Goal: Task Accomplishment & Management: Use online tool/utility

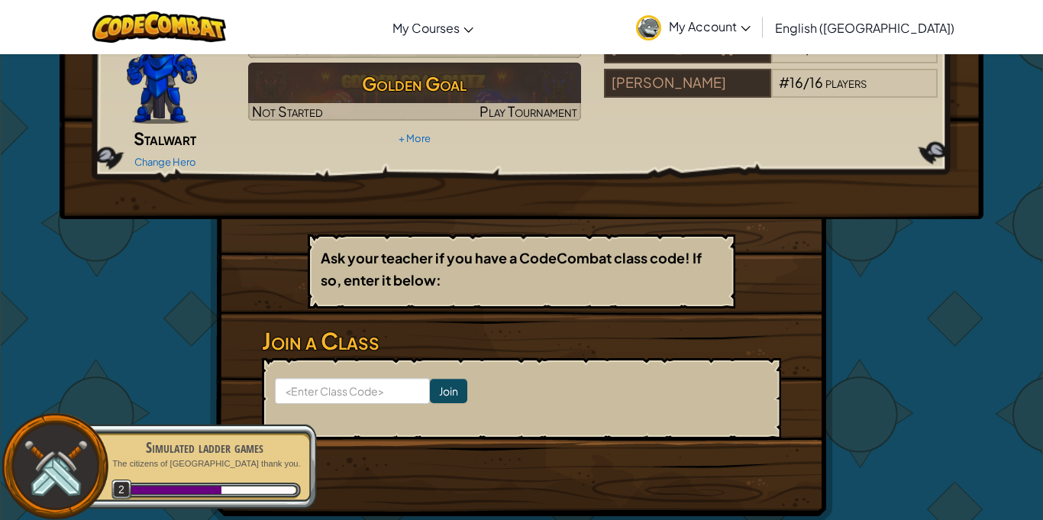
scroll to position [128, 0]
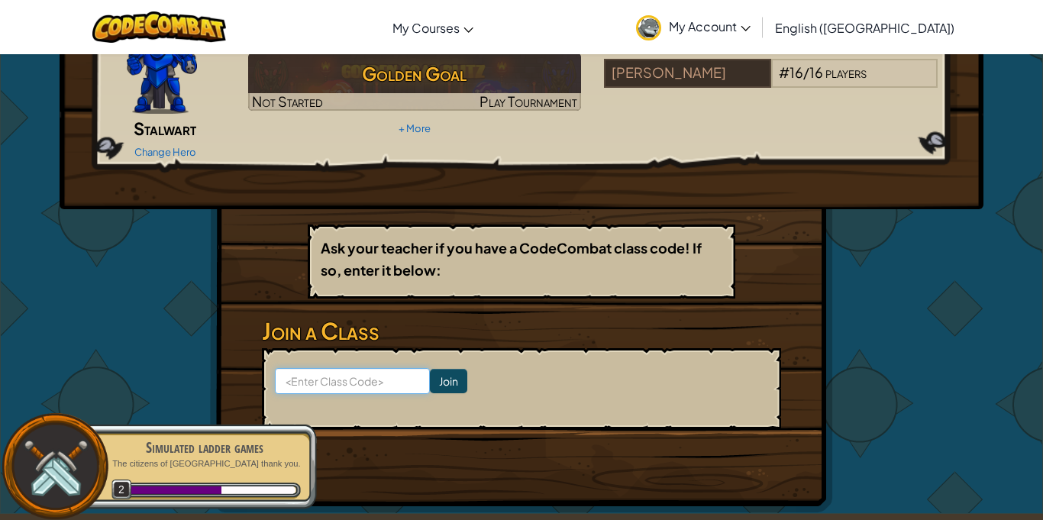
click at [309, 368] on input at bounding box center [352, 381] width 155 height 26
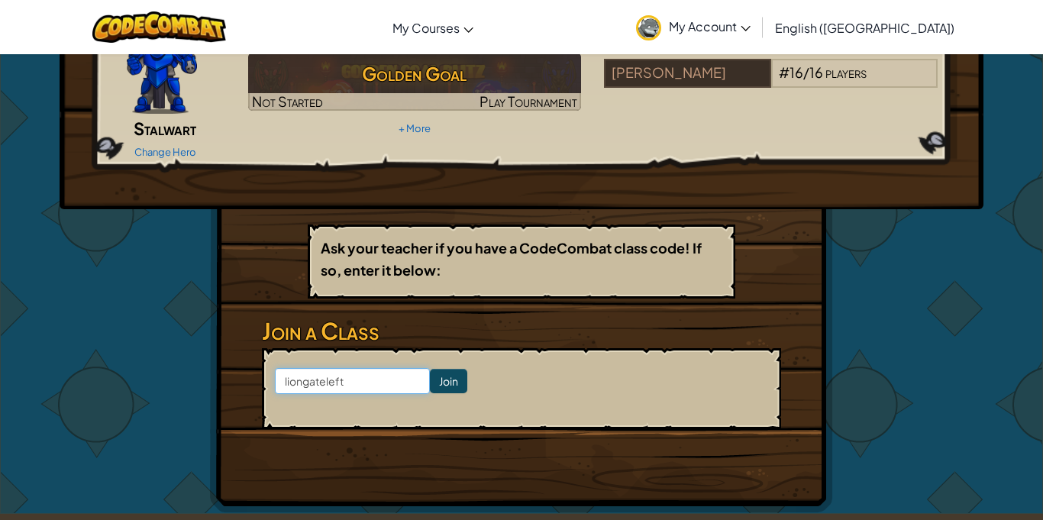
type input "liongateleft"
click at [448, 369] on input "Join" at bounding box center [448, 381] width 37 height 24
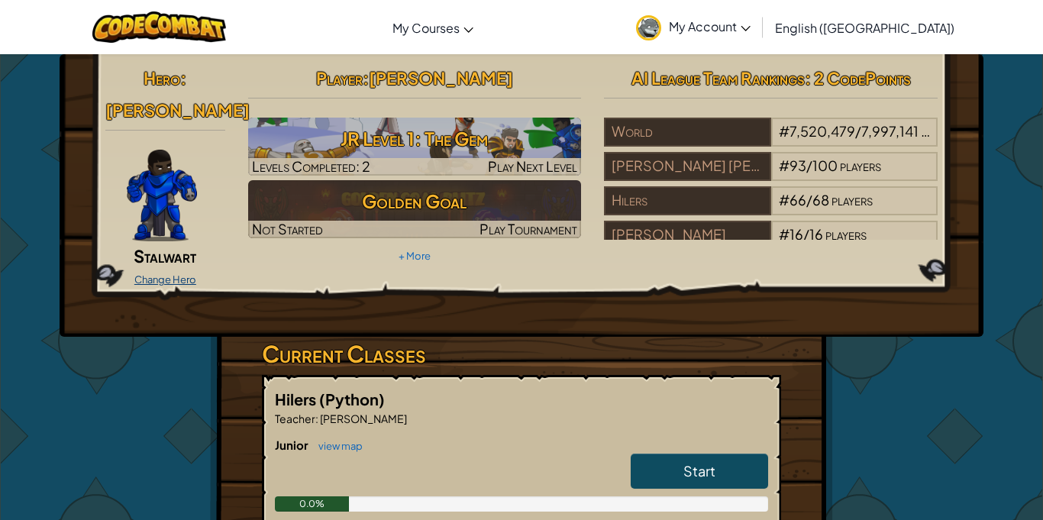
click at [159, 273] on link "Change Hero" at bounding box center [165, 279] width 62 height 12
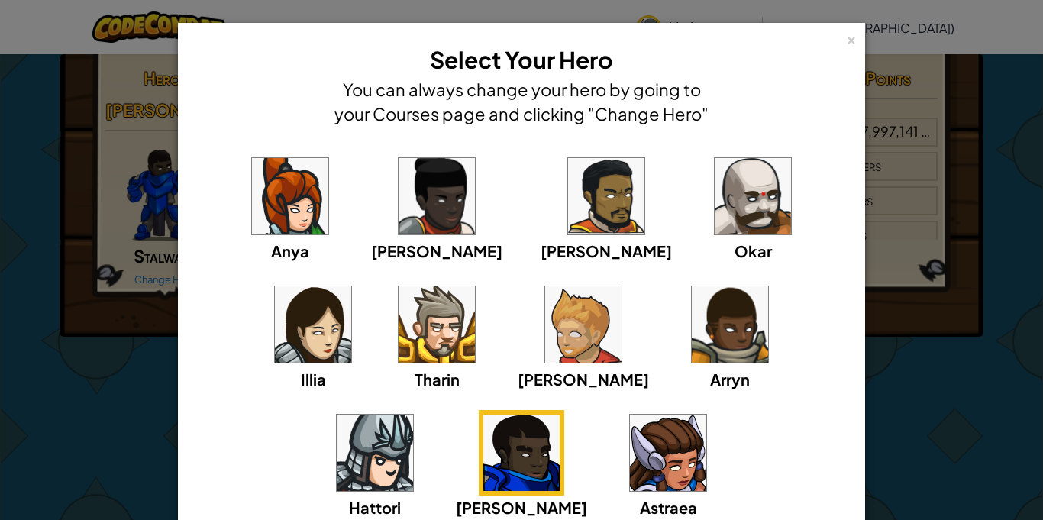
click at [545, 321] on img at bounding box center [583, 324] width 76 height 76
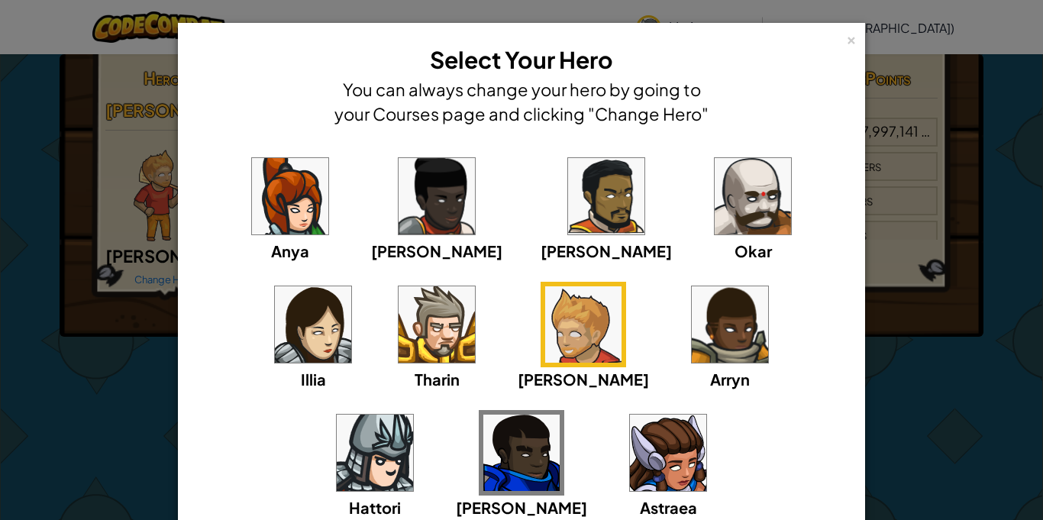
click at [560, 415] on img at bounding box center [522, 453] width 76 height 76
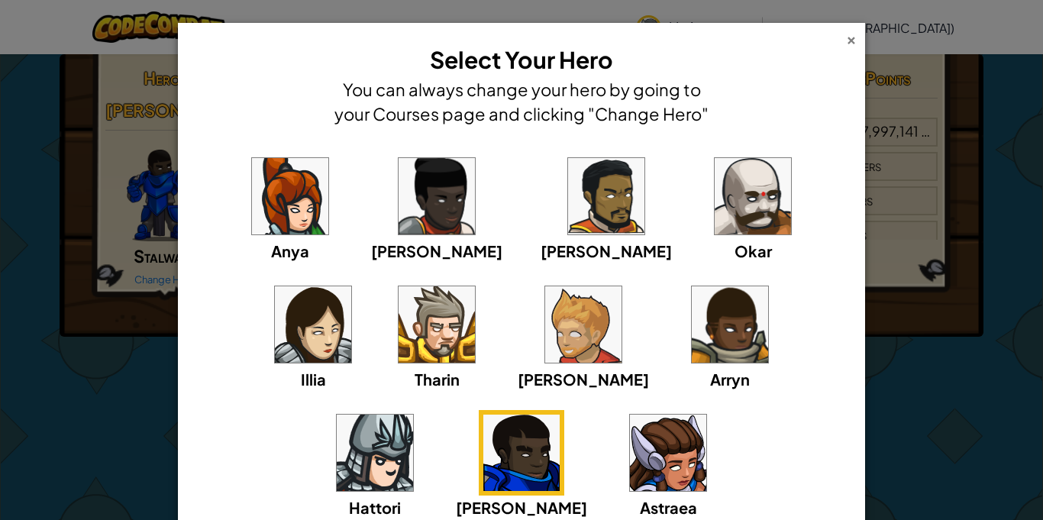
click at [850, 38] on div "×" at bounding box center [851, 38] width 11 height 16
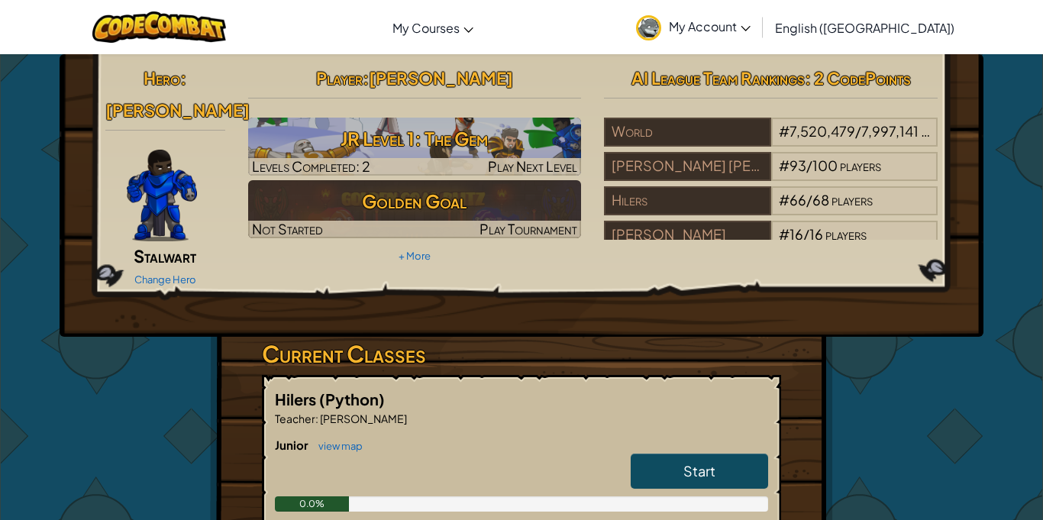
click at [681, 454] on link "Start" at bounding box center [699, 471] width 137 height 35
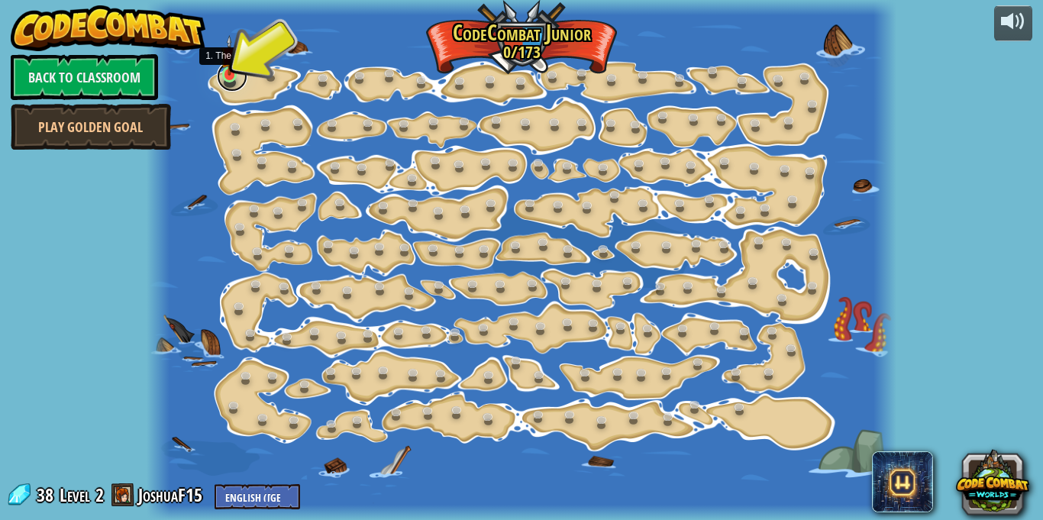
click at [230, 80] on link at bounding box center [232, 76] width 31 height 31
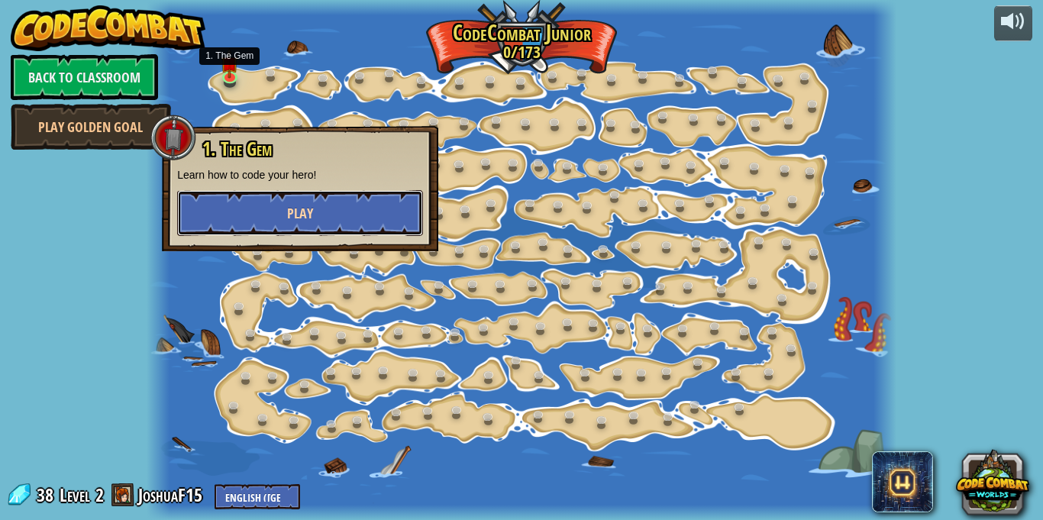
click at [378, 210] on button "Play" at bounding box center [300, 213] width 246 height 46
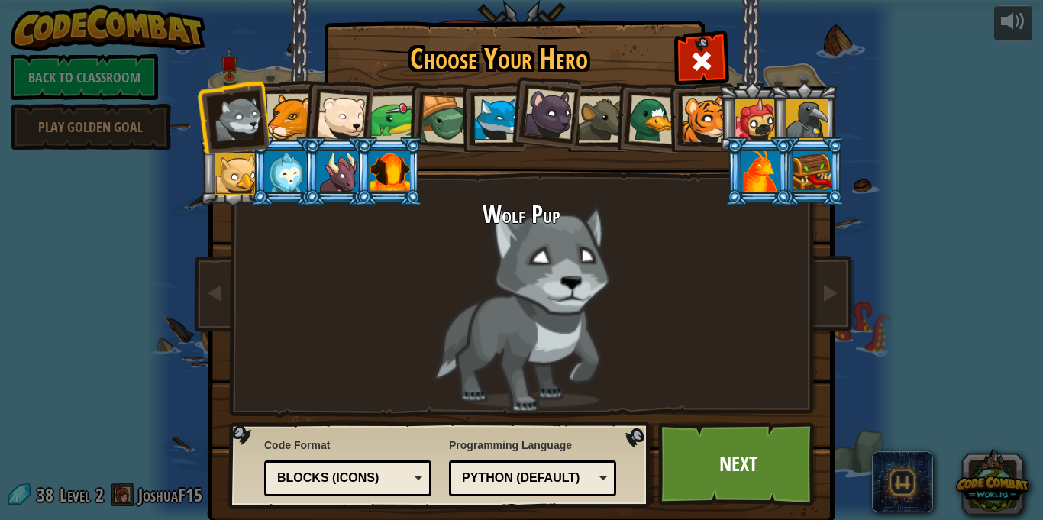
click at [551, 293] on div "Wolf Pup" at bounding box center [521, 307] width 573 height 210
click at [749, 456] on link "Next" at bounding box center [738, 464] width 160 height 84
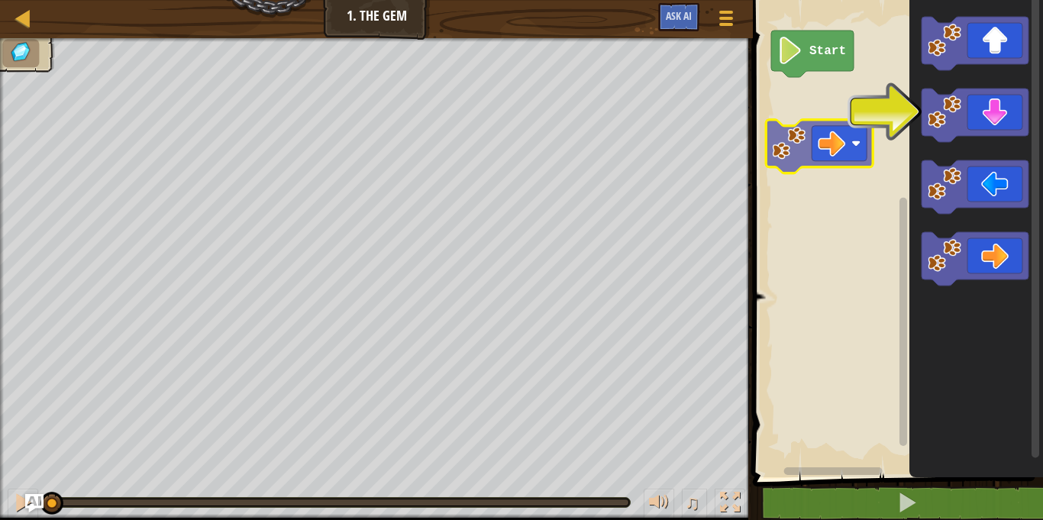
click at [852, 139] on div "Start" at bounding box center [896, 234] width 295 height 485
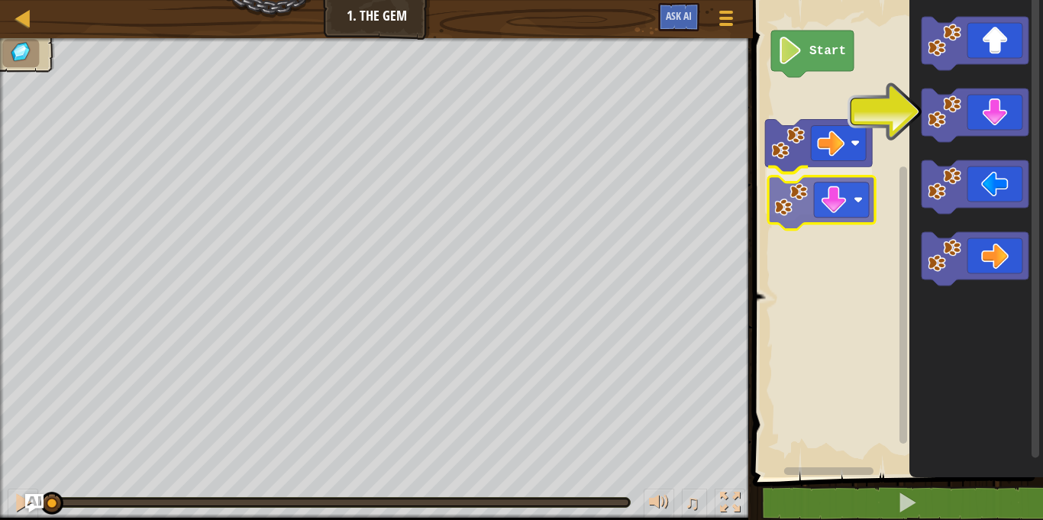
click at [817, 197] on div "Start" at bounding box center [896, 234] width 295 height 485
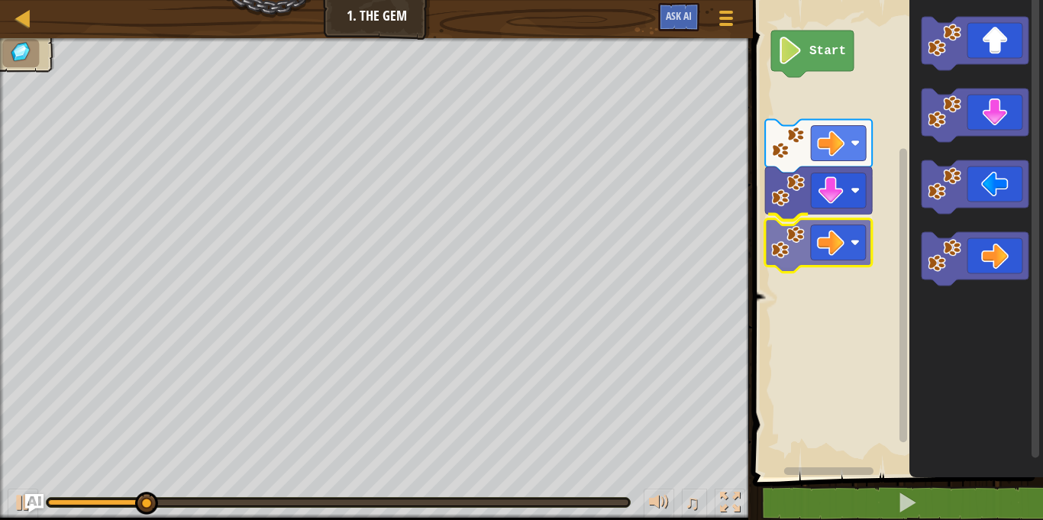
click at [803, 235] on div "Start" at bounding box center [896, 234] width 295 height 485
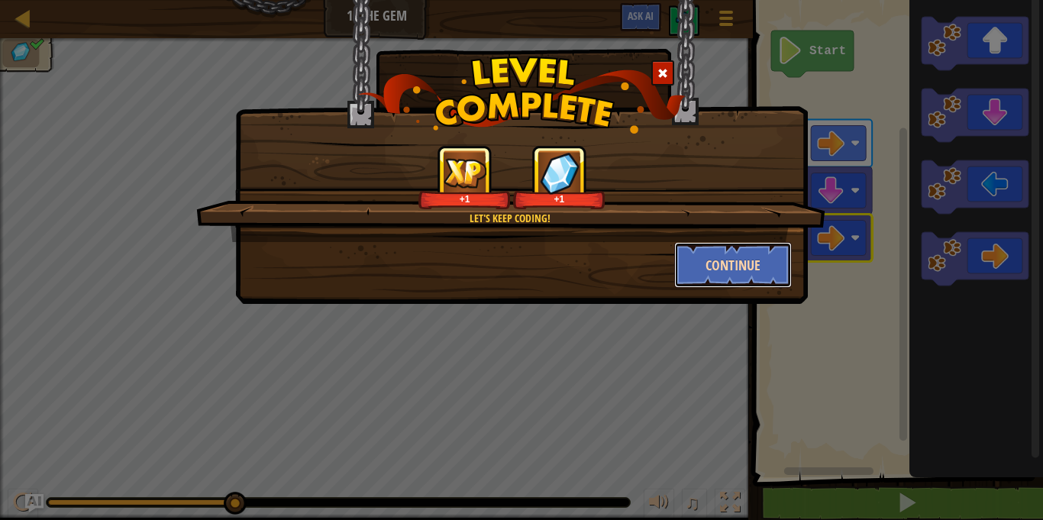
click at [739, 250] on button "Continue" at bounding box center [733, 265] width 118 height 46
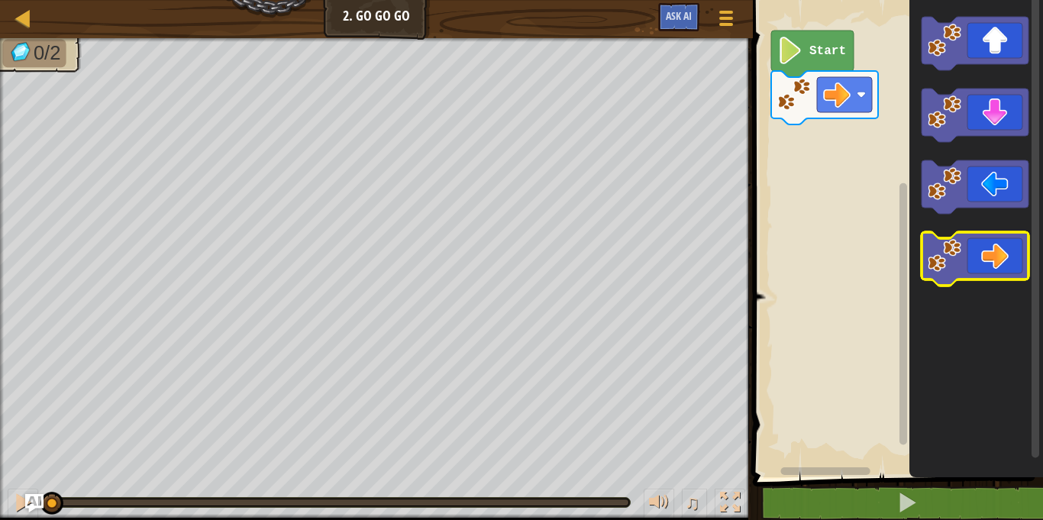
click at [978, 250] on icon "Blockly Workspace" at bounding box center [975, 258] width 107 height 53
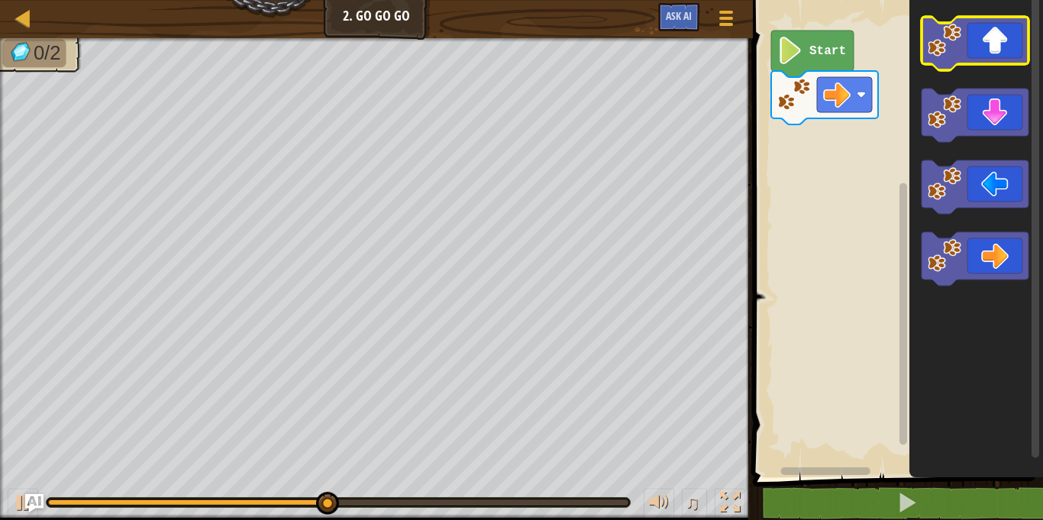
click at [958, 66] on rect "Blockly Workspace" at bounding box center [975, 43] width 107 height 53
click at [964, 51] on icon "Blockly Workspace" at bounding box center [975, 43] width 107 height 53
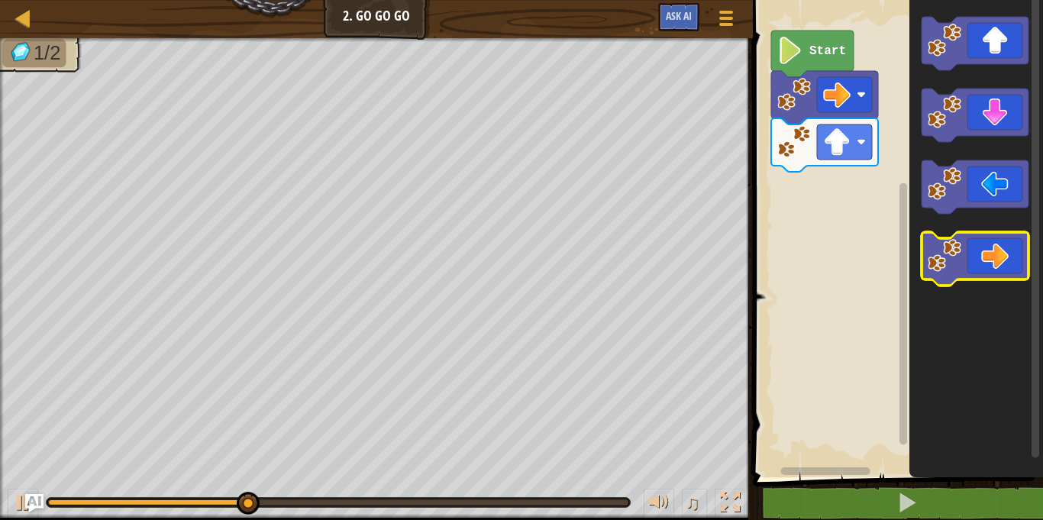
click at [1005, 250] on icon "Blockly Workspace" at bounding box center [975, 258] width 107 height 53
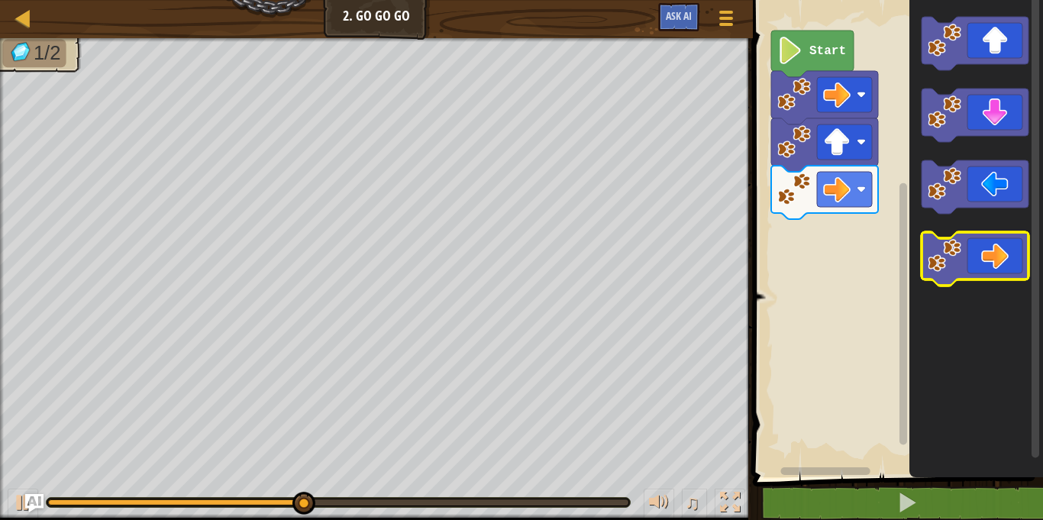
click at [1005, 250] on icon "Blockly Workspace" at bounding box center [975, 258] width 107 height 53
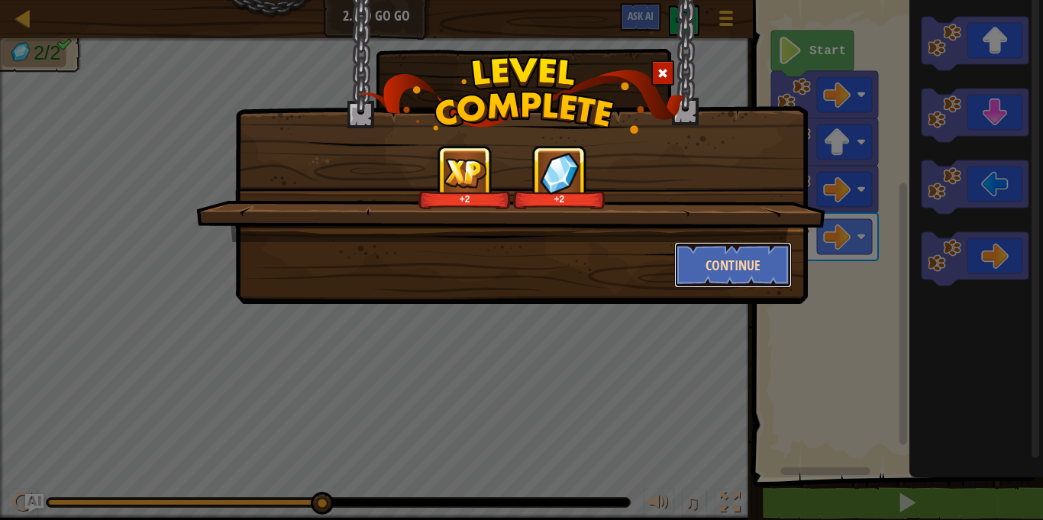
click at [734, 259] on button "Continue" at bounding box center [733, 265] width 118 height 46
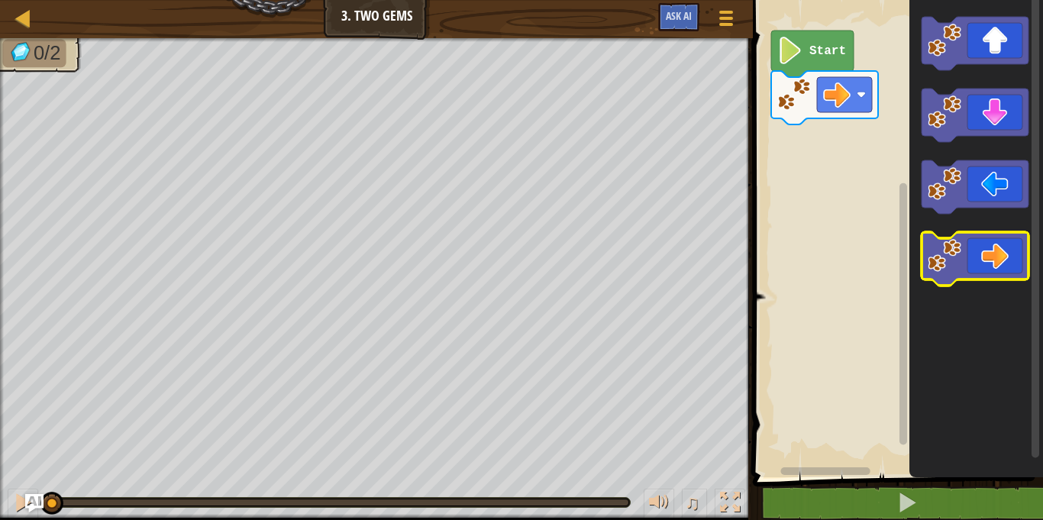
click at [947, 257] on image "Blockly Workspace" at bounding box center [945, 256] width 34 height 34
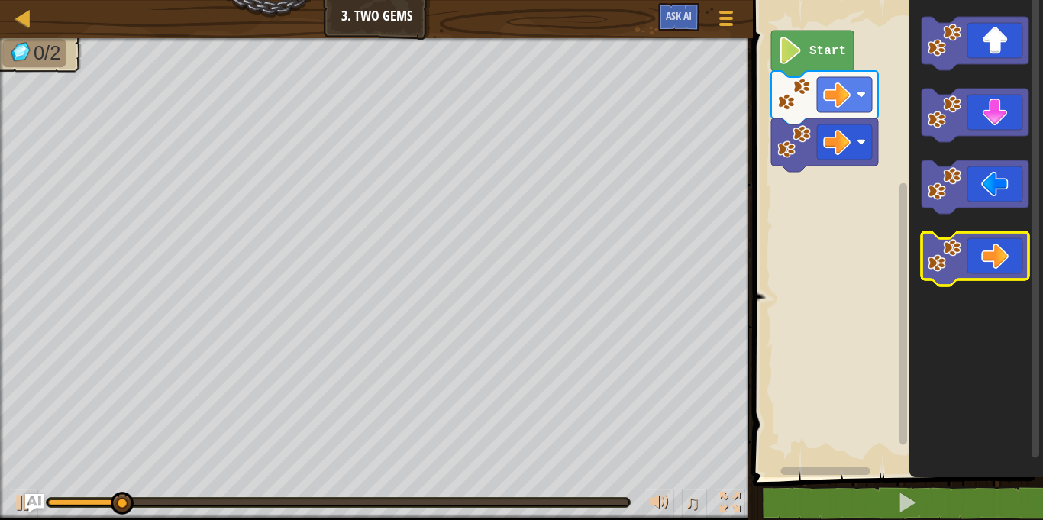
click at [947, 257] on image "Blockly Workspace" at bounding box center [945, 256] width 34 height 34
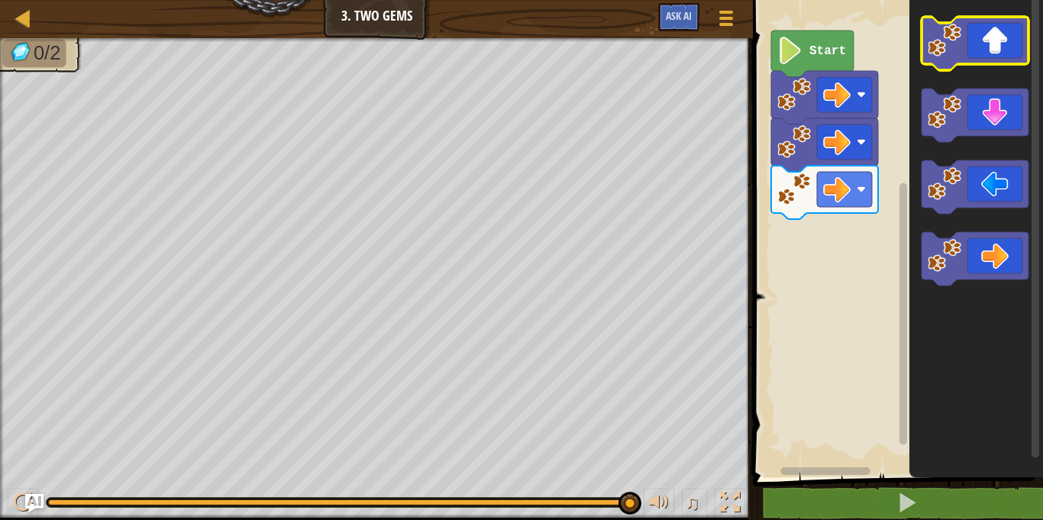
click at [949, 40] on image "Blockly Workspace" at bounding box center [945, 41] width 34 height 34
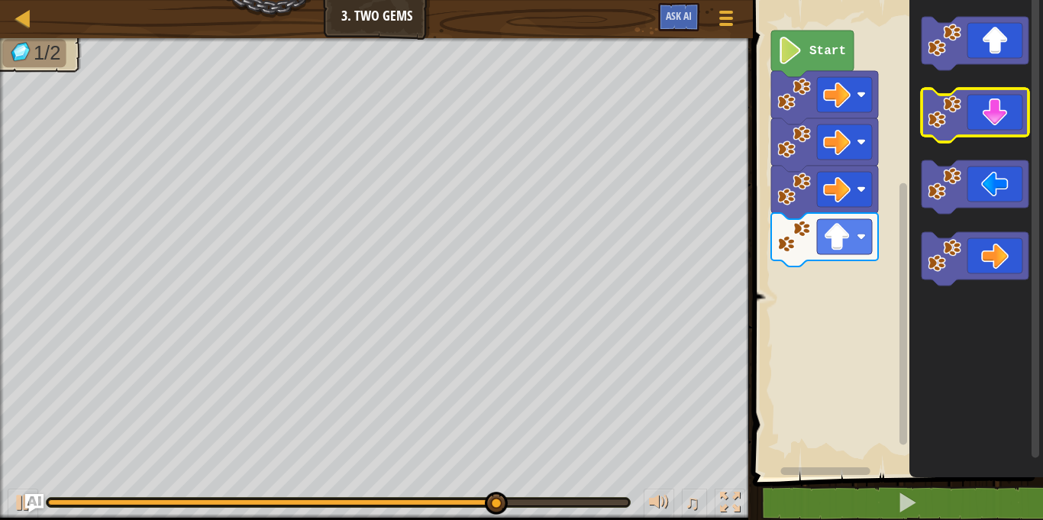
click at [972, 97] on icon "Blockly Workspace" at bounding box center [975, 115] width 107 height 53
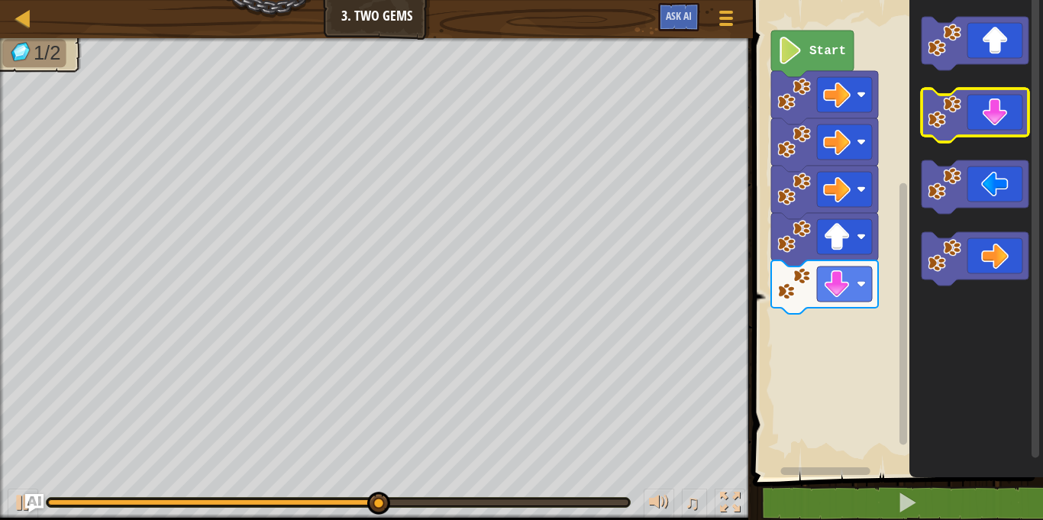
click at [972, 97] on icon "Blockly Workspace" at bounding box center [975, 115] width 107 height 53
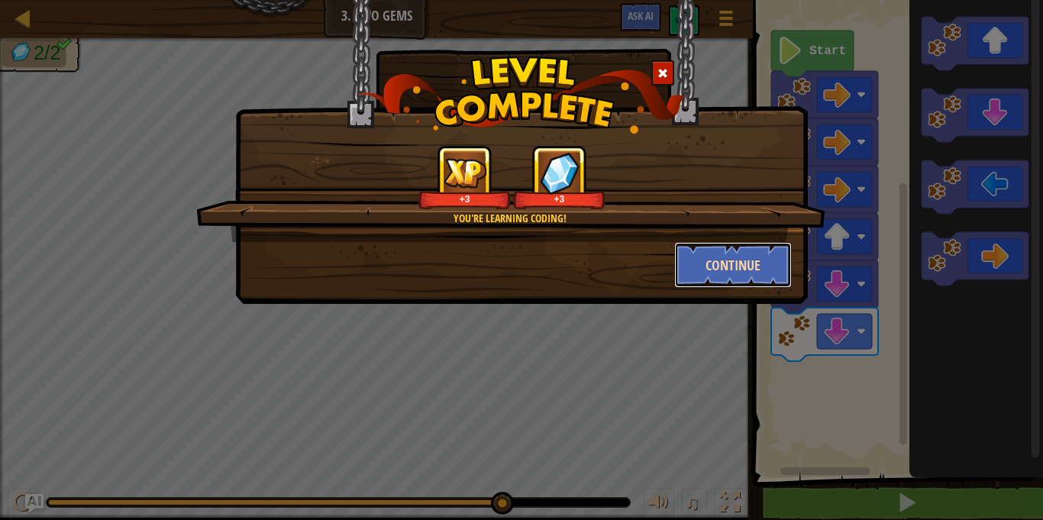
click at [719, 258] on button "Continue" at bounding box center [733, 265] width 118 height 46
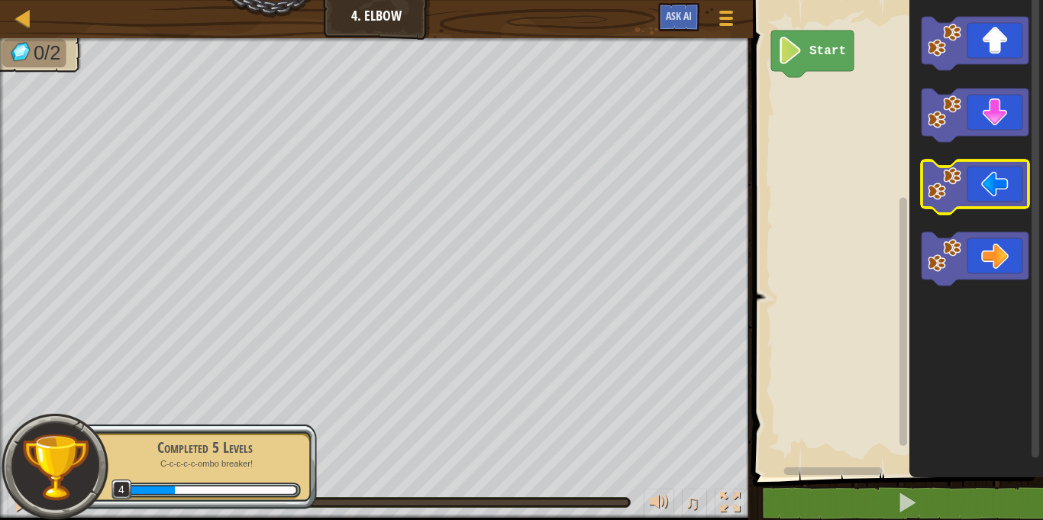
click at [966, 179] on icon "Blockly Workspace" at bounding box center [975, 186] width 107 height 53
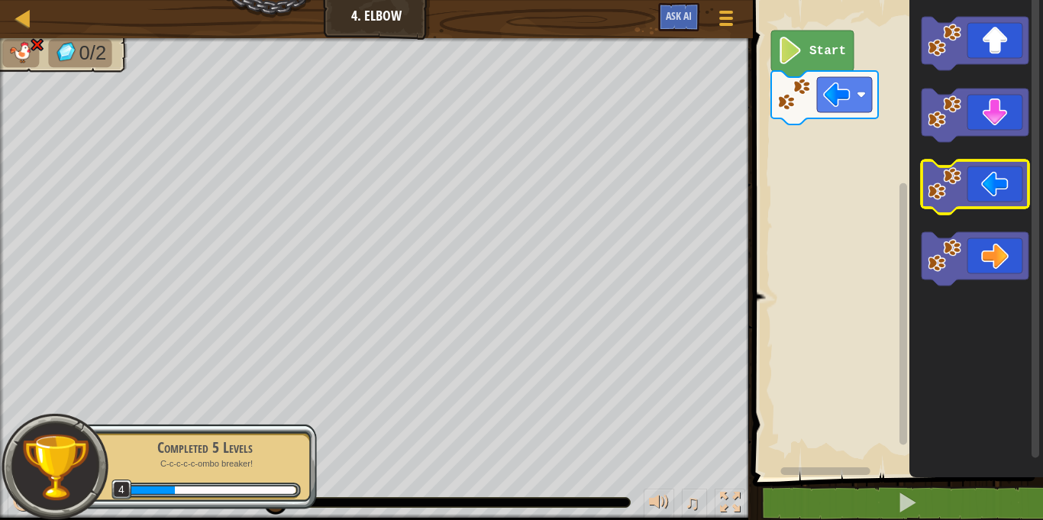
click at [966, 183] on icon "Blockly Workspace" at bounding box center [975, 186] width 107 height 53
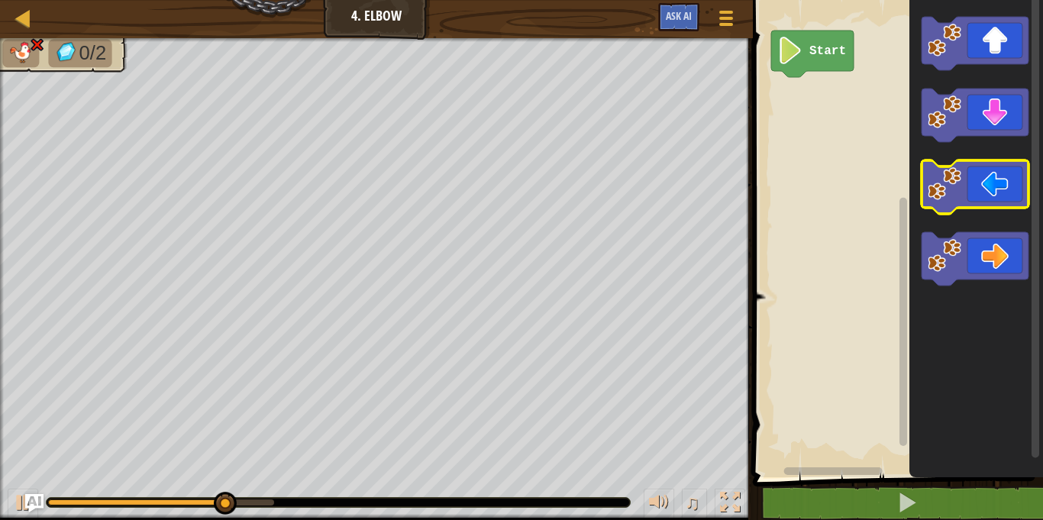
click at [962, 206] on icon "Blockly Workspace" at bounding box center [975, 186] width 107 height 53
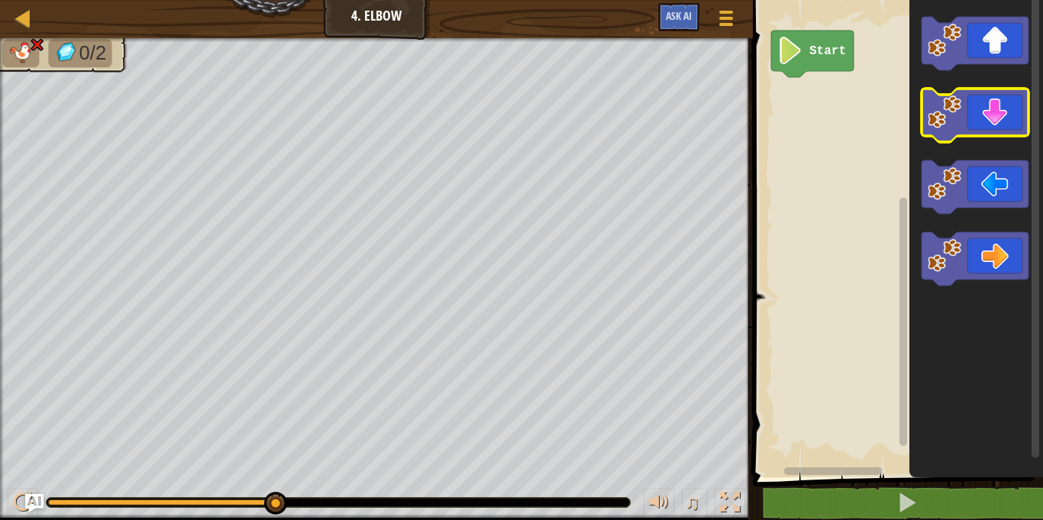
click at [976, 117] on icon "Blockly Workspace" at bounding box center [975, 115] width 107 height 53
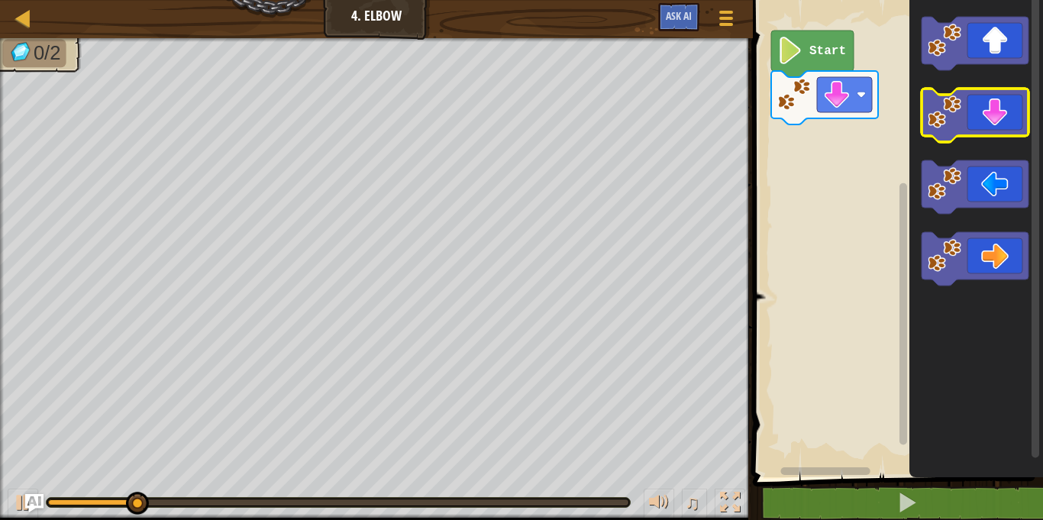
click at [976, 117] on icon "Blockly Workspace" at bounding box center [975, 115] width 107 height 53
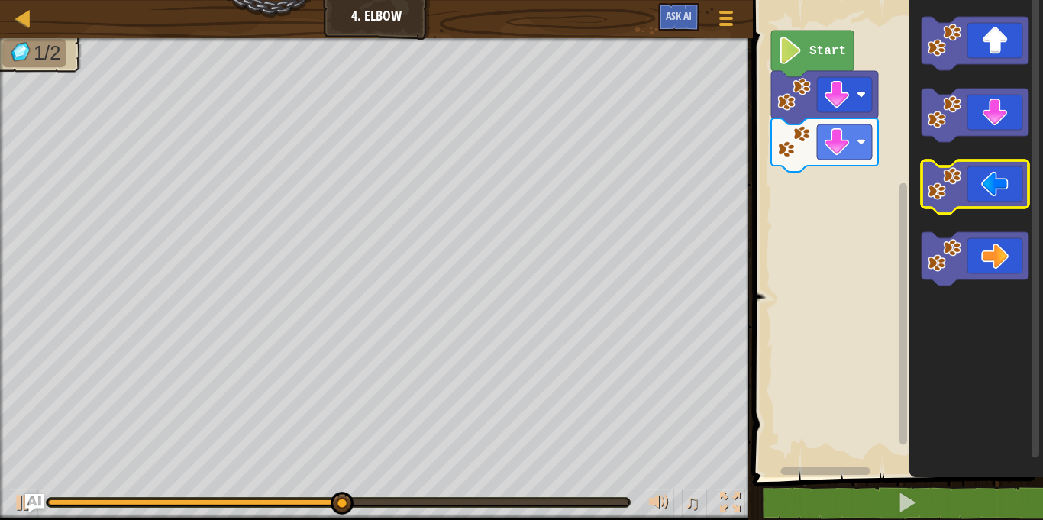
click at [930, 175] on image "Blockly Workspace" at bounding box center [945, 184] width 34 height 34
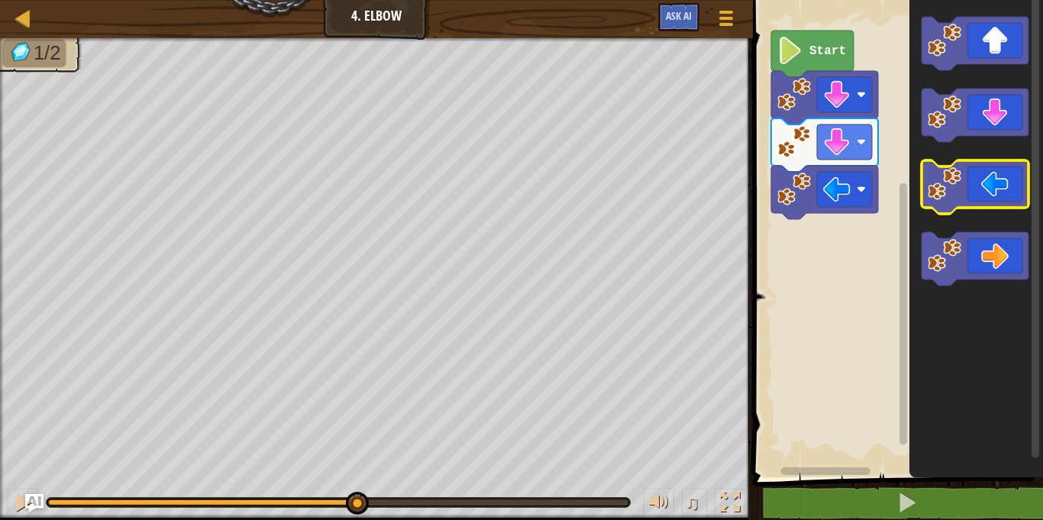
click at [930, 175] on image "Blockly Workspace" at bounding box center [945, 184] width 34 height 34
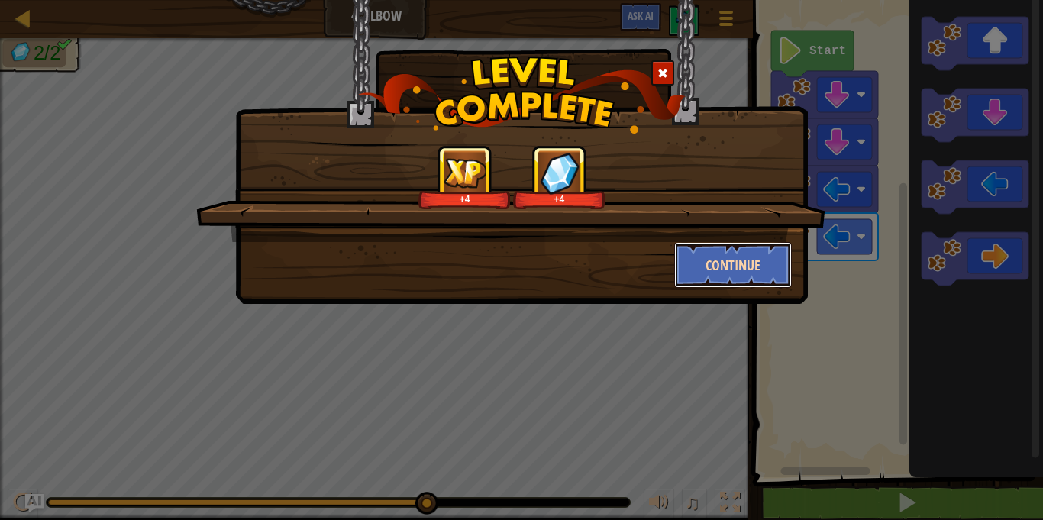
click at [753, 260] on button "Continue" at bounding box center [733, 265] width 118 height 46
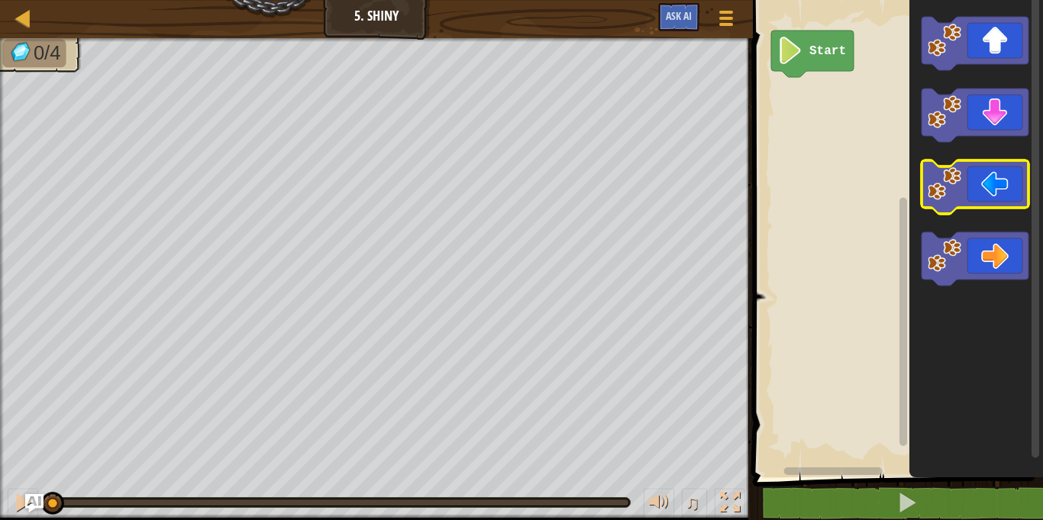
click at [936, 185] on image "Blockly Workspace" at bounding box center [945, 184] width 34 height 34
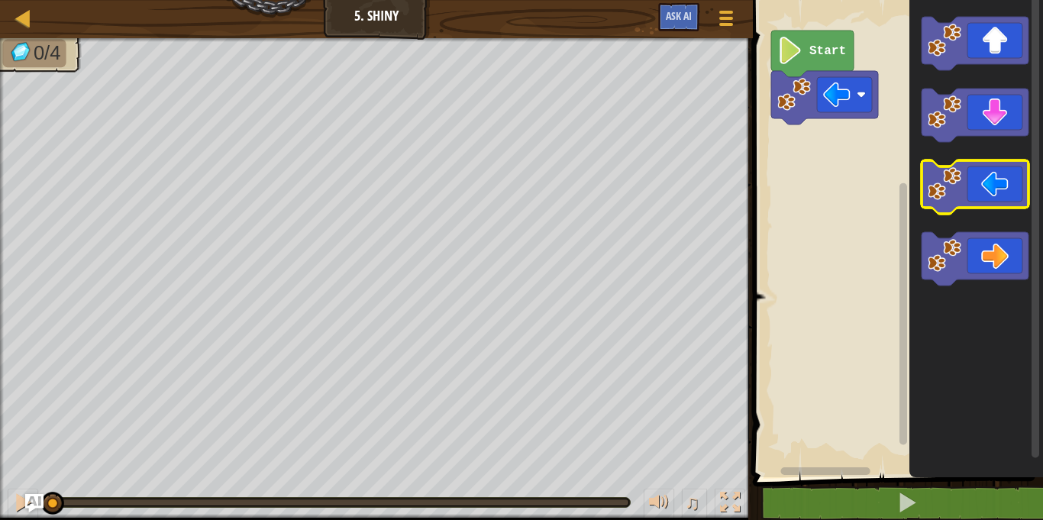
click at [936, 185] on image "Blockly Workspace" at bounding box center [945, 184] width 34 height 34
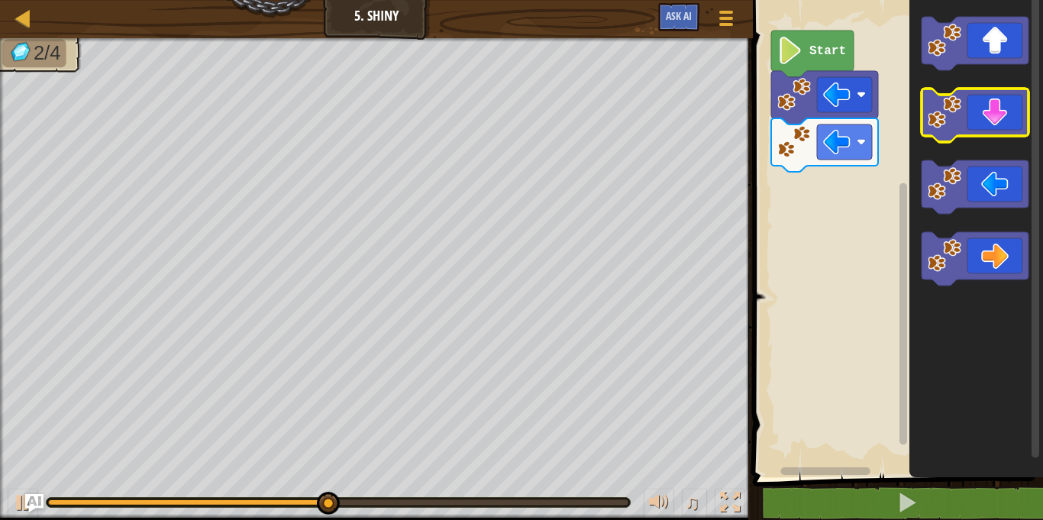
click at [953, 116] on image "Blockly Workspace" at bounding box center [945, 112] width 34 height 34
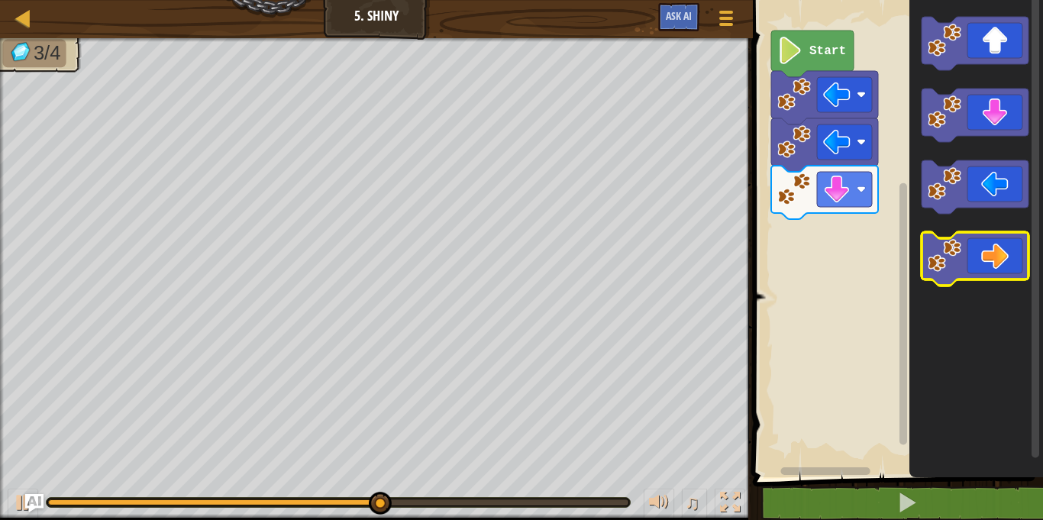
click at [983, 256] on icon "Blockly Workspace" at bounding box center [975, 258] width 107 height 53
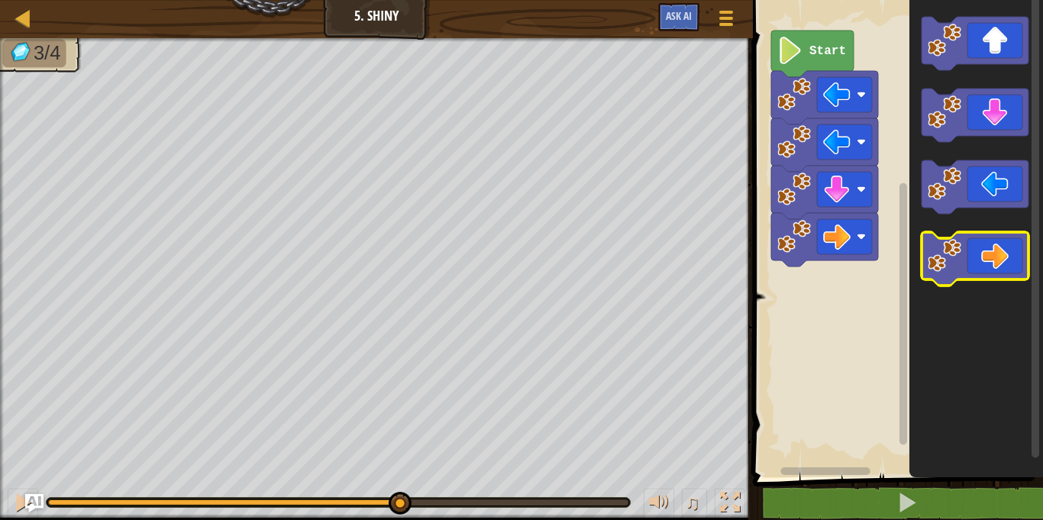
click at [983, 256] on icon "Blockly Workspace" at bounding box center [975, 258] width 107 height 53
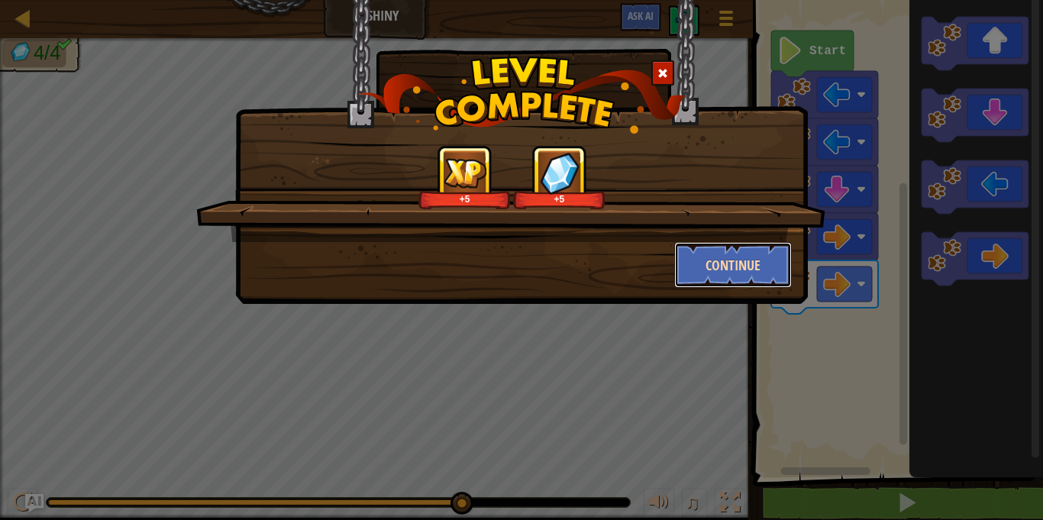
click at [707, 267] on button "Continue" at bounding box center [733, 265] width 118 height 46
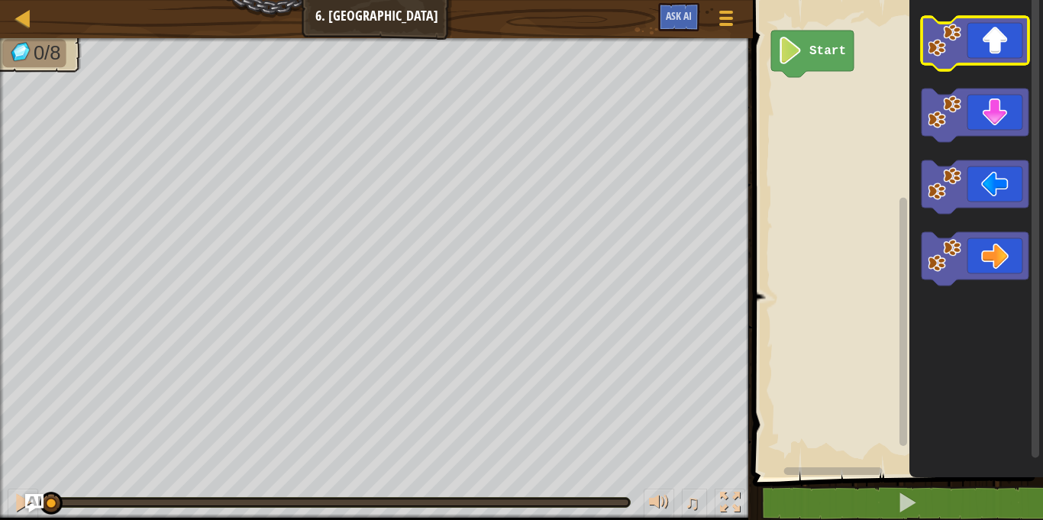
click at [994, 34] on icon "Blockly Workspace" at bounding box center [975, 43] width 107 height 53
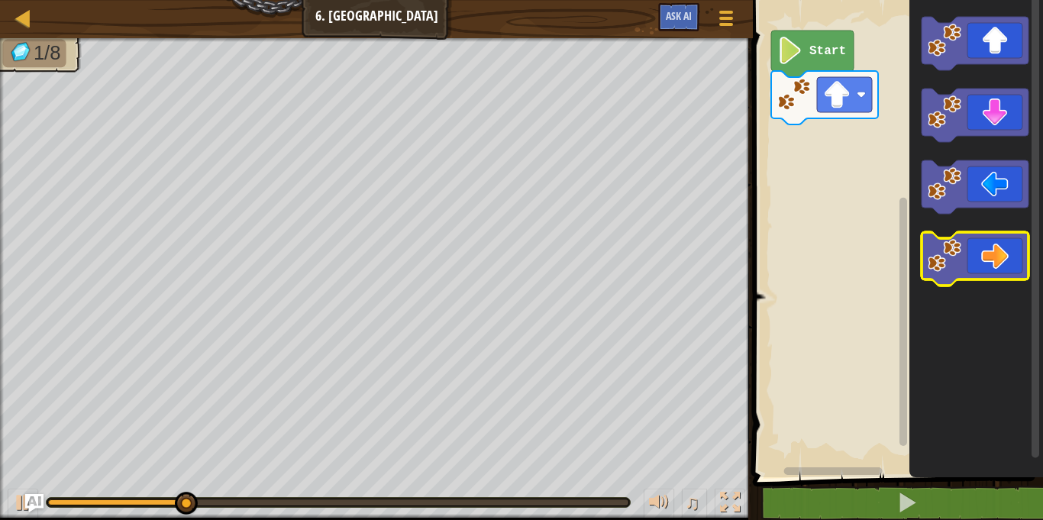
click at [988, 256] on icon "Blockly Workspace" at bounding box center [975, 258] width 107 height 53
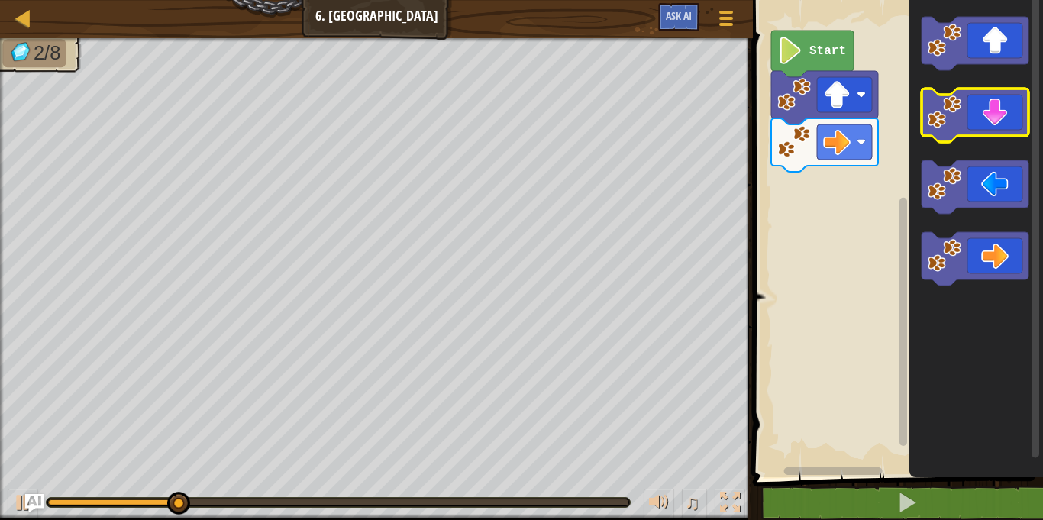
click at [1005, 118] on icon "Blockly Workspace" at bounding box center [975, 115] width 107 height 53
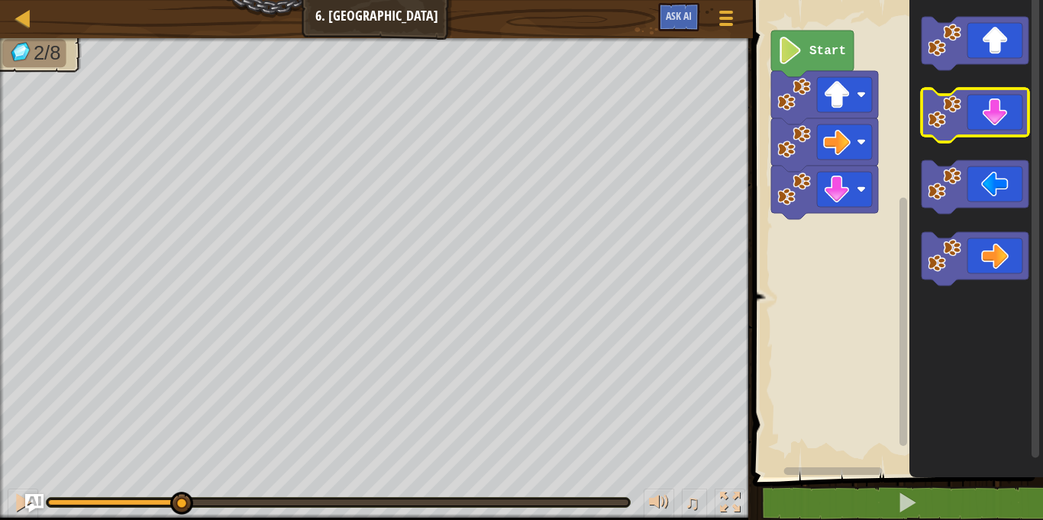
click at [1005, 118] on icon "Blockly Workspace" at bounding box center [975, 115] width 107 height 53
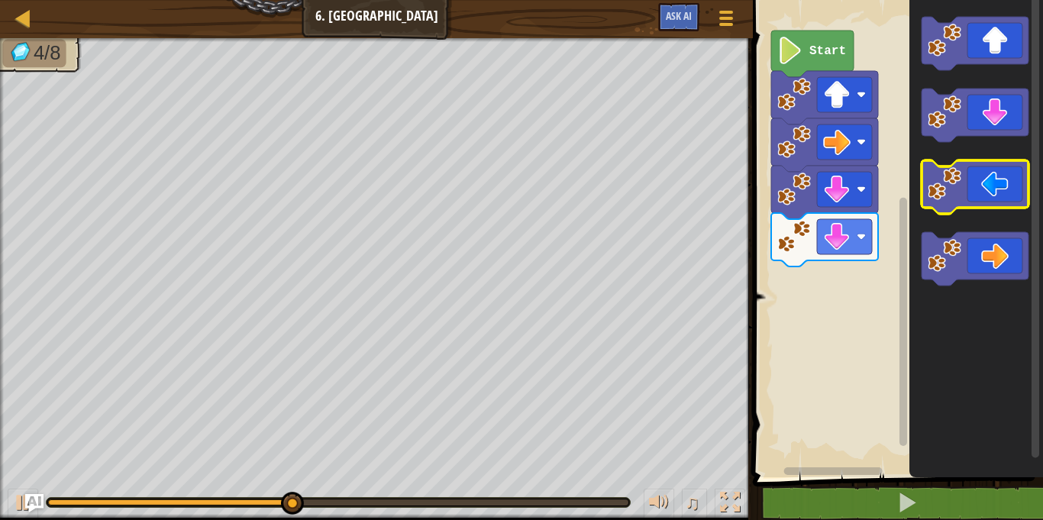
click at [962, 189] on icon "Blockly Workspace" at bounding box center [975, 186] width 107 height 53
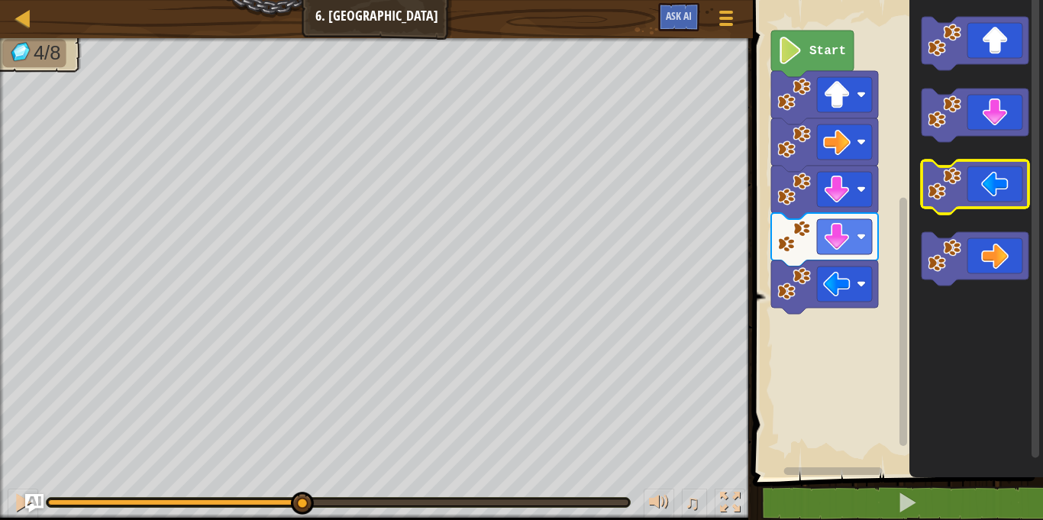
click at [962, 189] on icon "Blockly Workspace" at bounding box center [975, 186] width 107 height 53
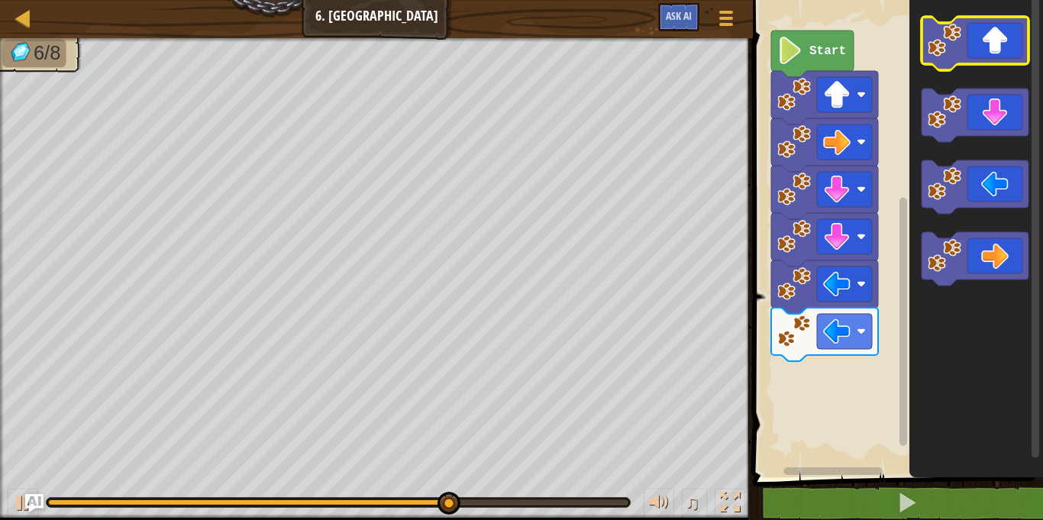
click at [979, 39] on icon "Blockly Workspace" at bounding box center [975, 43] width 107 height 53
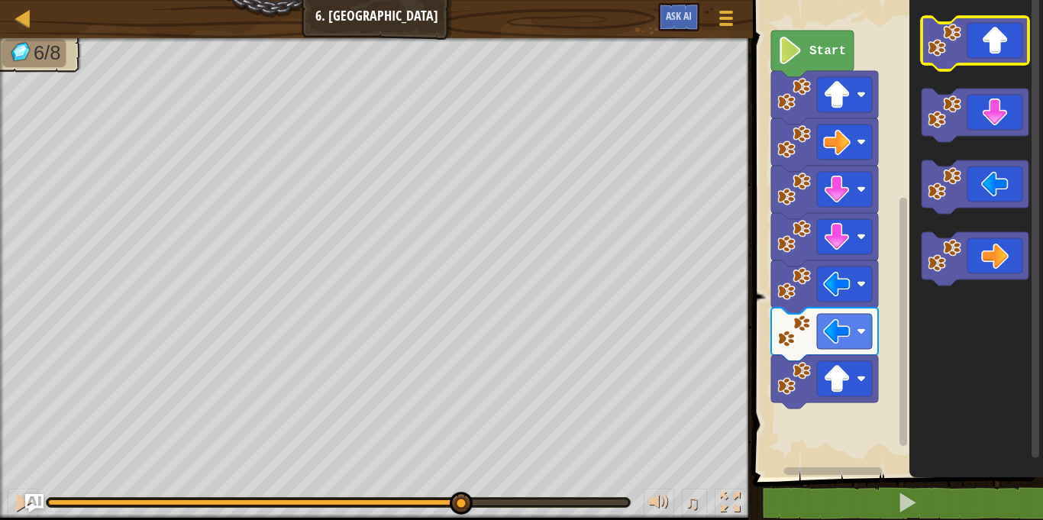
click at [979, 39] on icon "Blockly Workspace" at bounding box center [975, 43] width 107 height 53
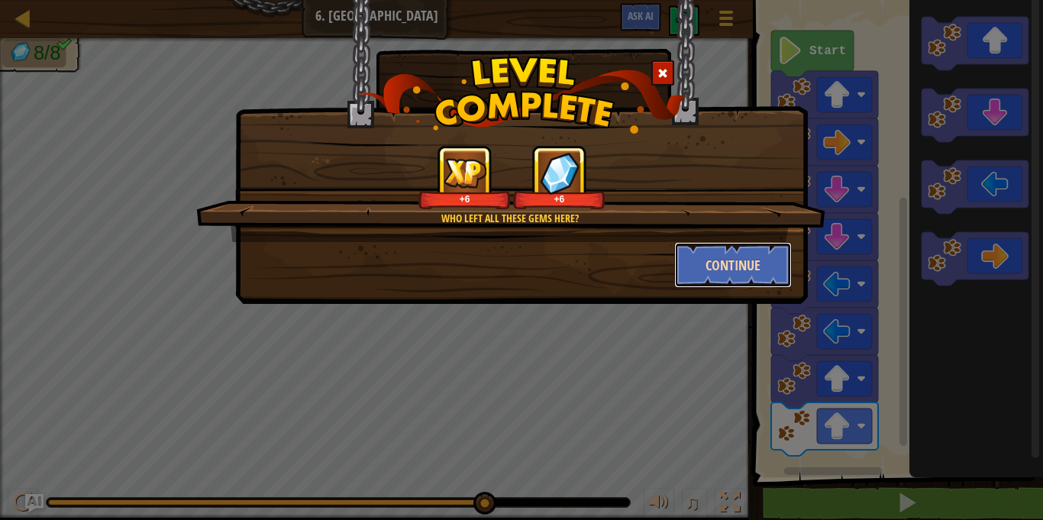
click at [714, 266] on button "Continue" at bounding box center [733, 265] width 118 height 46
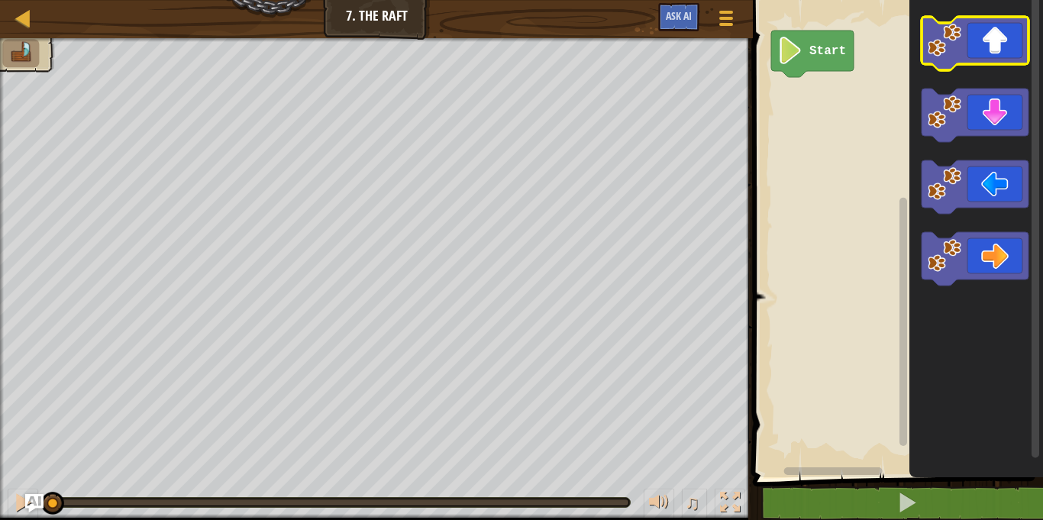
click at [988, 45] on icon "Blockly Workspace" at bounding box center [975, 43] width 107 height 53
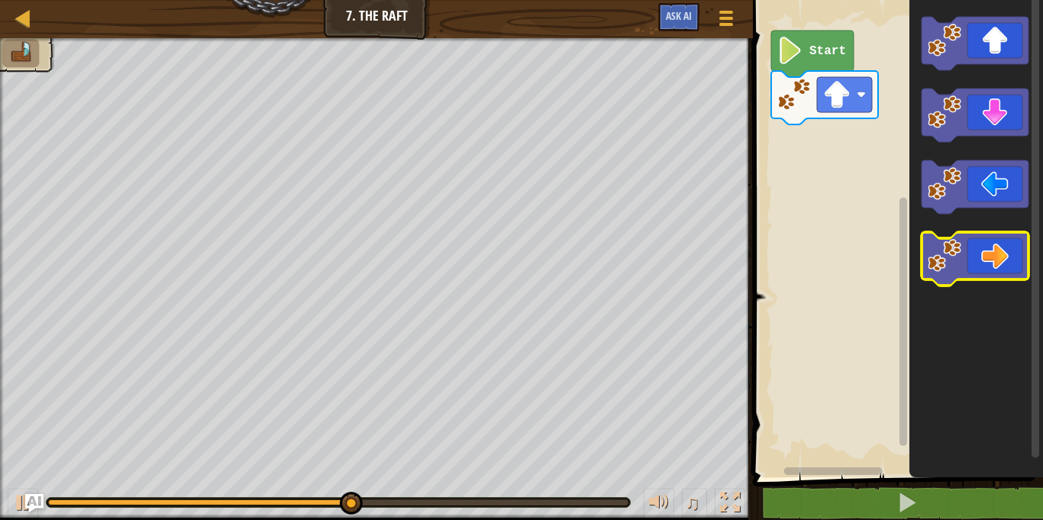
click at [991, 267] on icon "Blockly Workspace" at bounding box center [975, 258] width 107 height 53
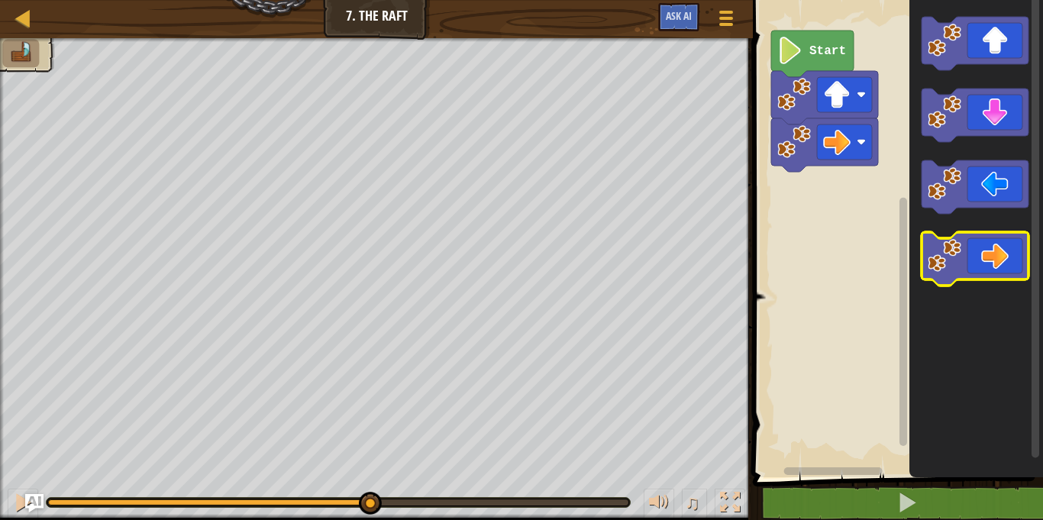
click at [991, 267] on icon "Blockly Workspace" at bounding box center [975, 258] width 107 height 53
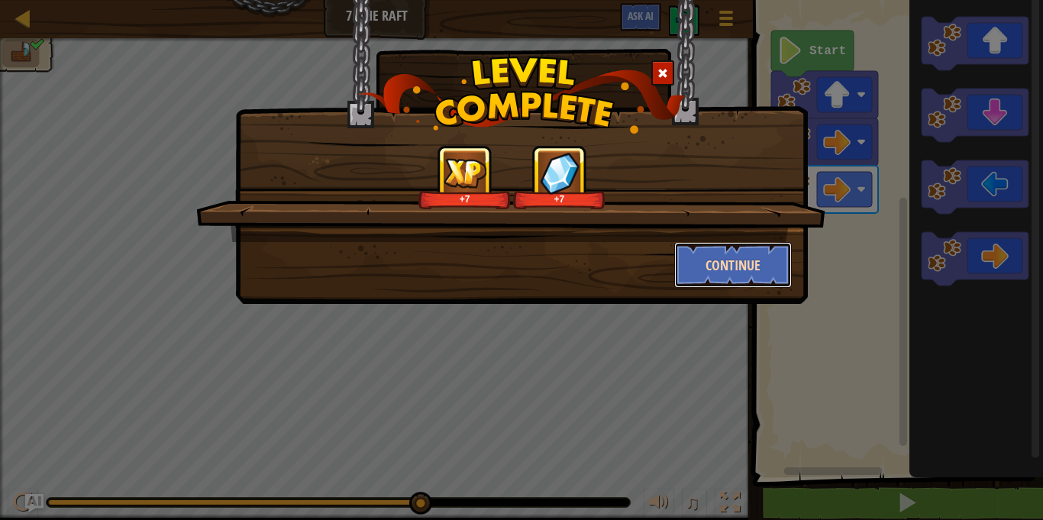
click at [696, 266] on button "Continue" at bounding box center [733, 265] width 118 height 46
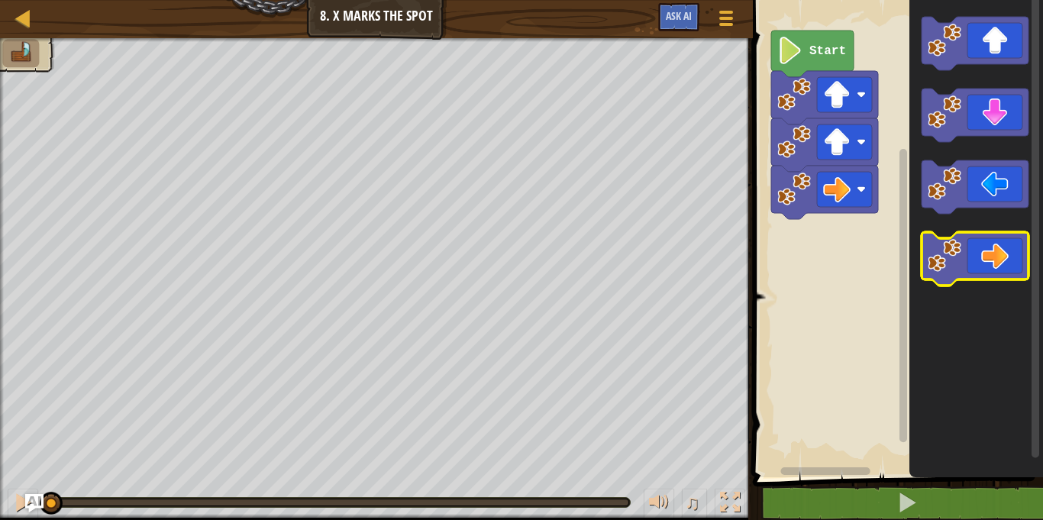
click at [962, 263] on icon "Blockly Workspace" at bounding box center [975, 258] width 107 height 53
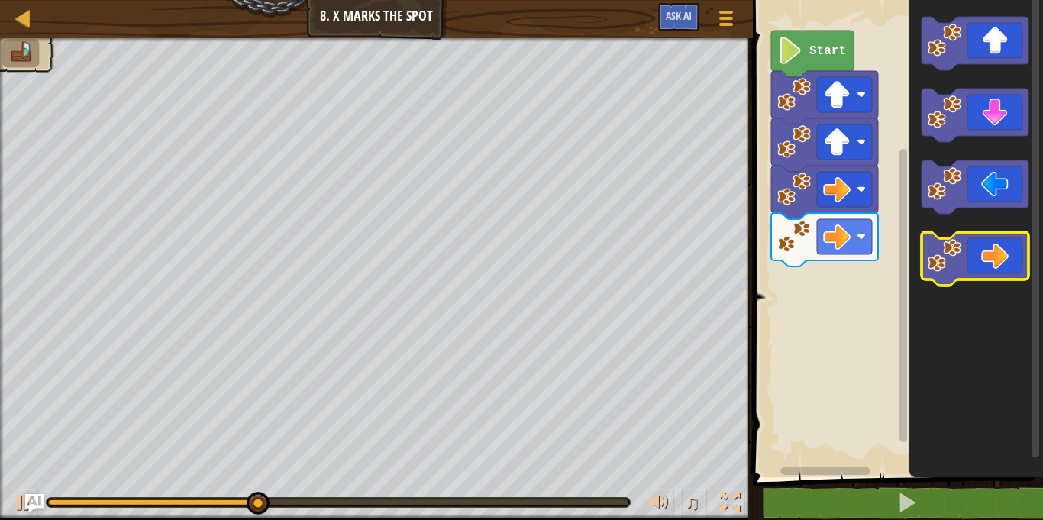
click at [966, 251] on icon "Blockly Workspace" at bounding box center [975, 258] width 107 height 53
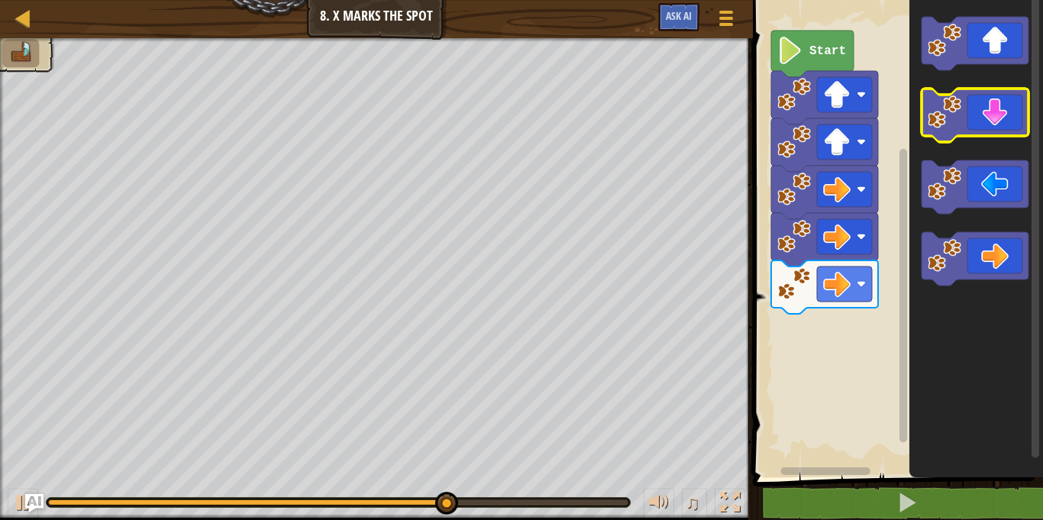
click at [963, 123] on icon "Blockly Workspace" at bounding box center [975, 115] width 107 height 53
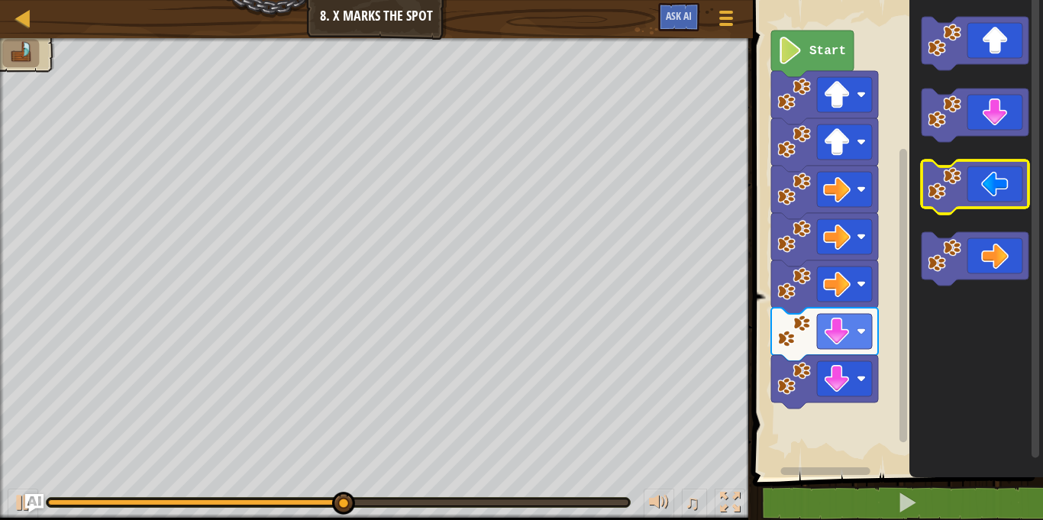
click at [955, 184] on image "Blockly Workspace" at bounding box center [945, 184] width 34 height 34
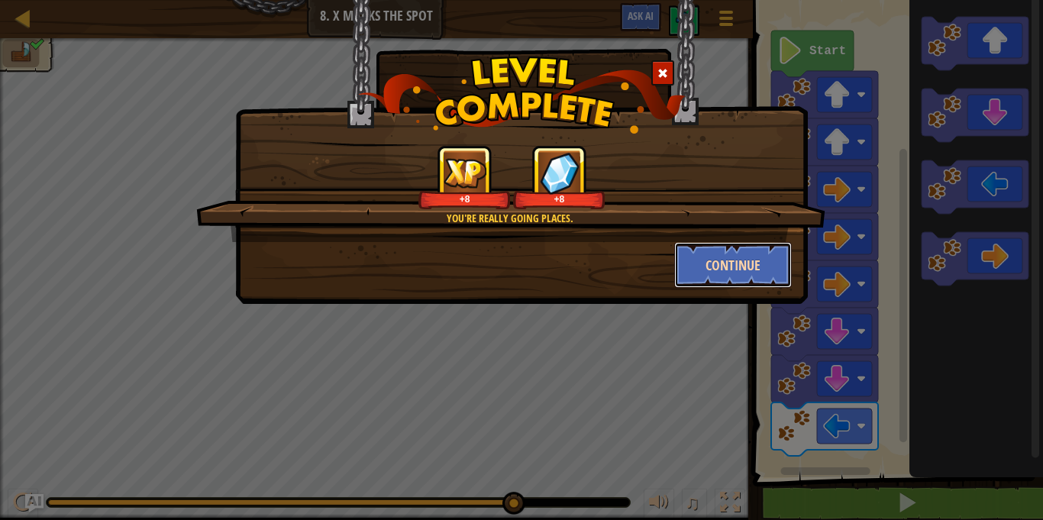
click at [717, 263] on button "Continue" at bounding box center [733, 265] width 118 height 46
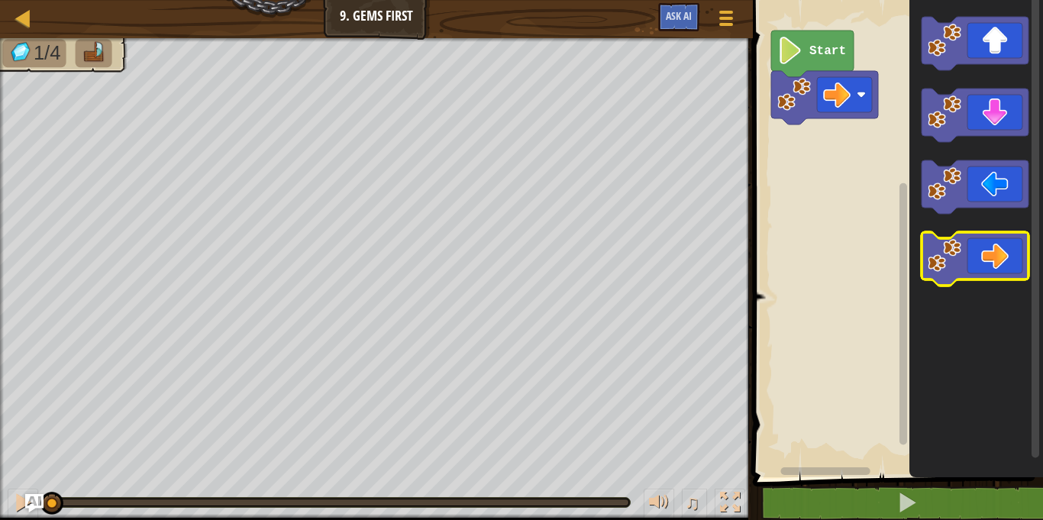
click at [1008, 257] on icon "Blockly Workspace" at bounding box center [975, 258] width 107 height 53
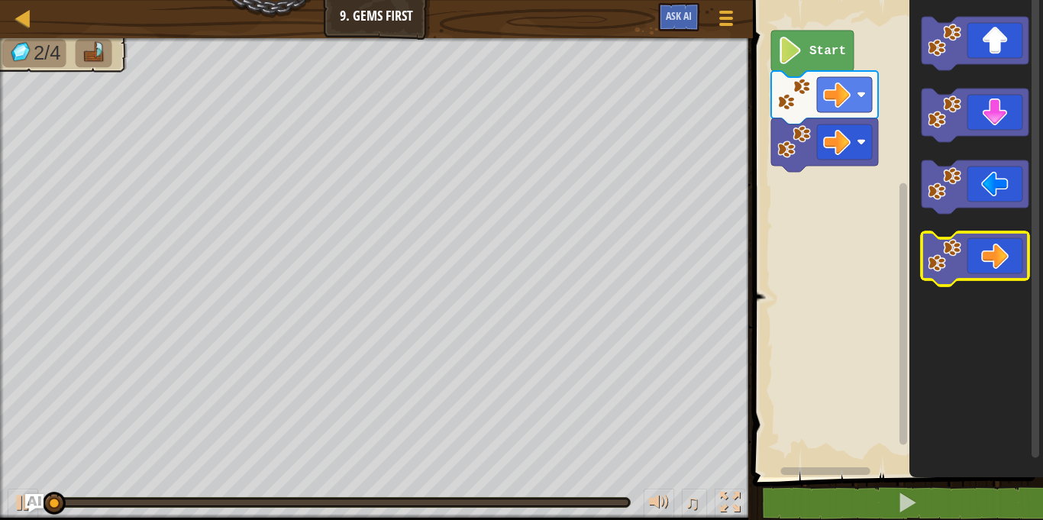
click at [1005, 257] on icon "Blockly Workspace" at bounding box center [975, 258] width 107 height 53
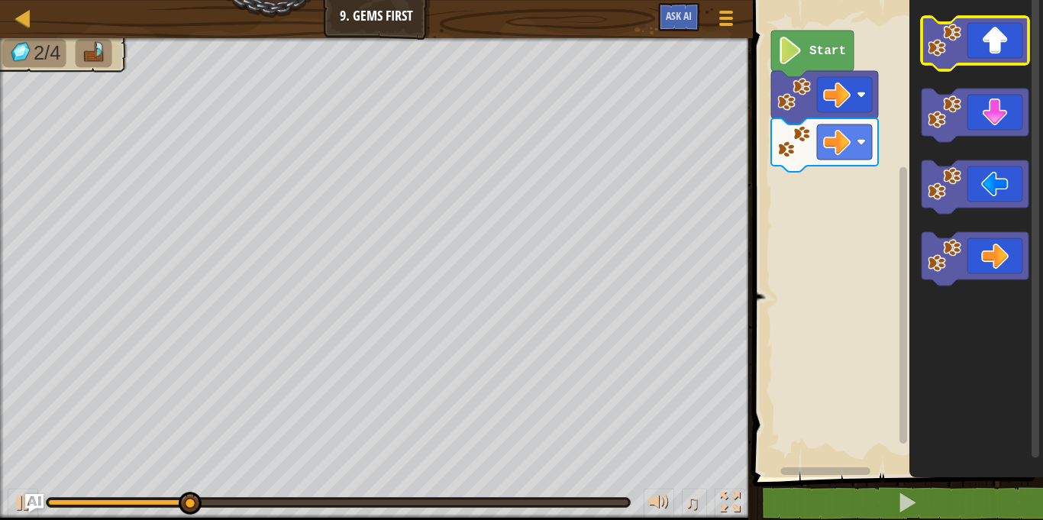
click at [1004, 60] on icon "Blockly Workspace" at bounding box center [975, 43] width 107 height 53
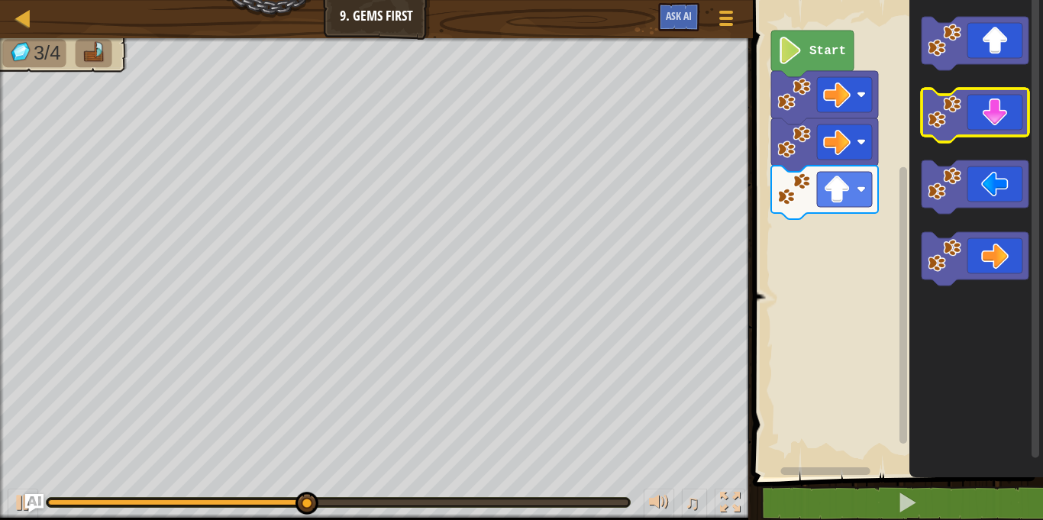
click at [973, 115] on icon "Blockly Workspace" at bounding box center [975, 115] width 107 height 53
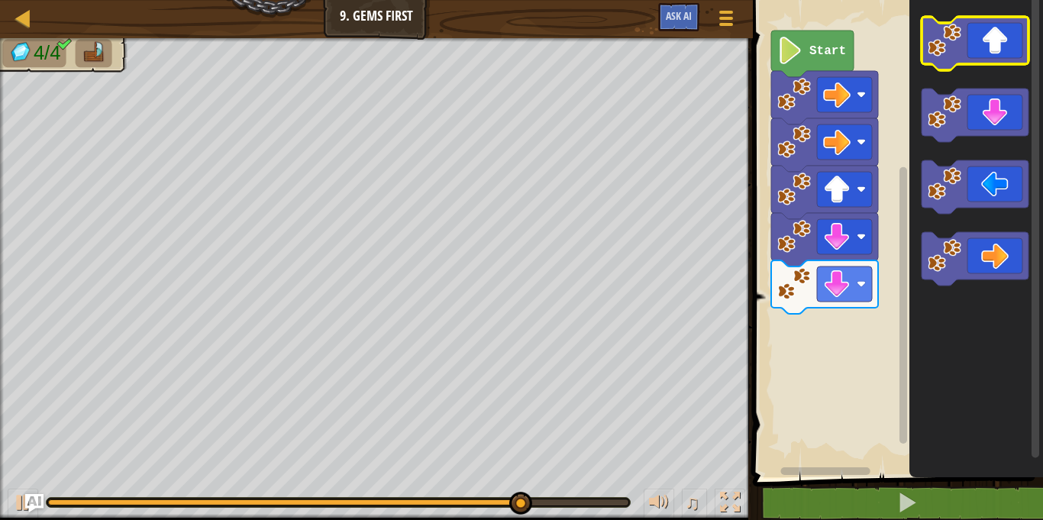
click at [982, 42] on icon "Blockly Workspace" at bounding box center [975, 43] width 107 height 53
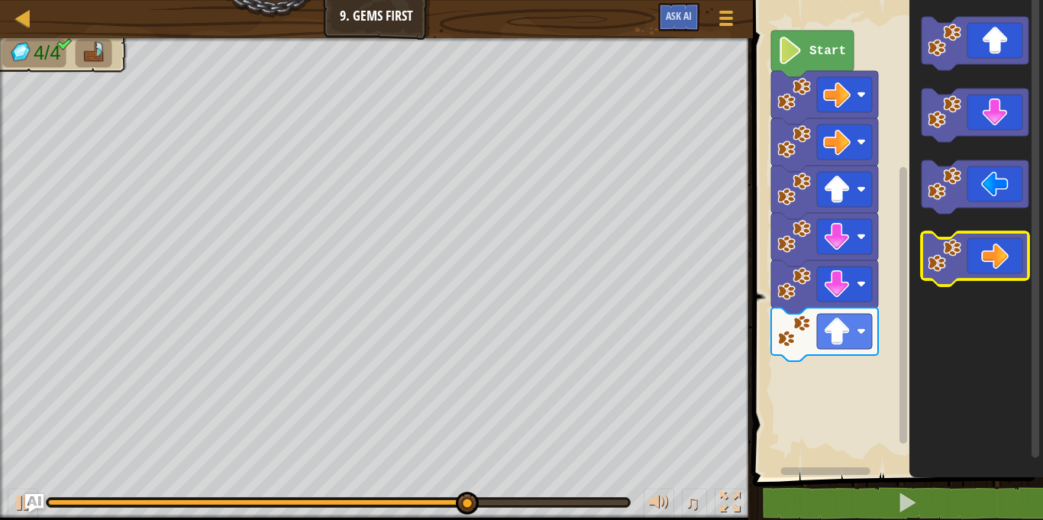
click at [978, 258] on icon "Blockly Workspace" at bounding box center [975, 258] width 107 height 53
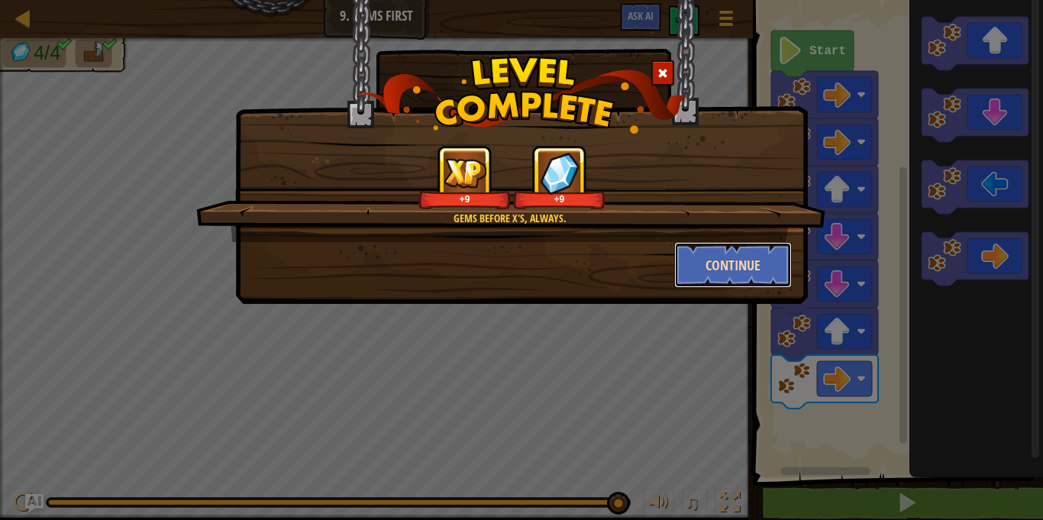
click at [720, 271] on button "Continue" at bounding box center [733, 265] width 118 height 46
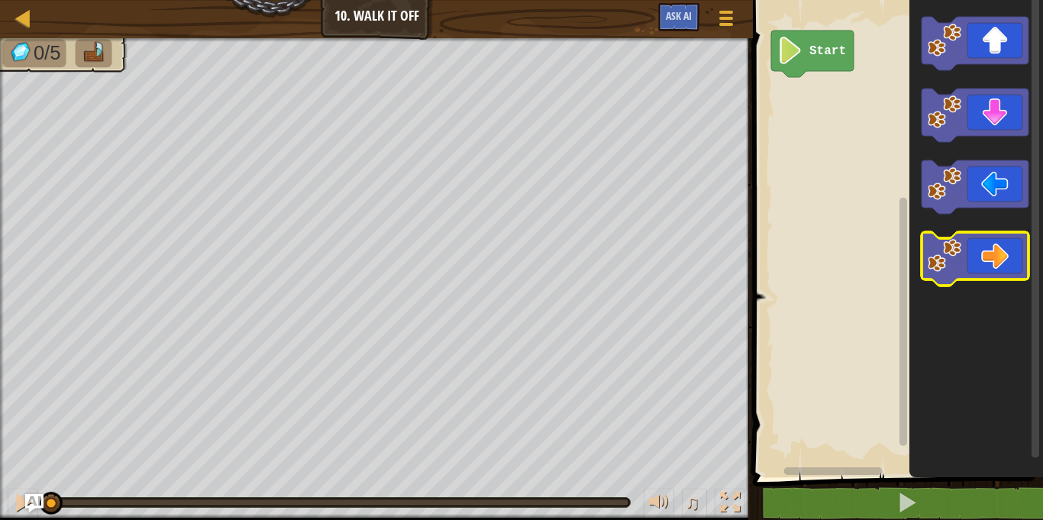
click at [971, 263] on icon "Blockly Workspace" at bounding box center [975, 258] width 107 height 53
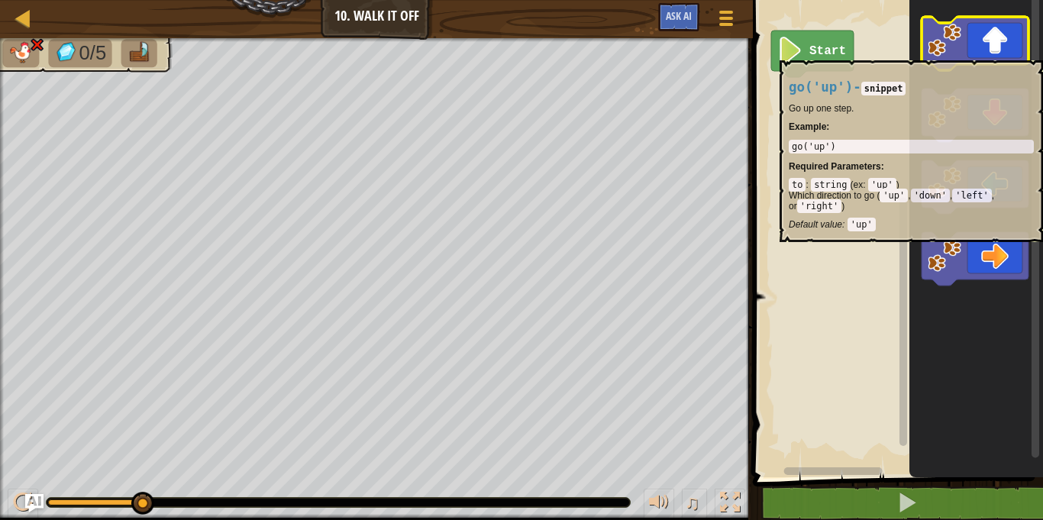
click at [979, 53] on icon "Blockly Workspace" at bounding box center [975, 43] width 107 height 53
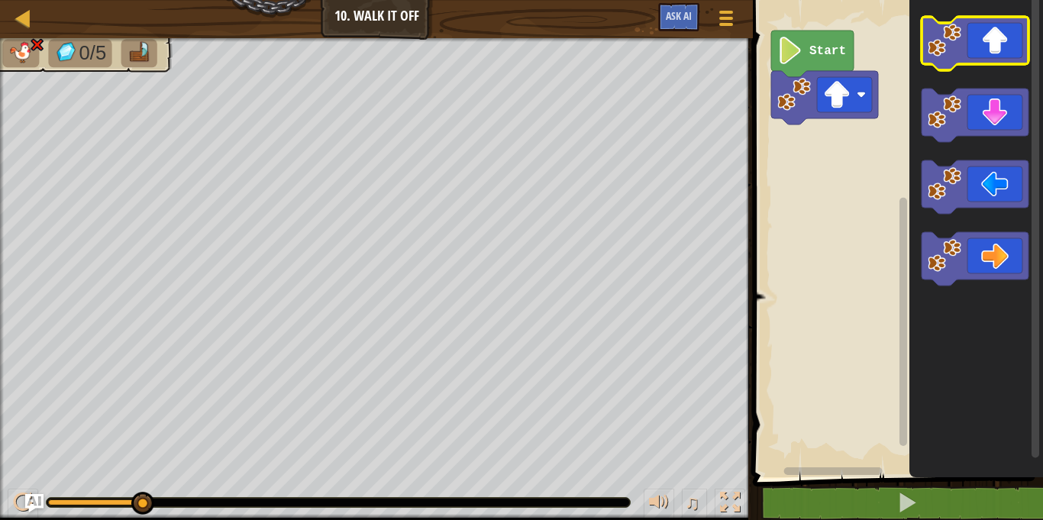
click at [979, 53] on icon "Blockly Workspace" at bounding box center [975, 43] width 107 height 53
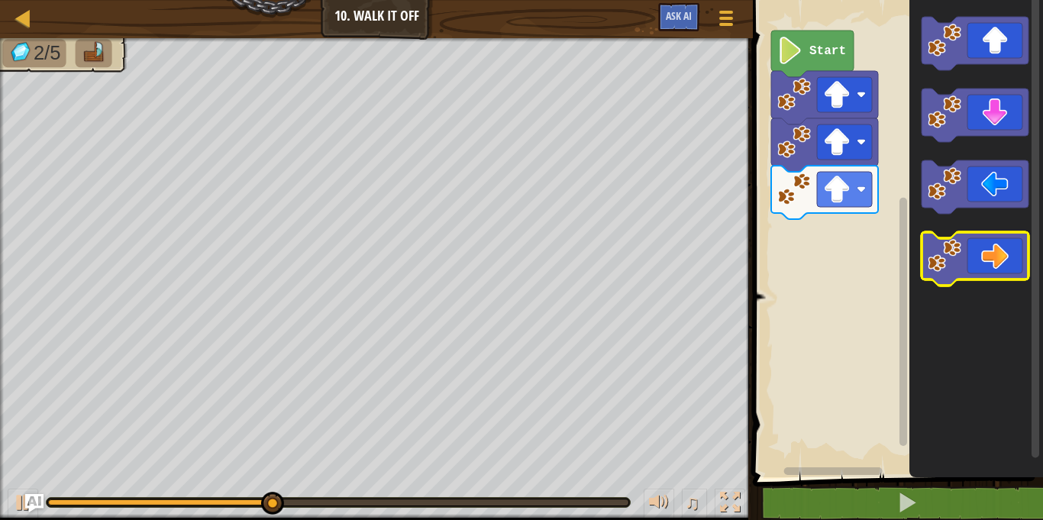
click at [995, 251] on icon "Blockly Workspace" at bounding box center [975, 258] width 107 height 53
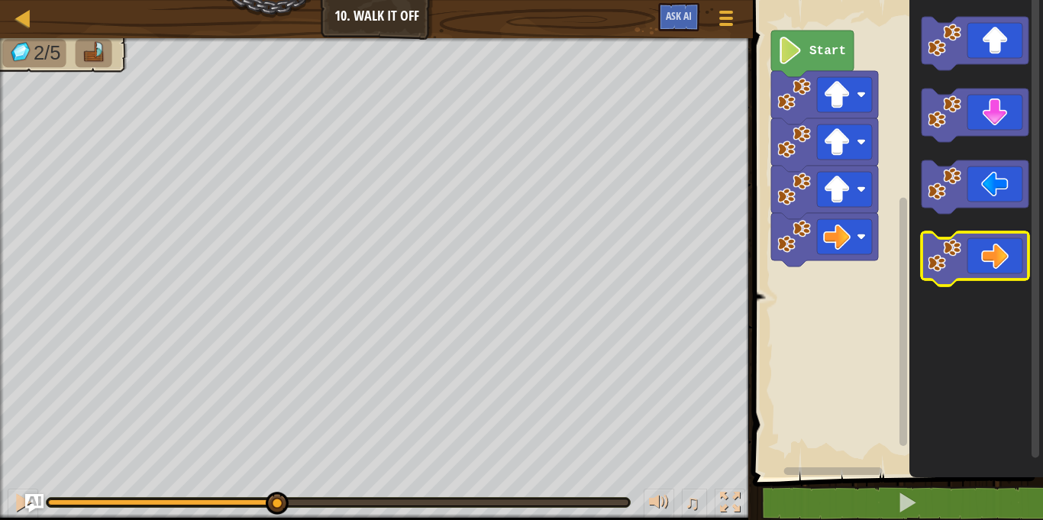
click at [995, 251] on icon "Blockly Workspace" at bounding box center [975, 258] width 107 height 53
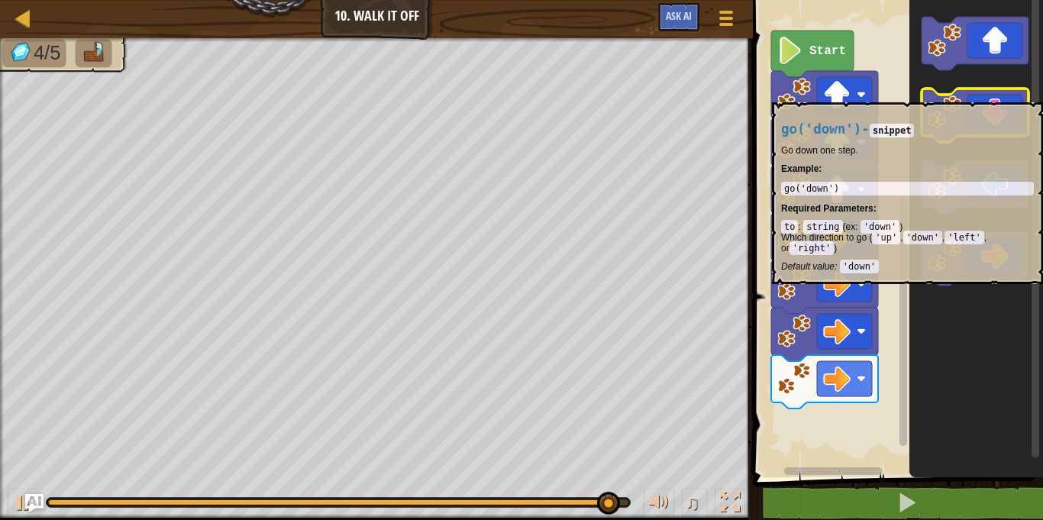
click at [966, 95] on icon "Blockly Workspace" at bounding box center [975, 115] width 107 height 53
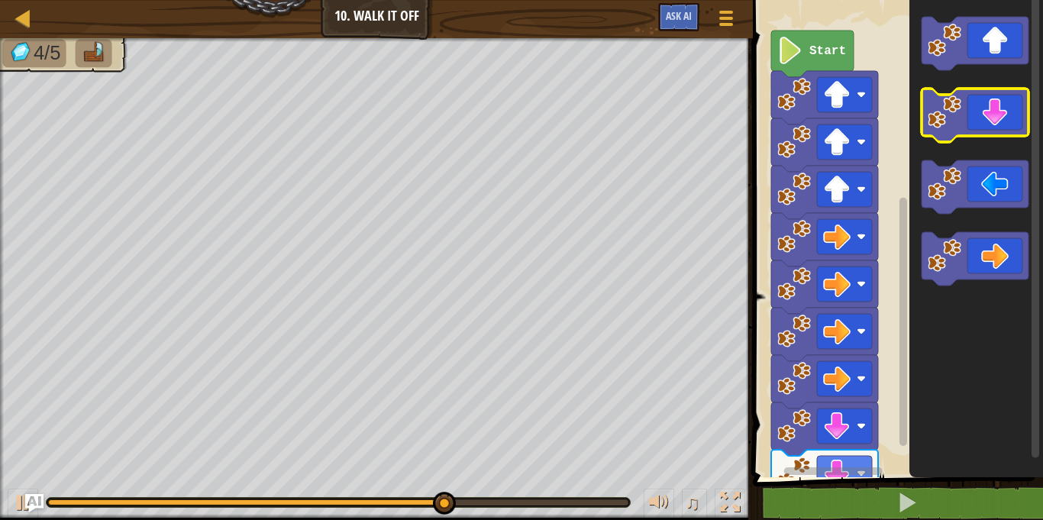
click at [966, 96] on icon "Blockly Workspace" at bounding box center [975, 115] width 107 height 53
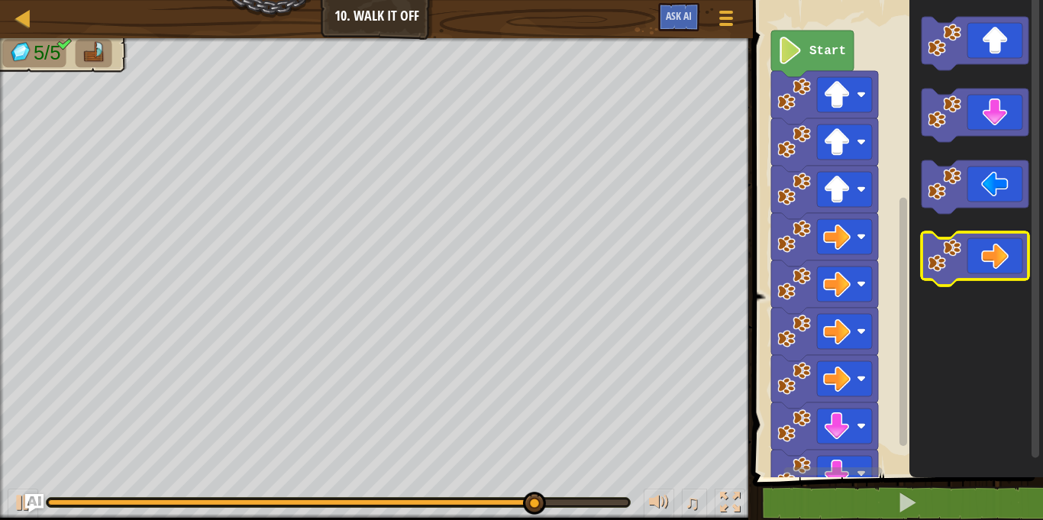
click at [987, 251] on icon "Blockly Workspace" at bounding box center [975, 258] width 107 height 53
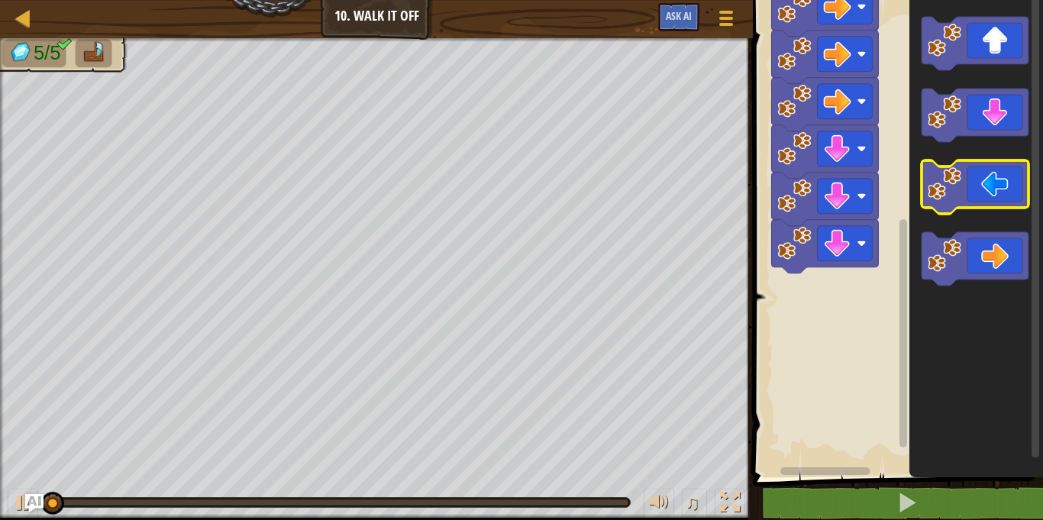
click at [975, 170] on icon "Blockly Workspace" at bounding box center [975, 186] width 107 height 53
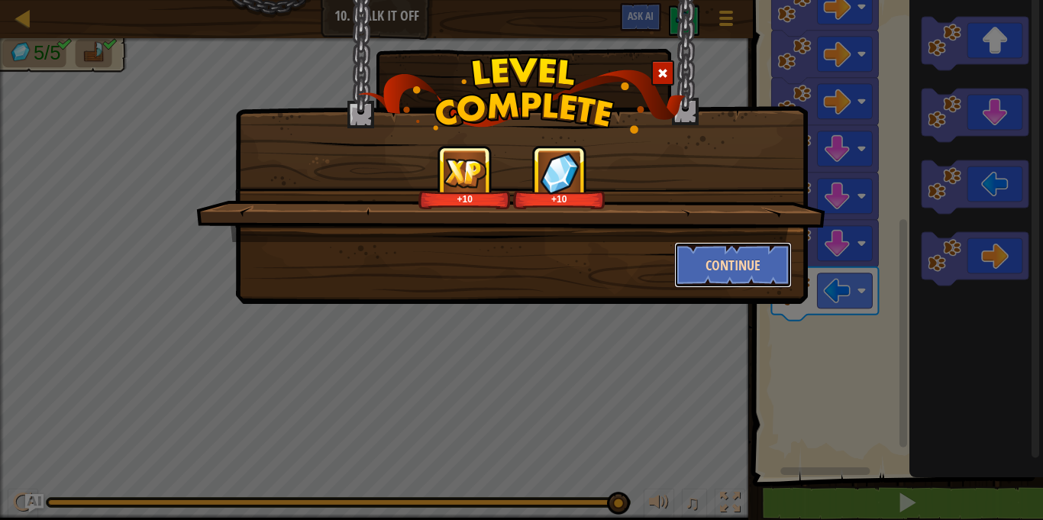
click at [760, 252] on button "Continue" at bounding box center [733, 265] width 118 height 46
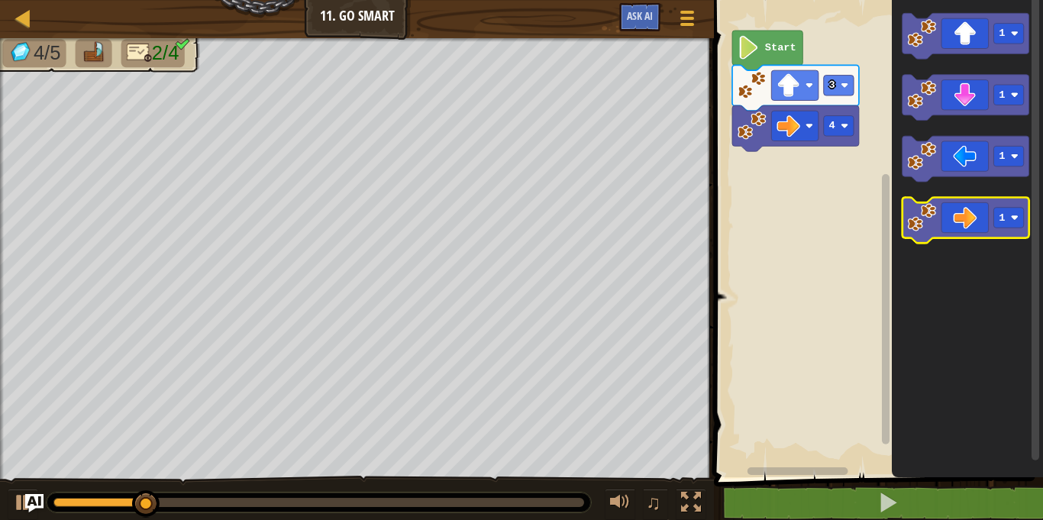
click at [927, 226] on image "Blockly Workspace" at bounding box center [922, 217] width 29 height 29
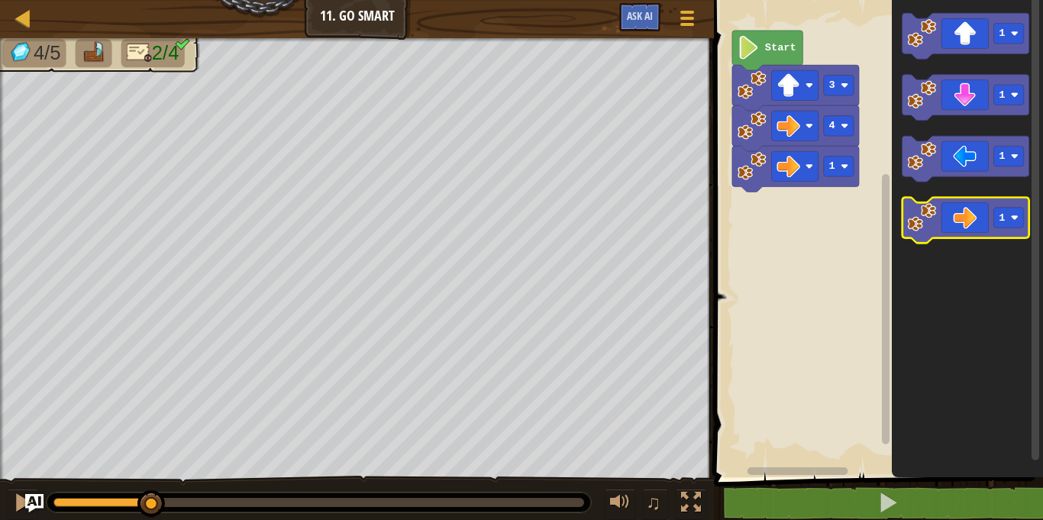
click at [927, 226] on image "Blockly Workspace" at bounding box center [922, 217] width 29 height 29
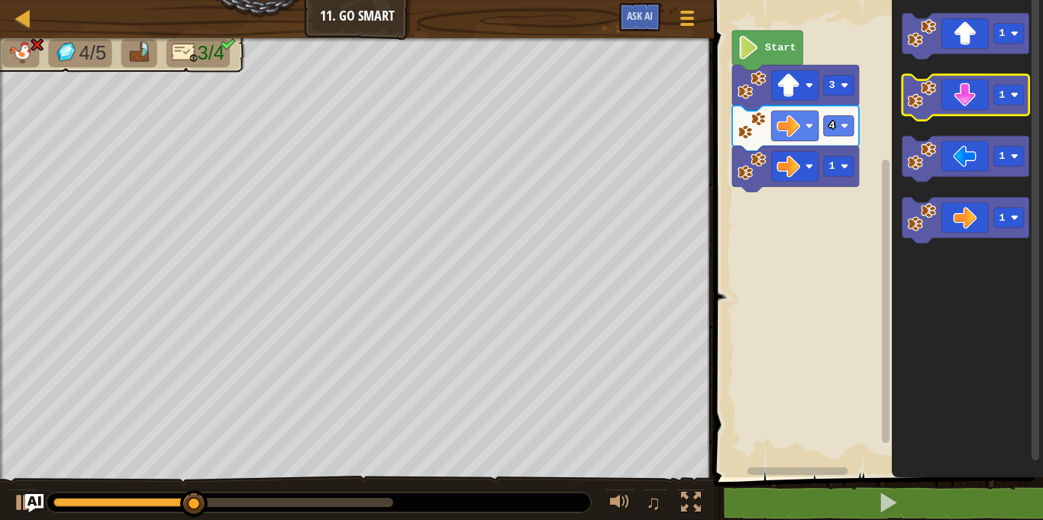
click at [933, 103] on image "Blockly Workspace" at bounding box center [922, 94] width 29 height 29
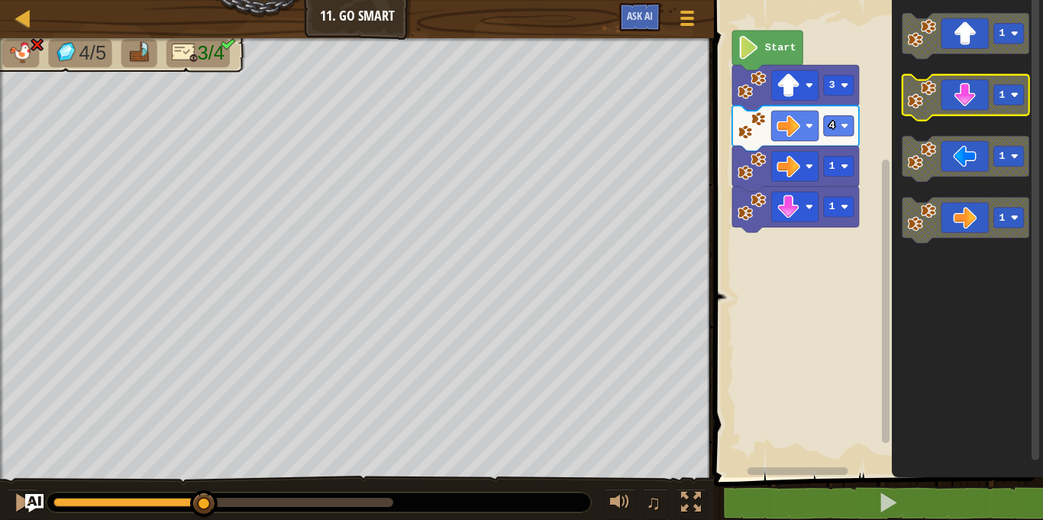
click at [933, 103] on image "Blockly Workspace" at bounding box center [922, 94] width 29 height 29
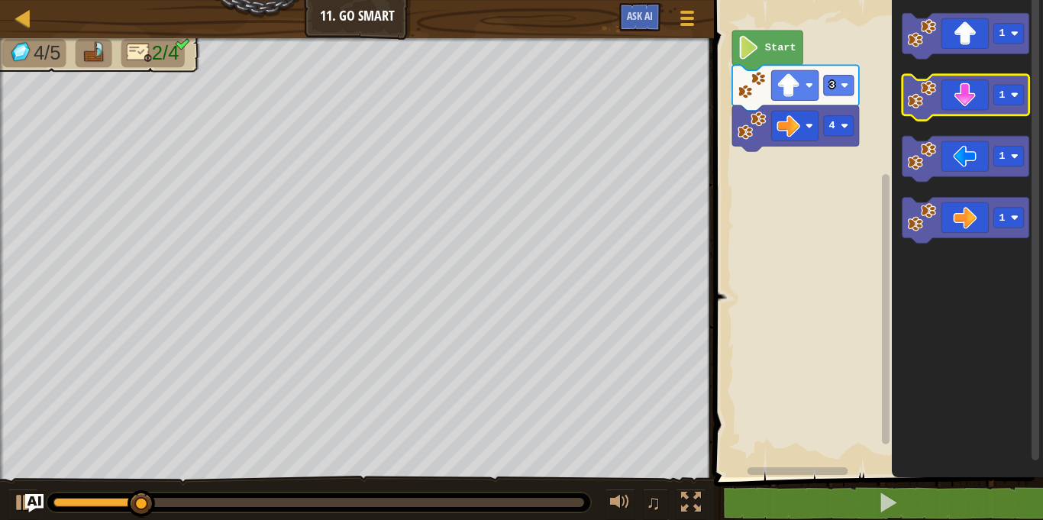
click at [933, 103] on image "Blockly Workspace" at bounding box center [922, 94] width 29 height 29
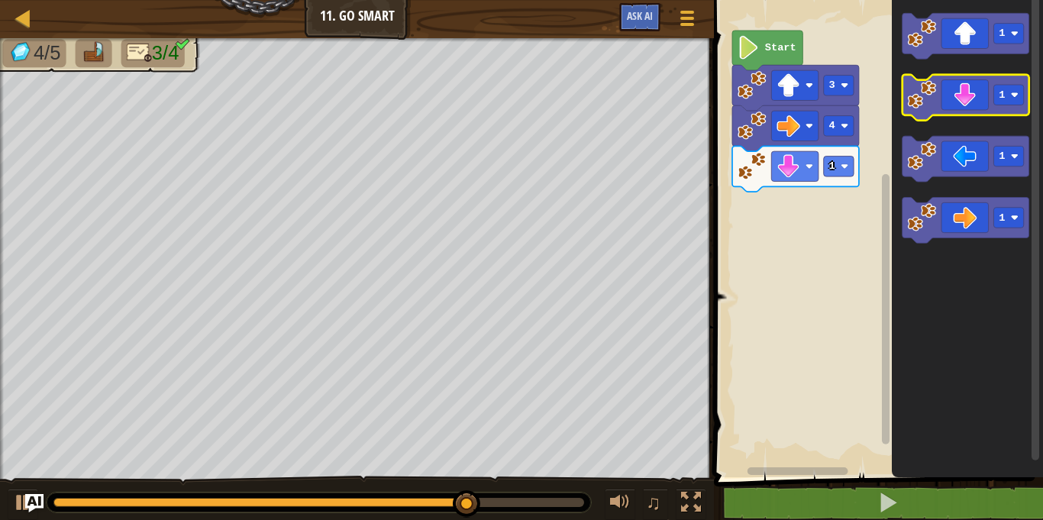
click at [957, 102] on icon "Blockly Workspace" at bounding box center [966, 98] width 127 height 46
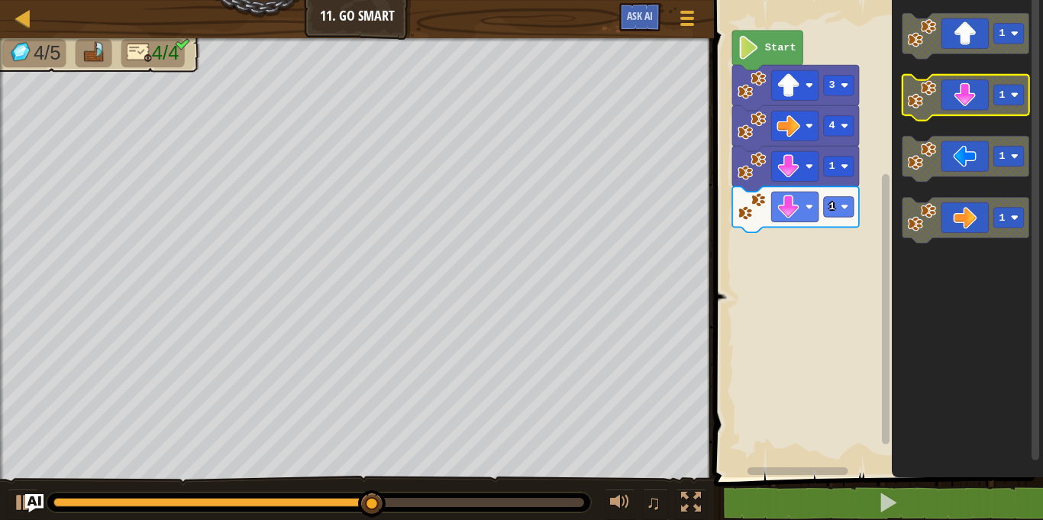
click at [957, 102] on icon "Blockly Workspace" at bounding box center [966, 98] width 127 height 46
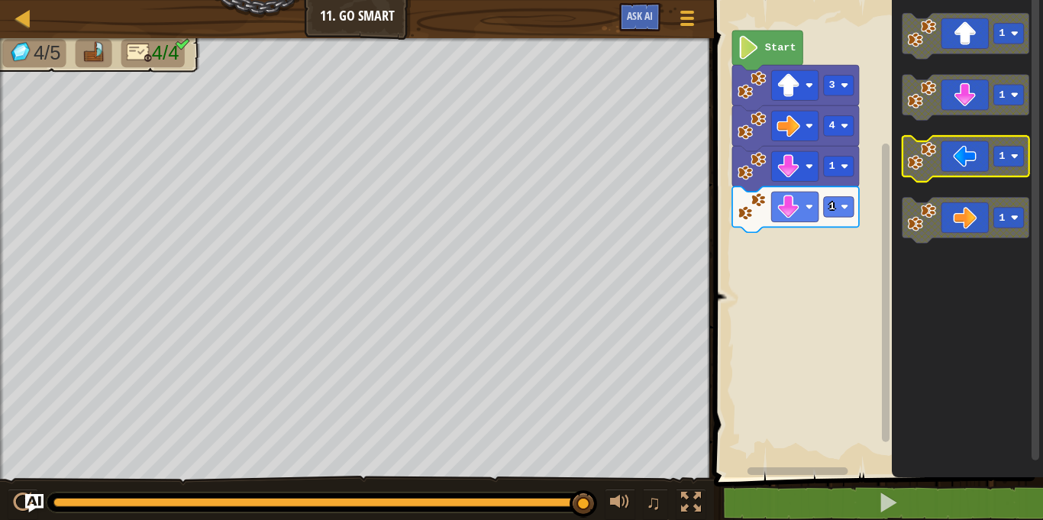
click at [927, 160] on image "Blockly Workspace" at bounding box center [922, 155] width 29 height 29
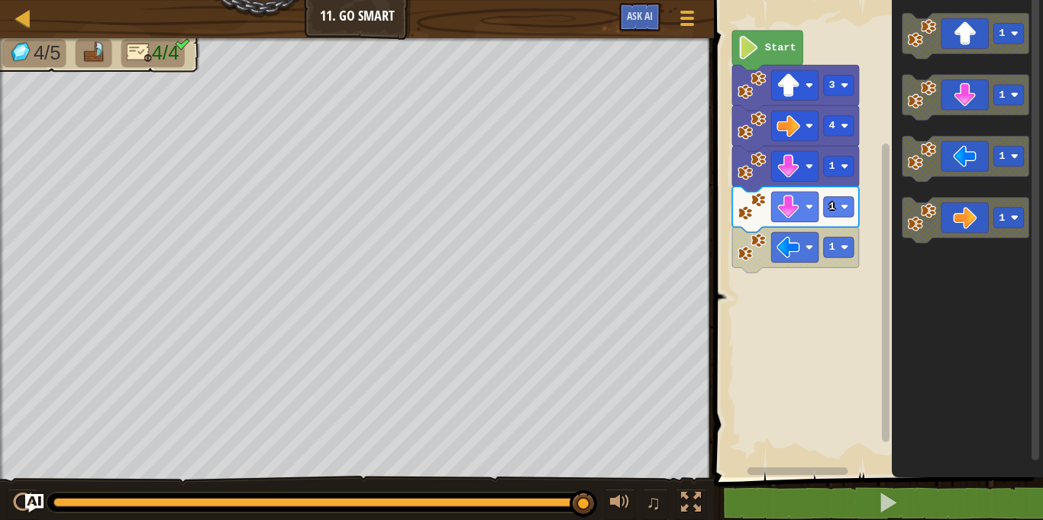
click at [778, 38] on icon "Blockly Workspace" at bounding box center [768, 51] width 70 height 40
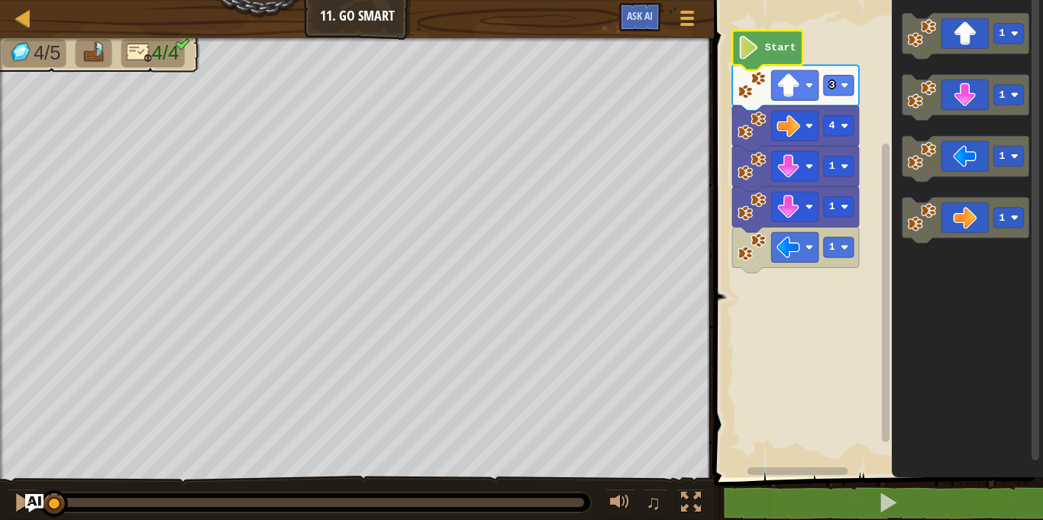
drag, startPoint x: 581, startPoint y: 500, endPoint x: 50, endPoint y: 489, distance: 530.2
click at [50, 489] on div "♫" at bounding box center [357, 499] width 714 height 46
click at [751, 49] on image "Blockly Workspace" at bounding box center [749, 48] width 22 height 24
click at [751, 48] on image "Blockly Workspace" at bounding box center [749, 48] width 22 height 24
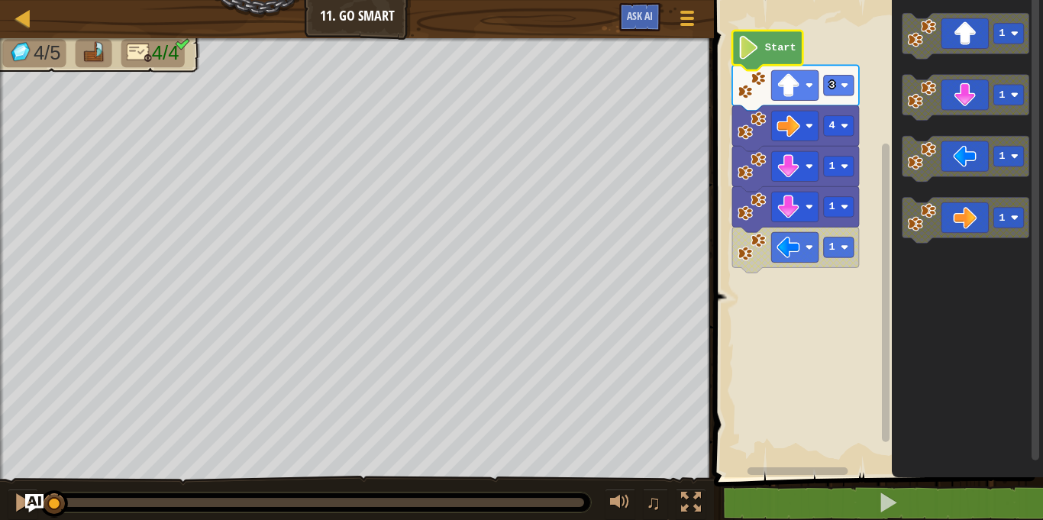
click at [751, 48] on image "Blockly Workspace" at bounding box center [749, 48] width 22 height 24
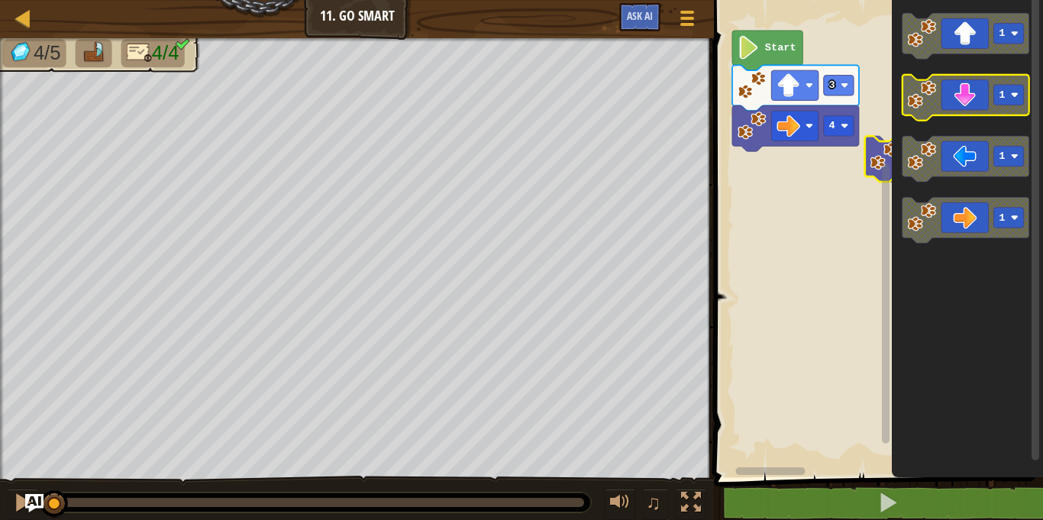
click at [961, 92] on icon "Blockly Workspace" at bounding box center [966, 98] width 127 height 46
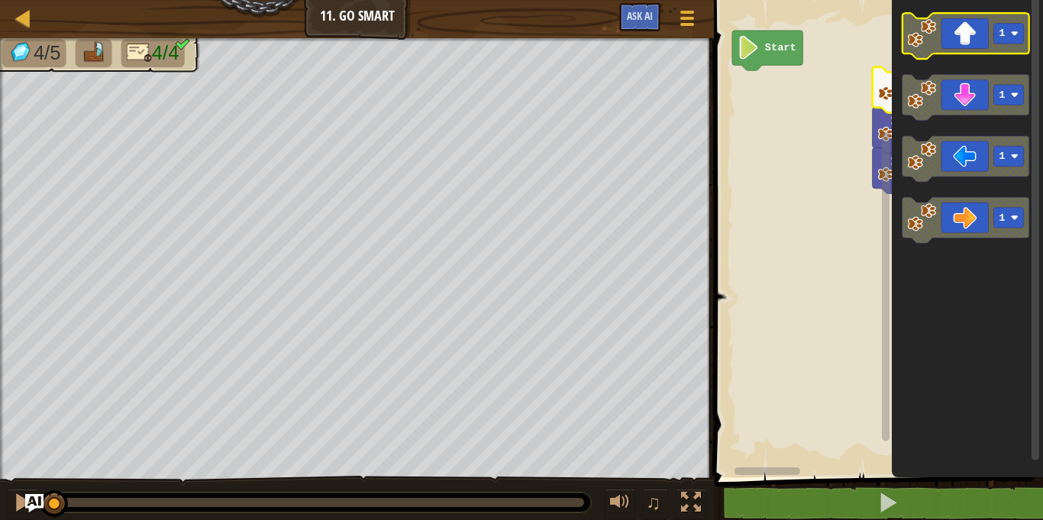
click at [931, 38] on image "Blockly Workspace" at bounding box center [922, 33] width 29 height 29
click at [914, 36] on image "Blockly Workspace" at bounding box center [922, 33] width 29 height 29
click at [816, 86] on div "Start 1 1 1 1 4 1 3 1 1 1 1" at bounding box center [877, 234] width 334 height 485
click at [885, 82] on g "Blockly Workspace" at bounding box center [886, 229] width 11 height 473
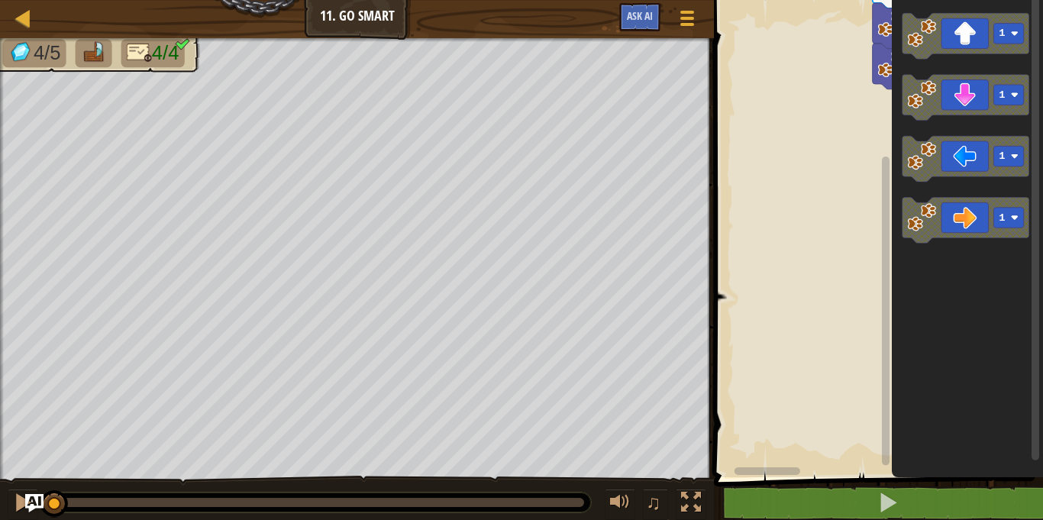
click at [872, 306] on div "Start 1 1 1 1 4 1 3 1 1 1 1" at bounding box center [877, 234] width 334 height 485
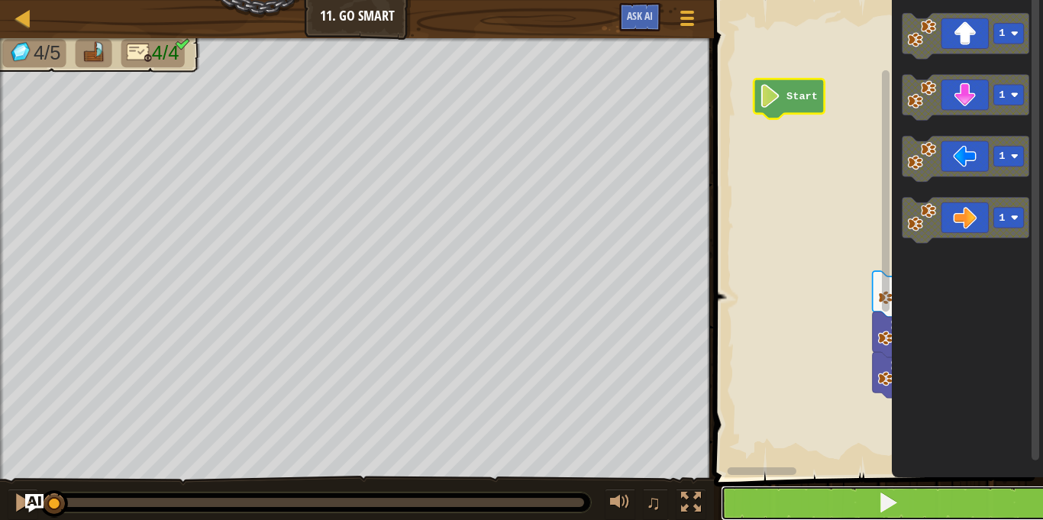
click at [852, 489] on button at bounding box center [888, 503] width 334 height 35
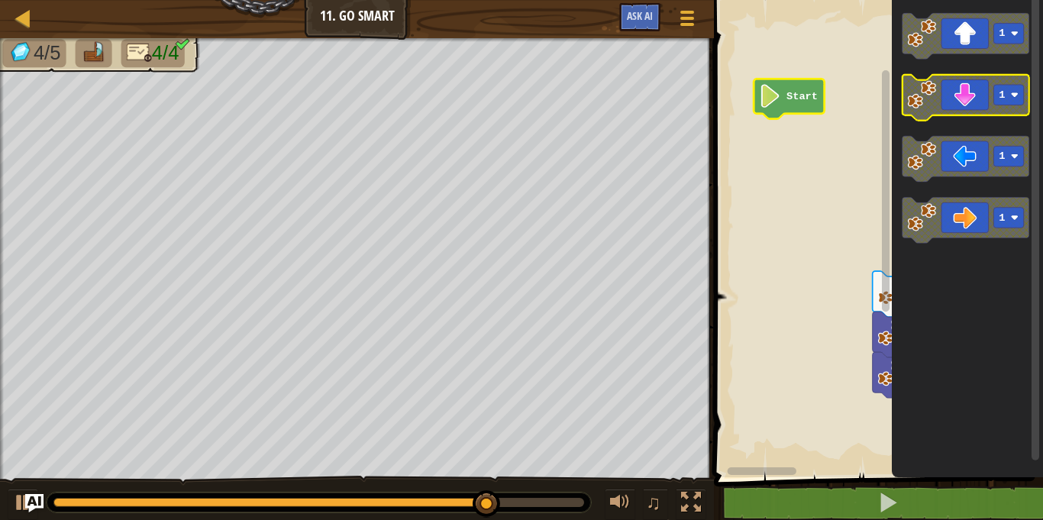
click at [966, 81] on icon "Blockly Workspace" at bounding box center [966, 98] width 127 height 46
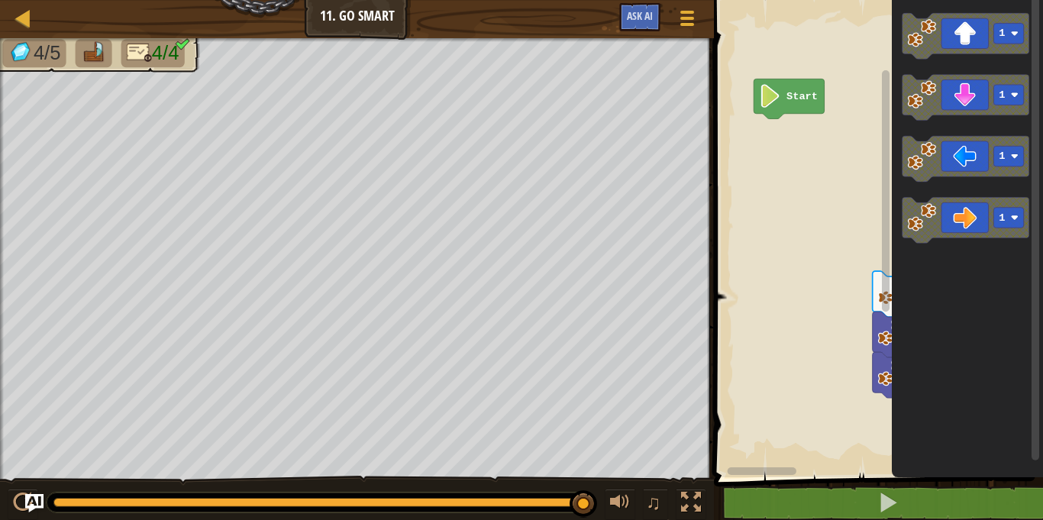
click at [823, 150] on div "1 1 1 1 1 4 1 3 Start 1 1 1 1" at bounding box center [877, 234] width 334 height 485
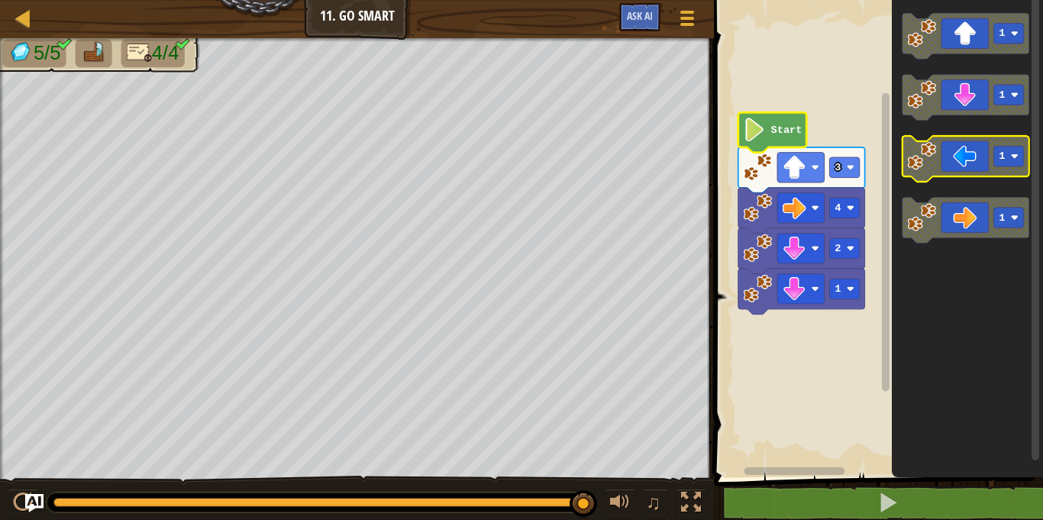
click at [920, 162] on image "Blockly Workspace" at bounding box center [922, 155] width 29 height 29
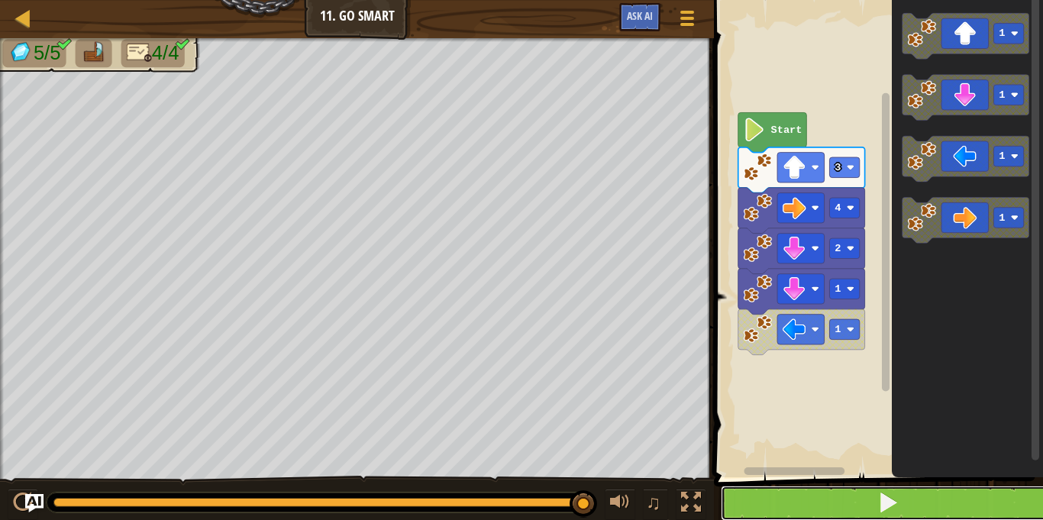
click at [802, 506] on button at bounding box center [888, 503] width 334 height 35
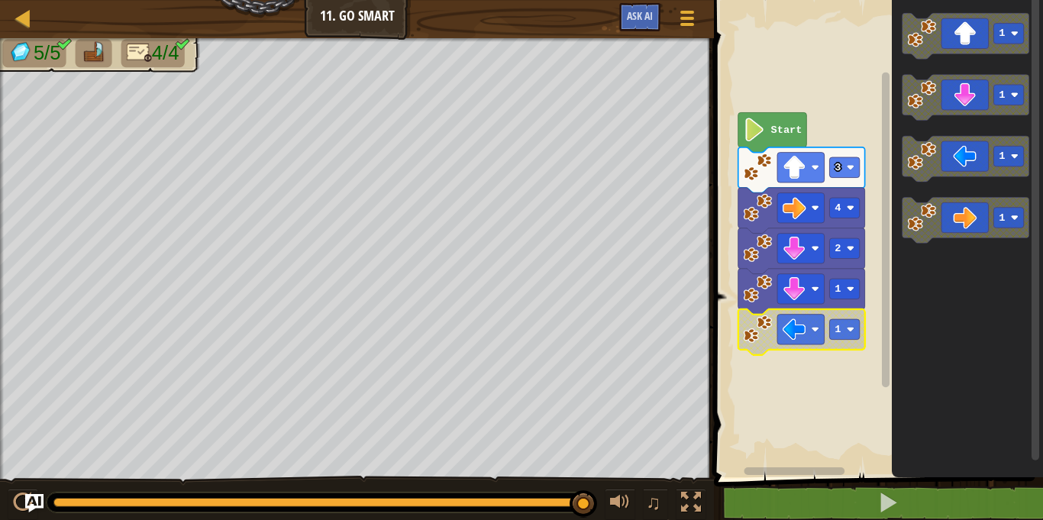
click at [762, 412] on rect "Blockly Workspace" at bounding box center [877, 234] width 334 height 485
click at [741, 388] on div "1 2 4 3 Start 1 1 1 1" at bounding box center [877, 234] width 334 height 485
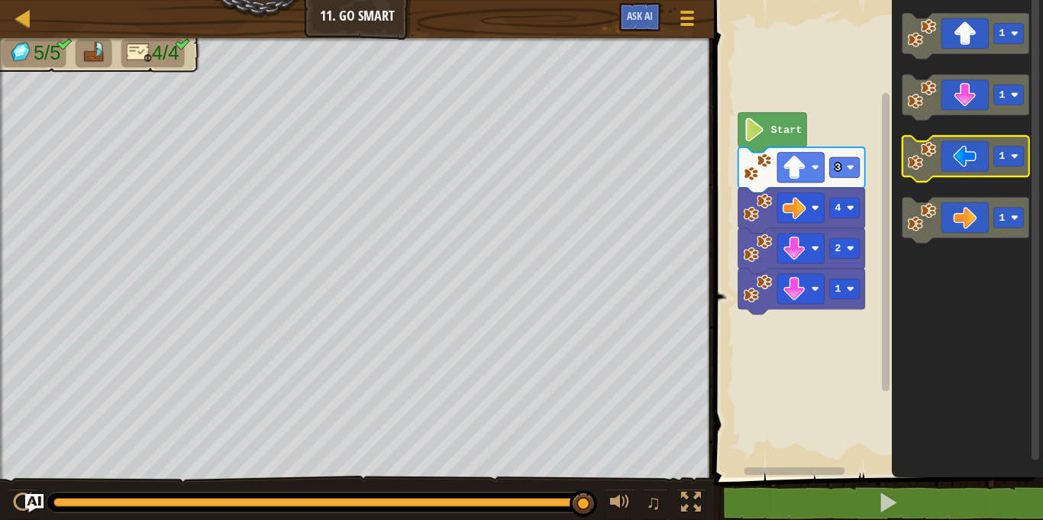
click at [926, 157] on image "Blockly Workspace" at bounding box center [922, 155] width 29 height 29
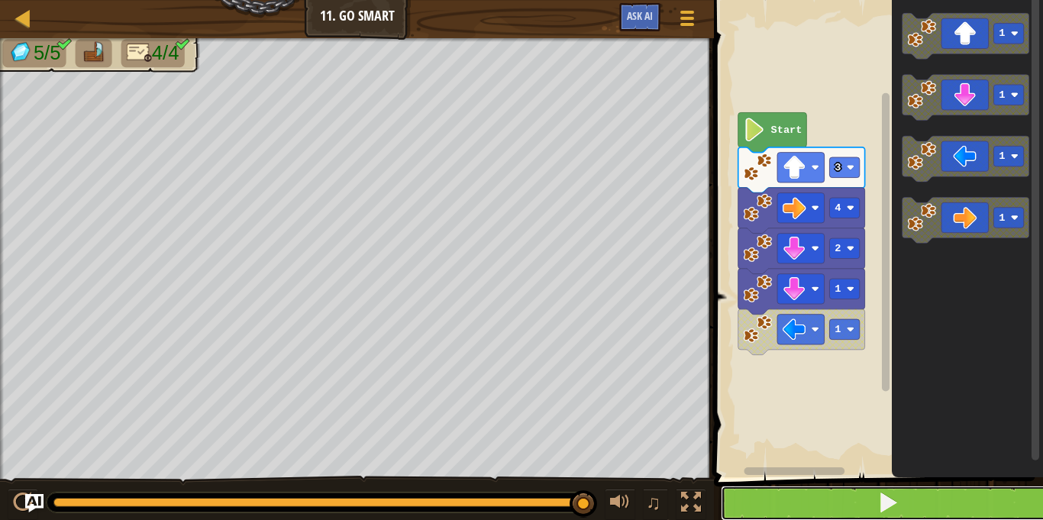
click at [820, 497] on button at bounding box center [888, 503] width 334 height 35
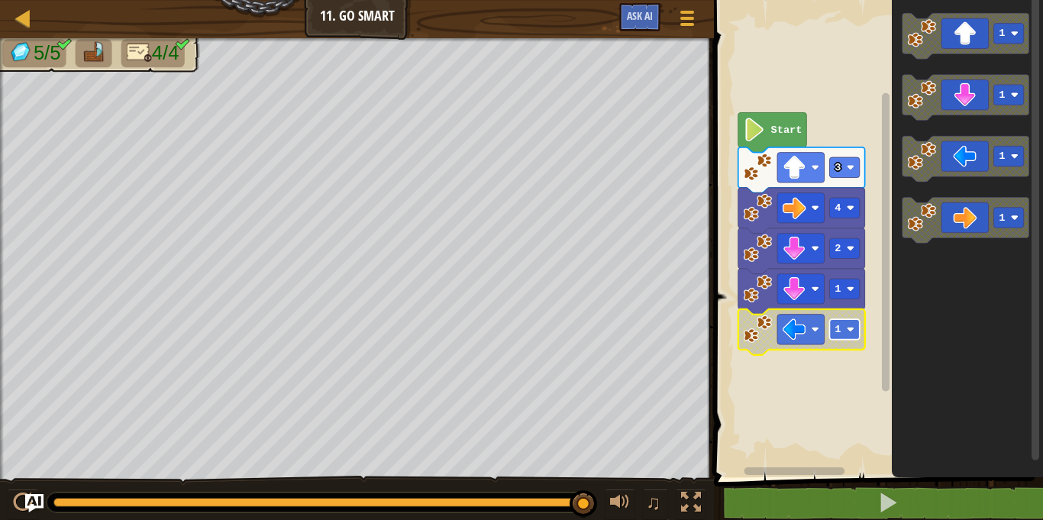
click at [849, 327] on image "Blockly Workspace" at bounding box center [851, 329] width 8 height 8
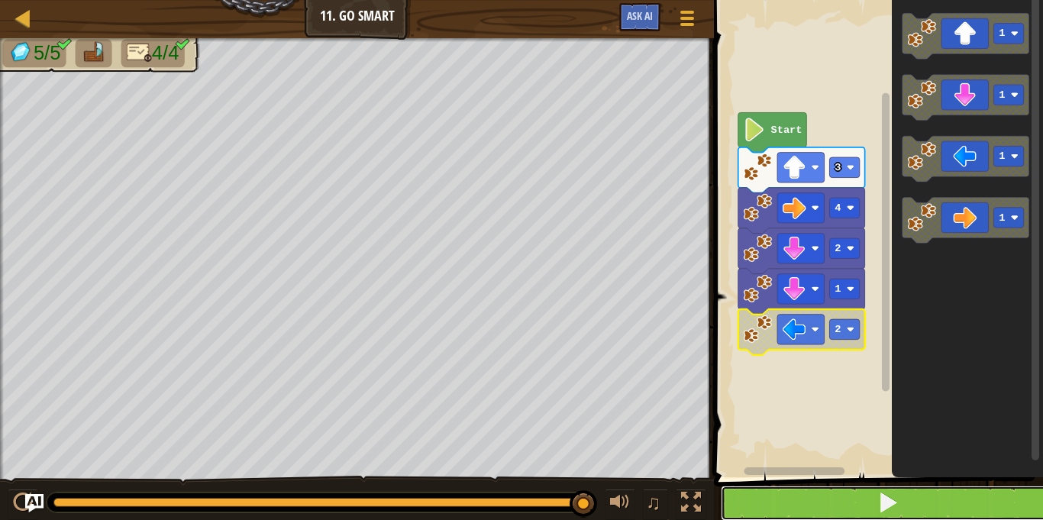
click at [824, 512] on button at bounding box center [888, 503] width 334 height 35
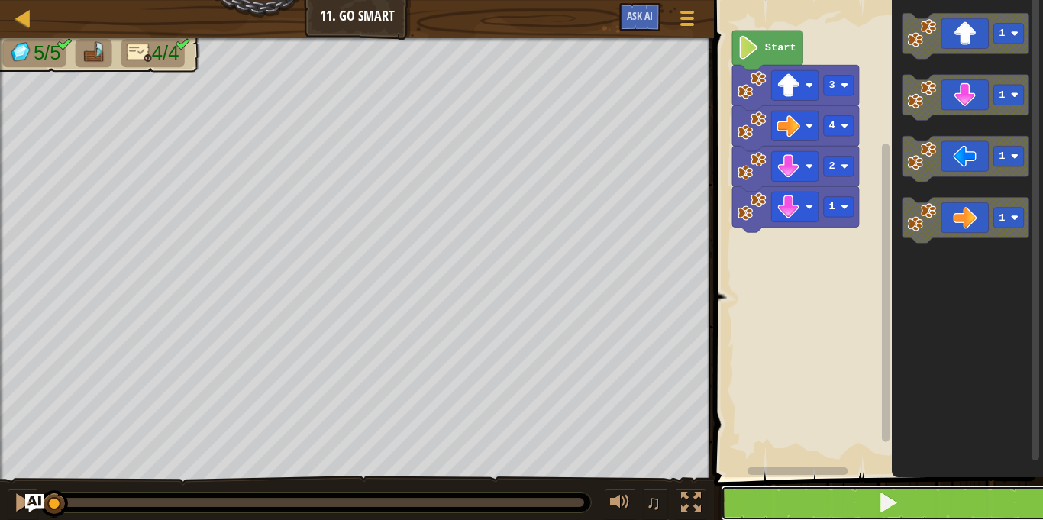
click at [814, 498] on button at bounding box center [888, 503] width 334 height 35
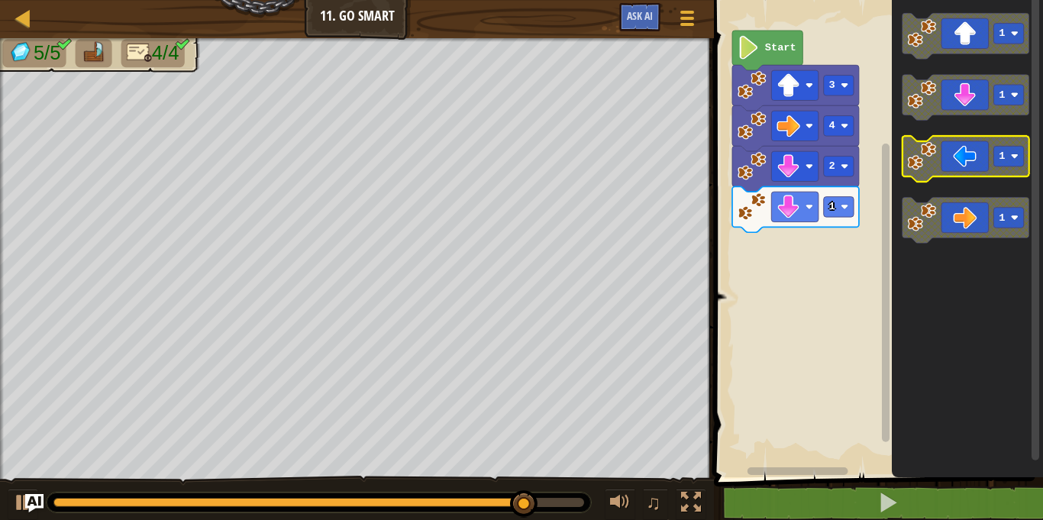
click at [966, 159] on icon "Blockly Workspace" at bounding box center [966, 159] width 127 height 46
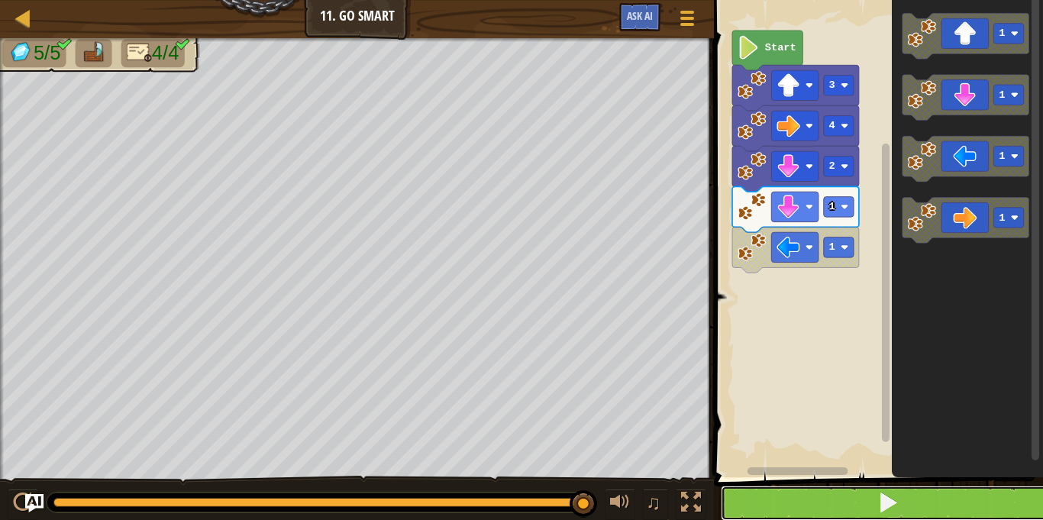
click at [936, 500] on button at bounding box center [888, 503] width 334 height 35
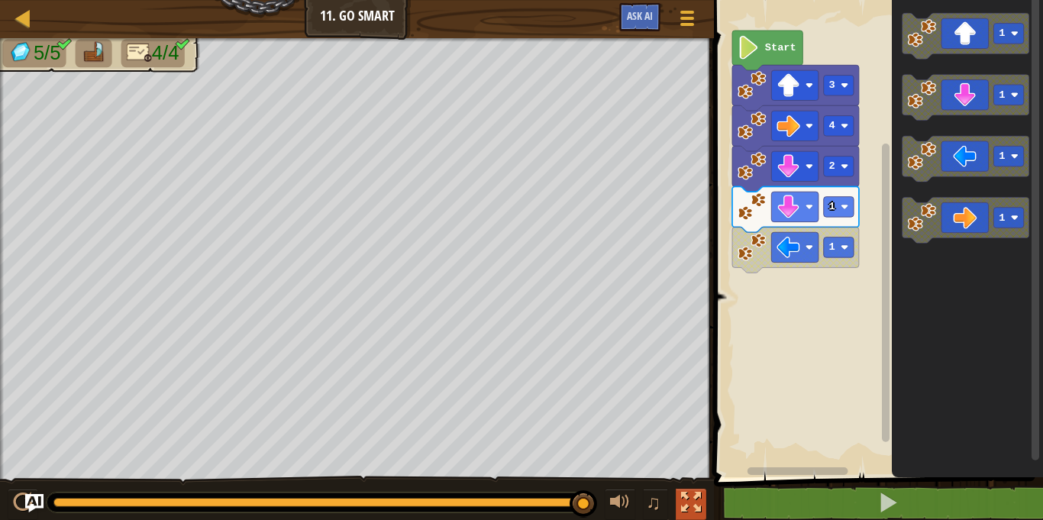
click at [681, 500] on div at bounding box center [691, 503] width 20 height 20
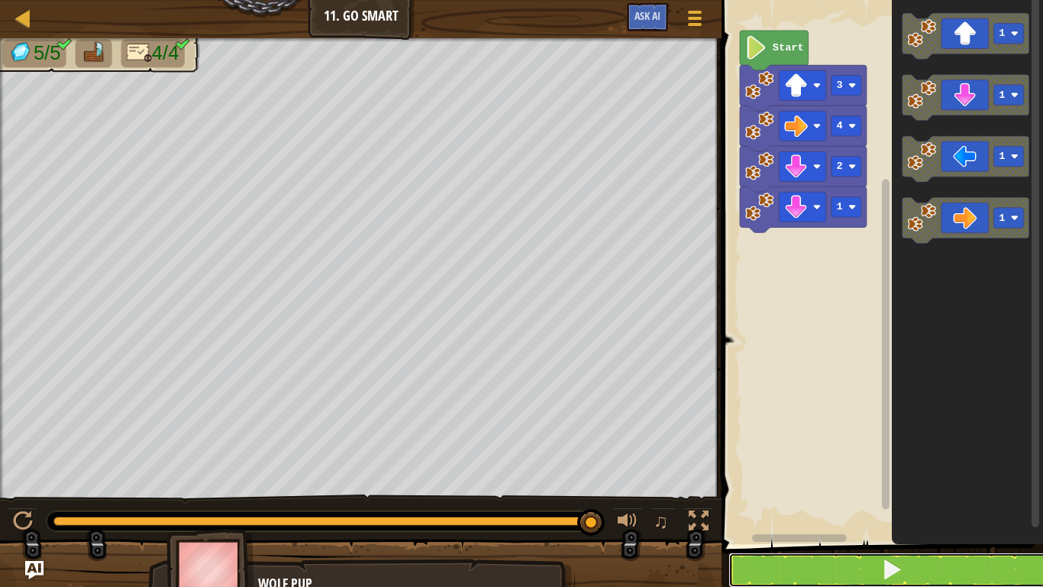
click at [830, 519] on button at bounding box center [892, 569] width 326 height 35
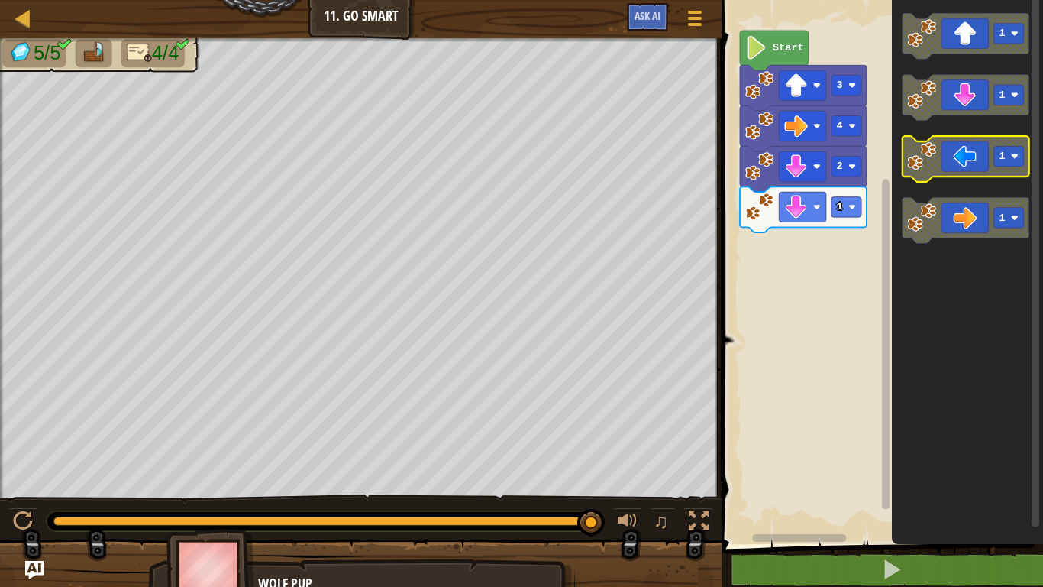
click at [961, 165] on icon "Blockly Workspace" at bounding box center [966, 159] width 127 height 46
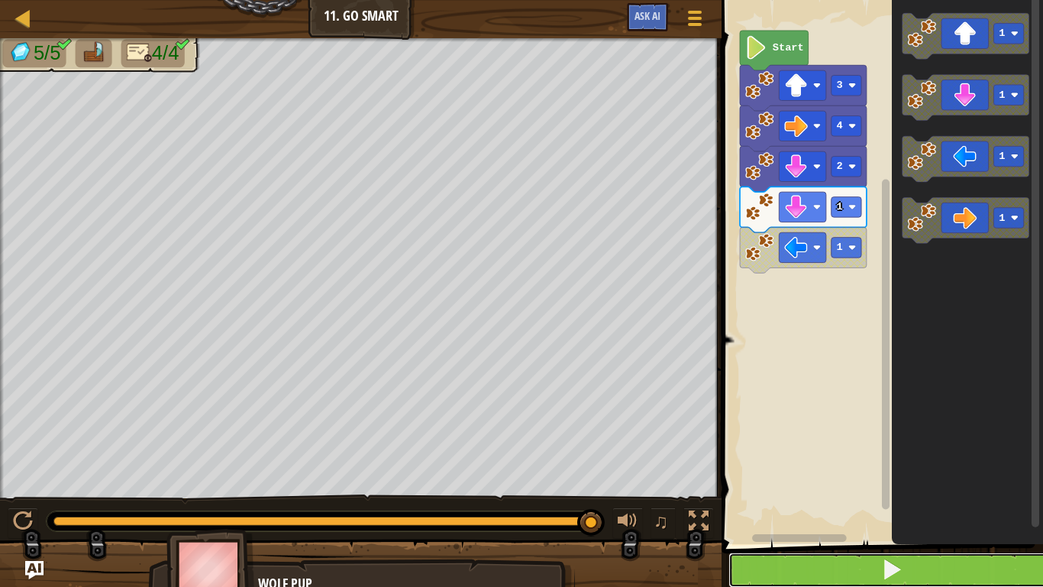
click at [823, 519] on button at bounding box center [892, 569] width 326 height 35
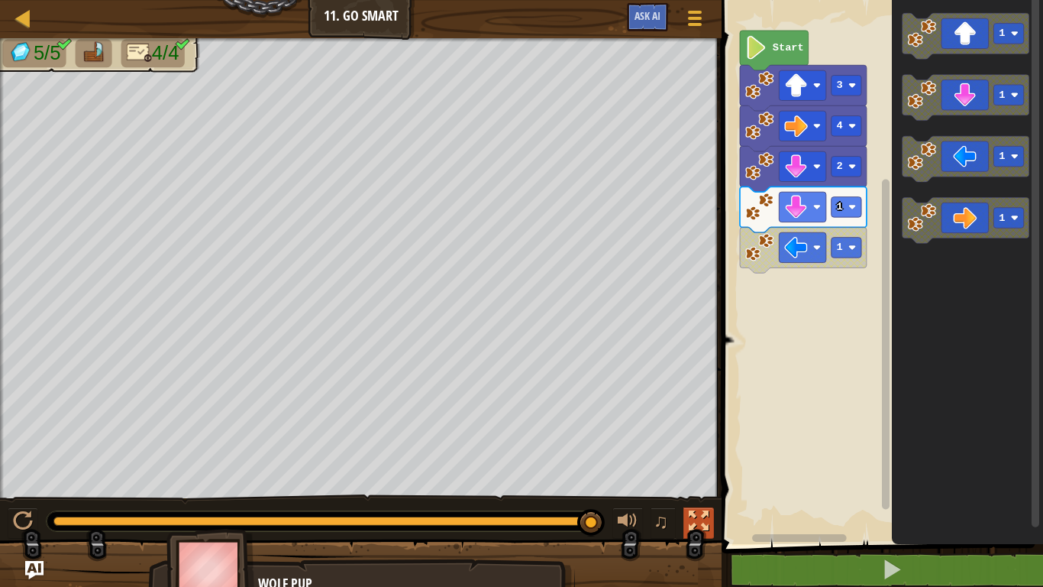
click at [697, 513] on div at bounding box center [699, 521] width 20 height 20
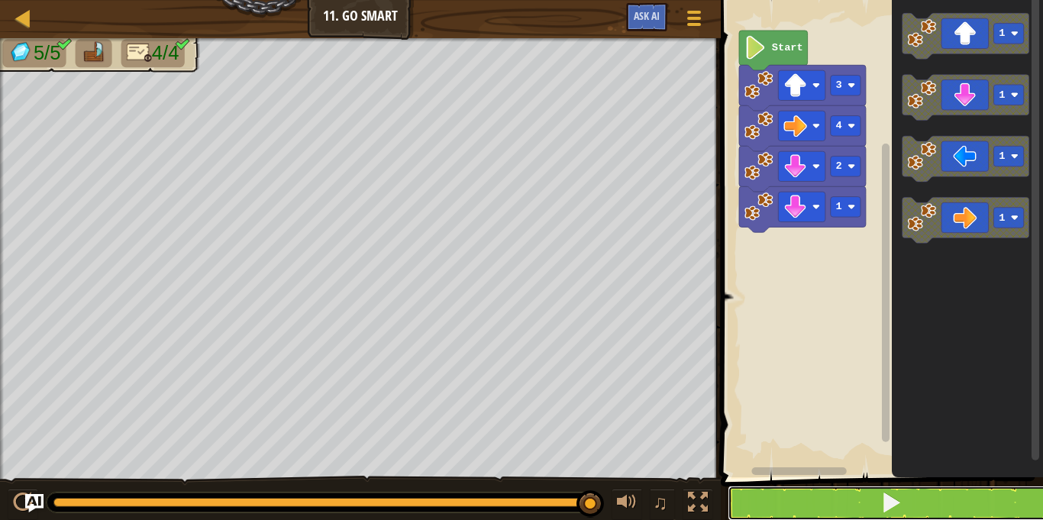
click at [858, 503] on button at bounding box center [891, 503] width 327 height 35
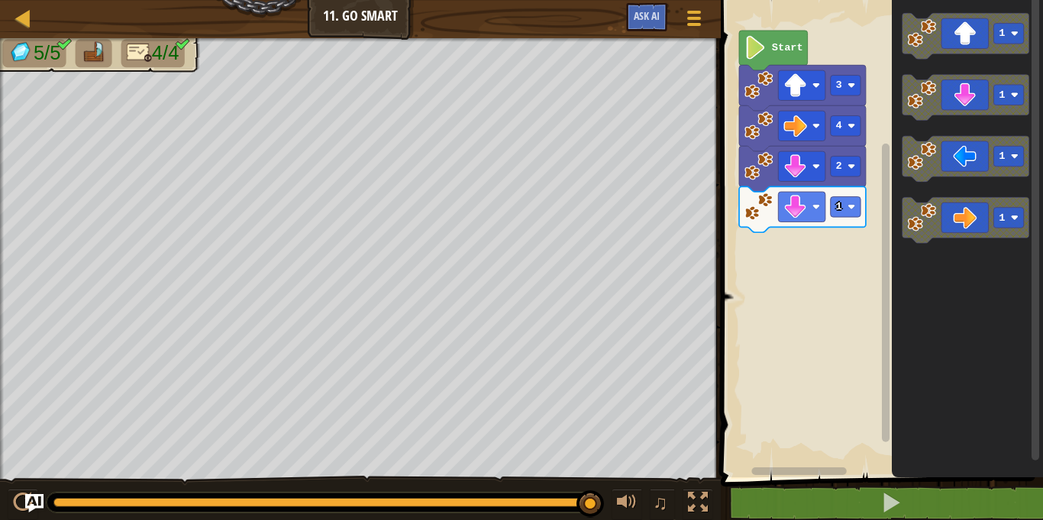
click at [786, 283] on div "1 2 4 3 Start 1 1 1 1" at bounding box center [880, 234] width 327 height 485
click at [886, 182] on div "1 2 4 3 Start 1 1 1 1" at bounding box center [880, 234] width 327 height 485
click at [846, 228] on div "1 2 4 3 Start 1 1 1 1" at bounding box center [880, 234] width 327 height 485
click at [966, 176] on icon "Blockly Workspace" at bounding box center [966, 159] width 127 height 46
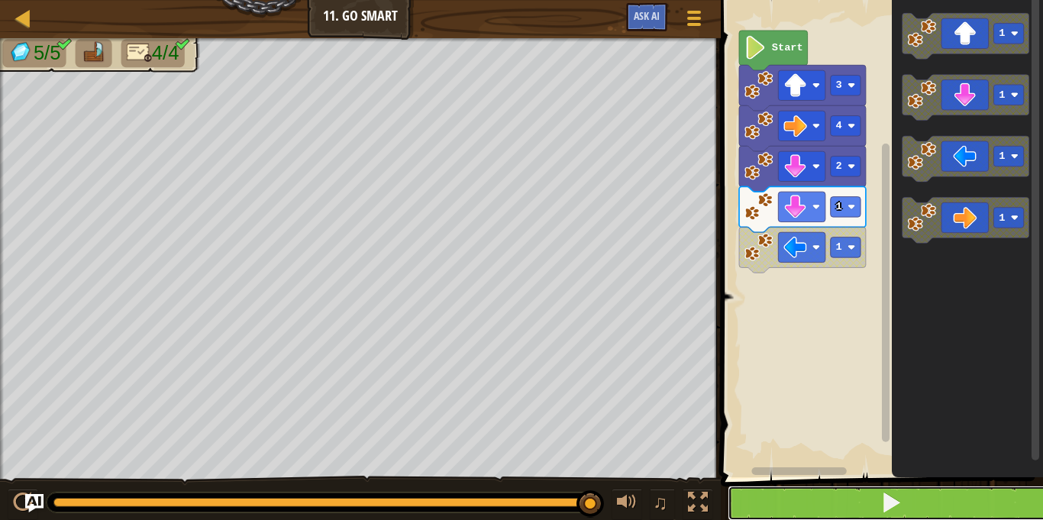
click at [842, 507] on button at bounding box center [891, 503] width 327 height 35
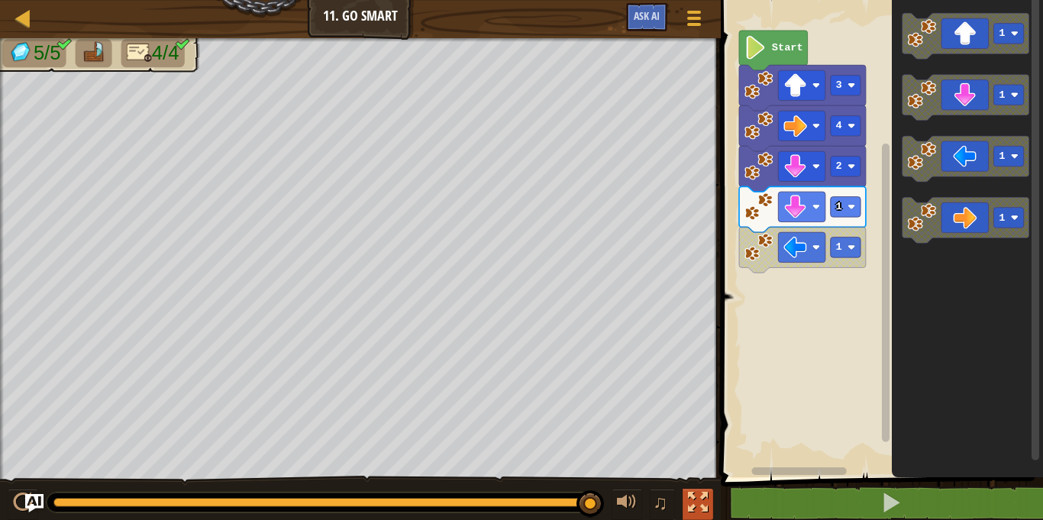
click at [685, 500] on button at bounding box center [698, 504] width 31 height 31
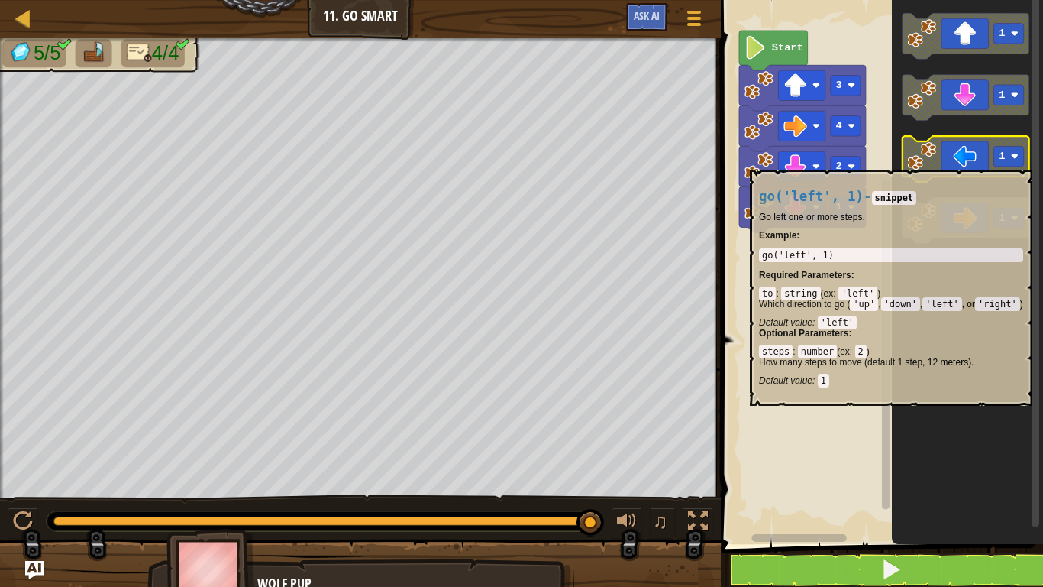
click at [917, 162] on image "Blockly Workspace" at bounding box center [922, 155] width 29 height 29
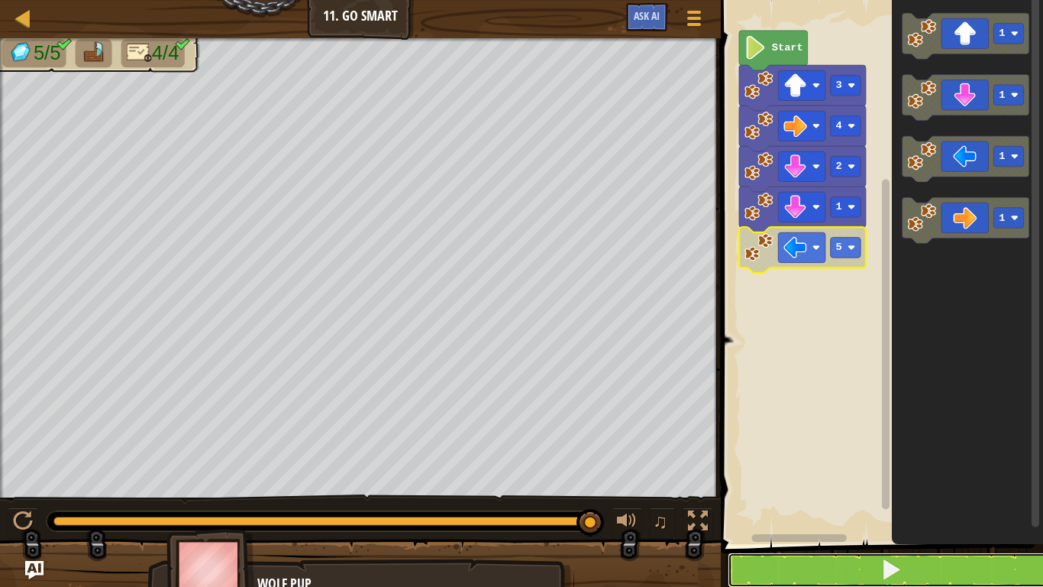
click at [830, 519] on button at bounding box center [891, 569] width 327 height 35
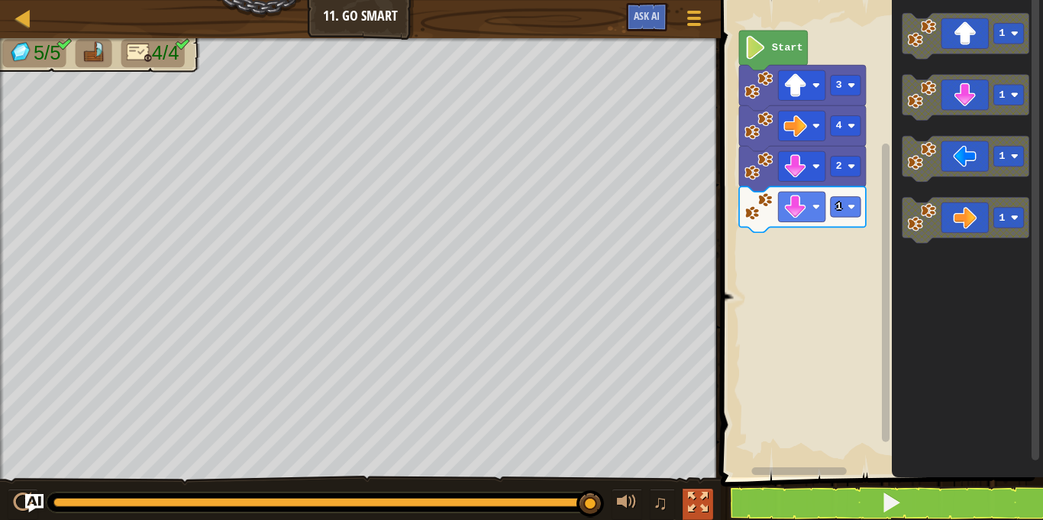
click at [700, 490] on button at bounding box center [698, 504] width 31 height 31
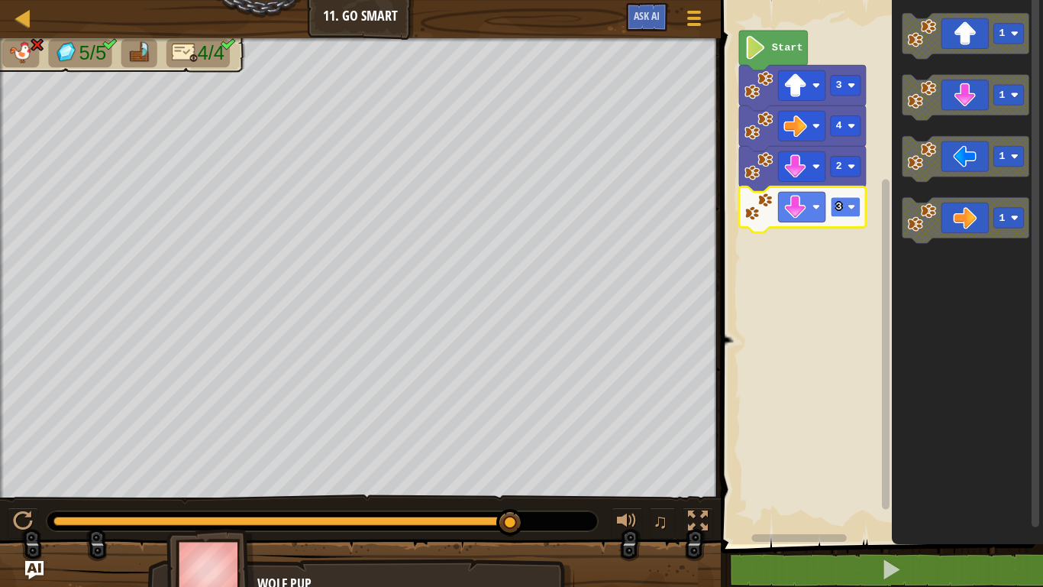
click at [847, 206] on rect "Blockly Workspace" at bounding box center [846, 207] width 30 height 21
click at [839, 199] on rect "Blockly Workspace" at bounding box center [846, 207] width 30 height 21
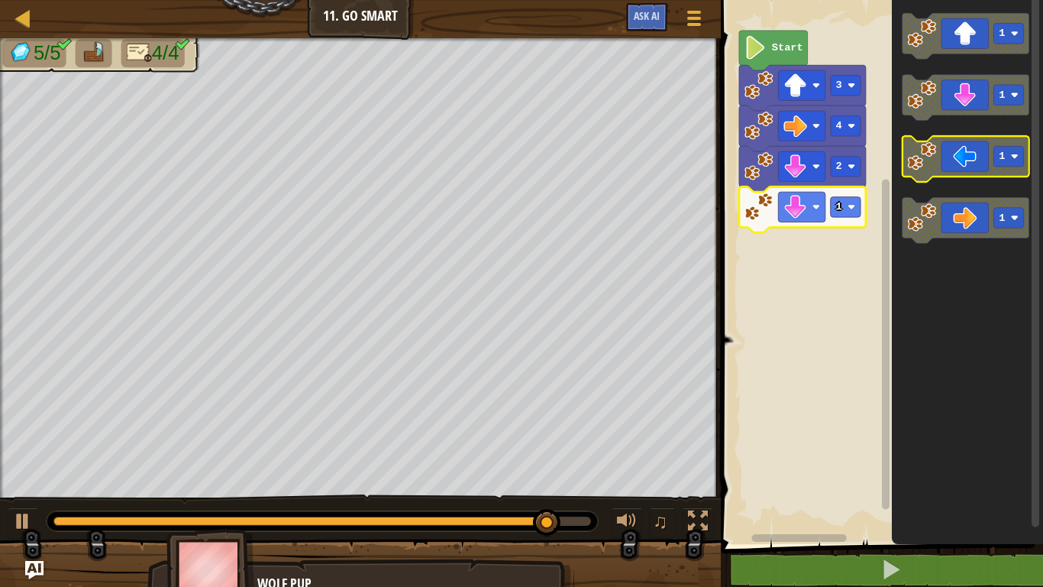
click at [949, 164] on icon "Blockly Workspace" at bounding box center [966, 159] width 127 height 46
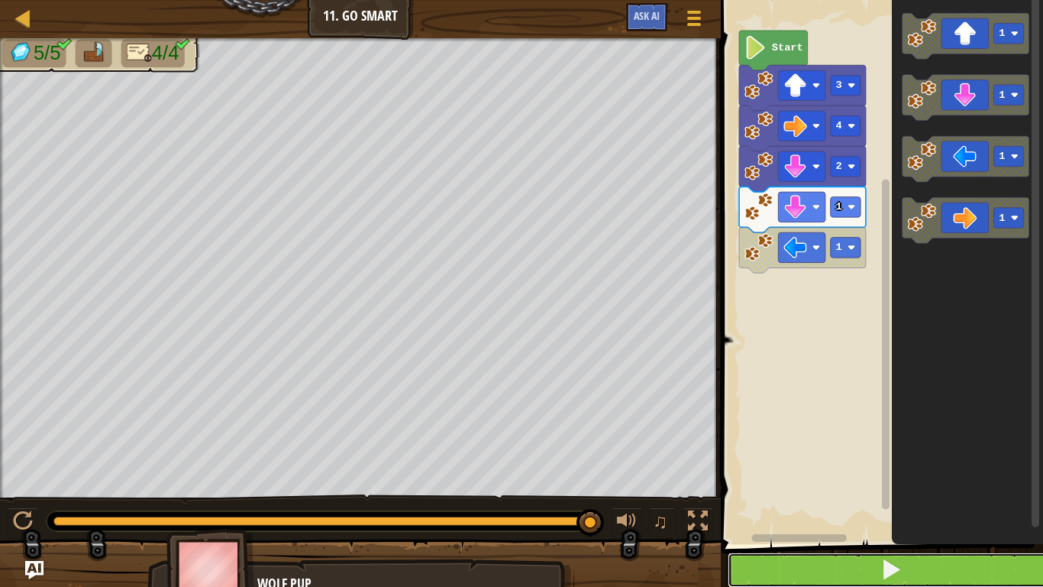
click at [878, 519] on button at bounding box center [891, 569] width 327 height 35
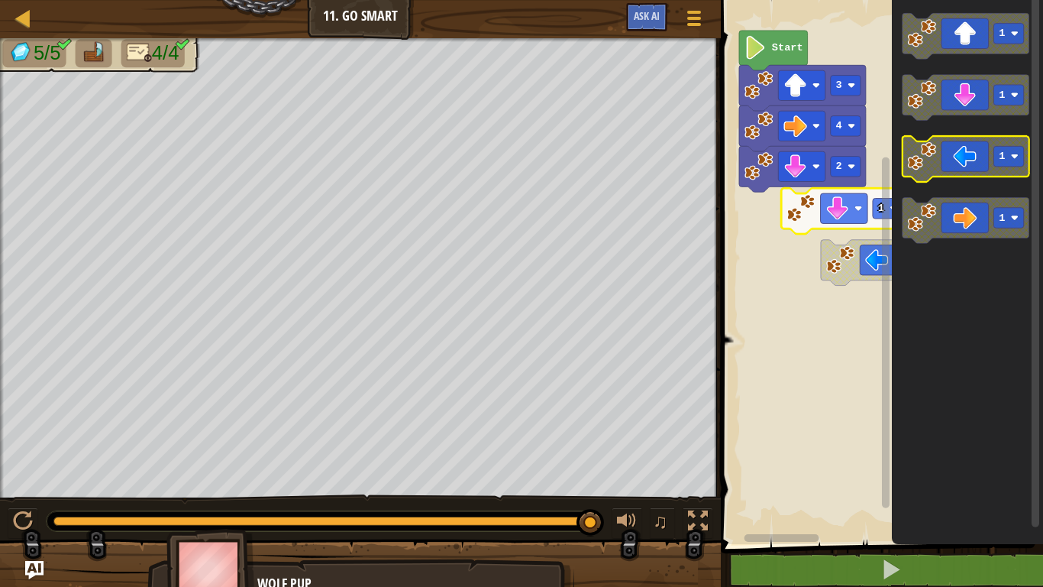
click at [1014, 155] on image "Blockly Workspace" at bounding box center [1015, 157] width 8 height 8
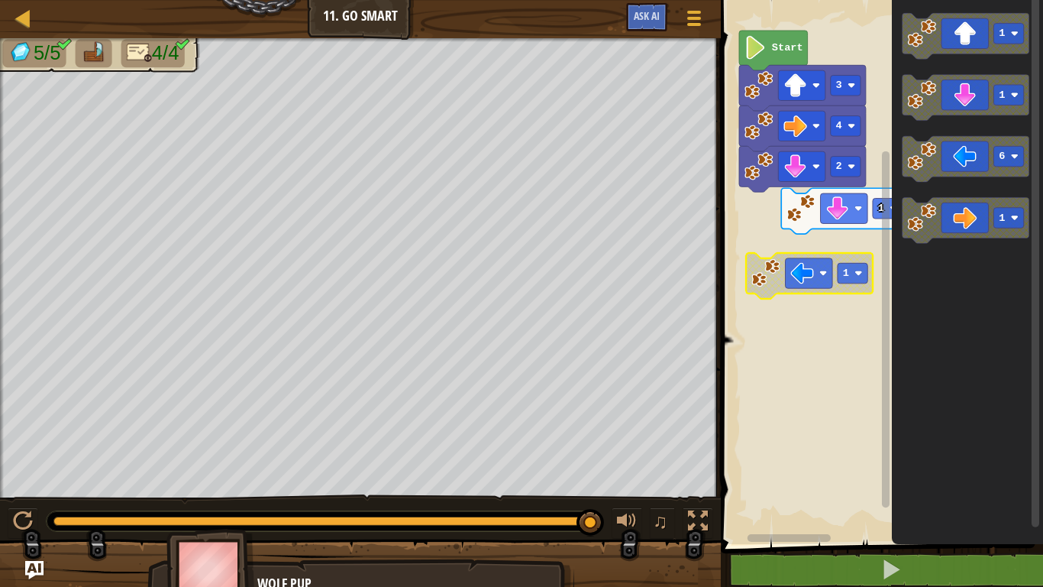
click at [849, 271] on text "1" at bounding box center [846, 272] width 6 height 11
click at [23, 514] on div at bounding box center [23, 521] width 20 height 20
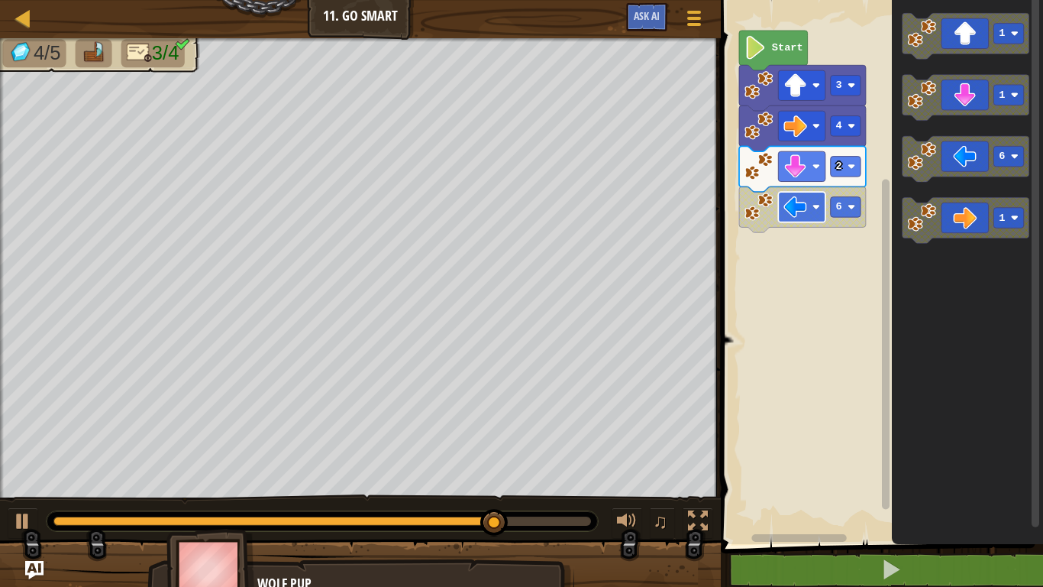
click at [810, 206] on rect "Blockly Workspace" at bounding box center [802, 207] width 47 height 30
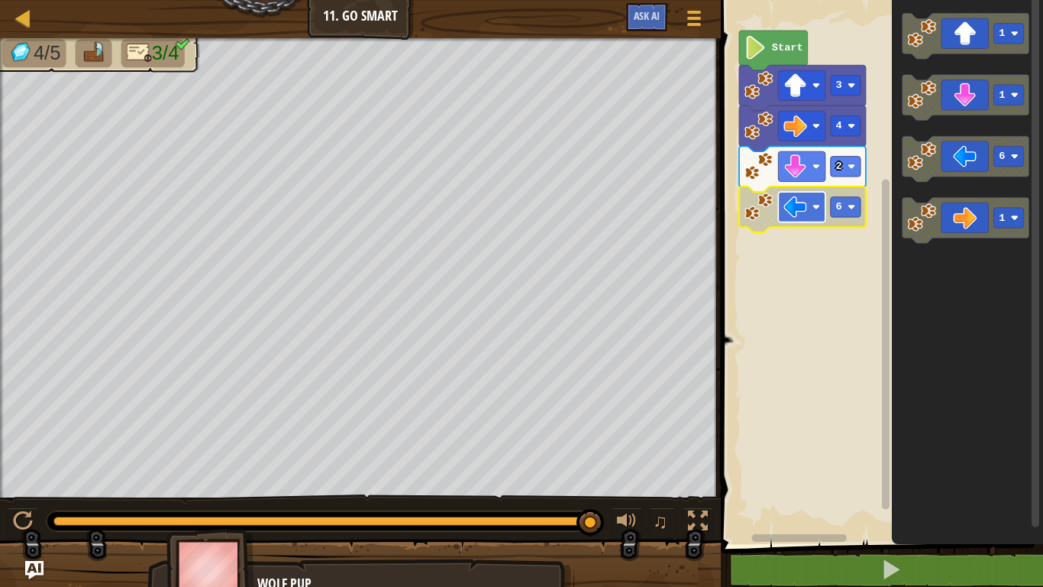
click at [806, 203] on image "Blockly Workspace" at bounding box center [796, 207] width 24 height 24
click at [798, 199] on image "Blockly Workspace" at bounding box center [796, 207] width 24 height 24
click at [849, 164] on image "Blockly Workspace" at bounding box center [852, 167] width 8 height 8
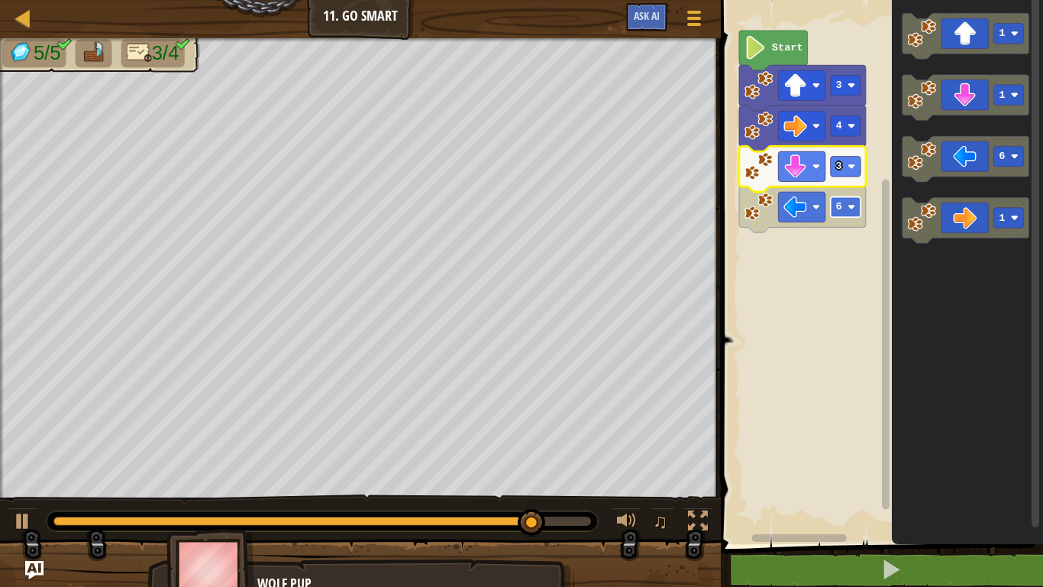
click at [850, 208] on image "Blockly Workspace" at bounding box center [852, 207] width 8 height 8
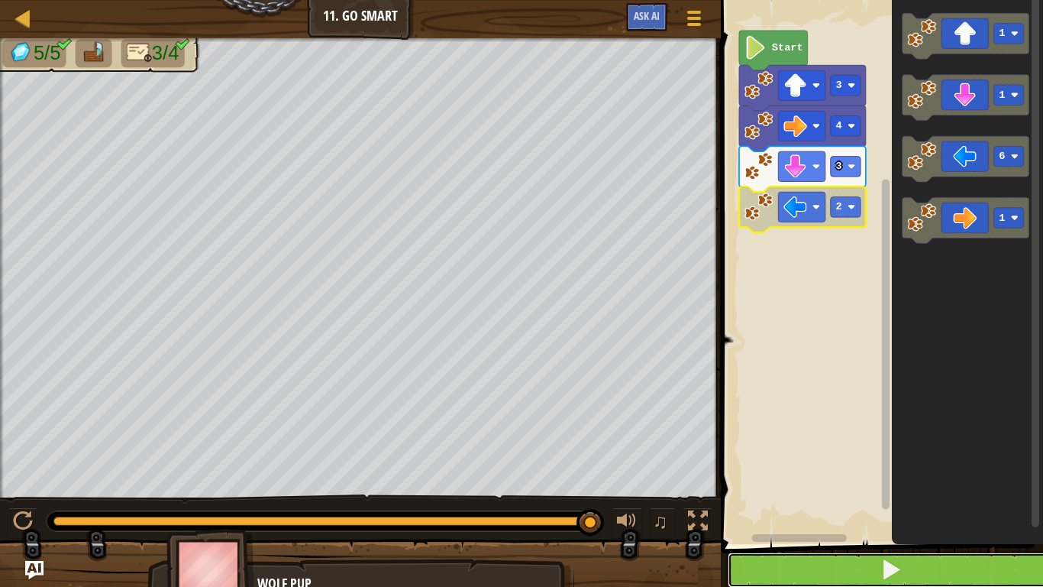
click at [836, 519] on button at bounding box center [891, 569] width 327 height 35
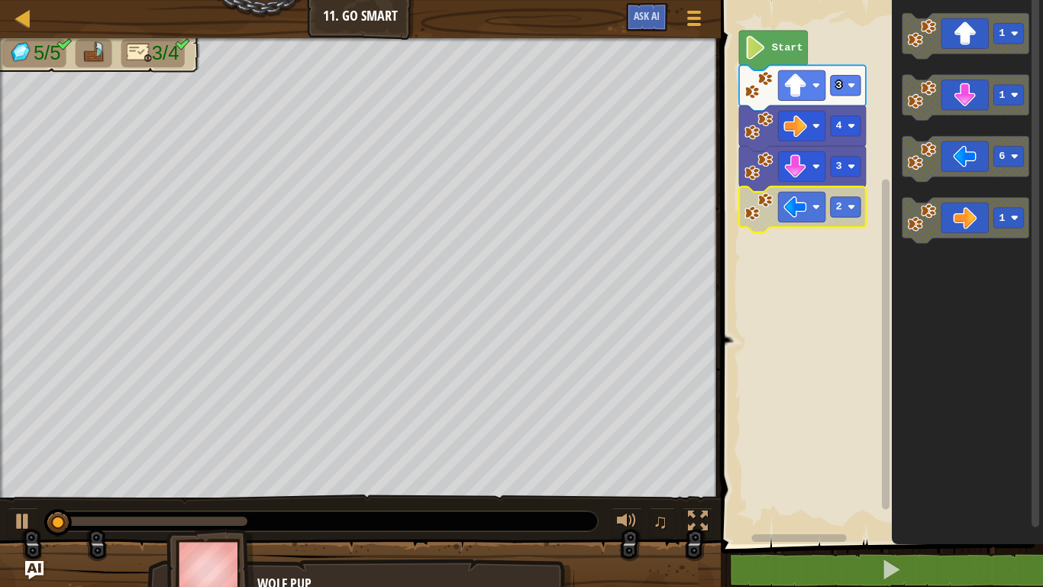
click at [951, 400] on icon "Blockly Workspace" at bounding box center [967, 268] width 151 height 552
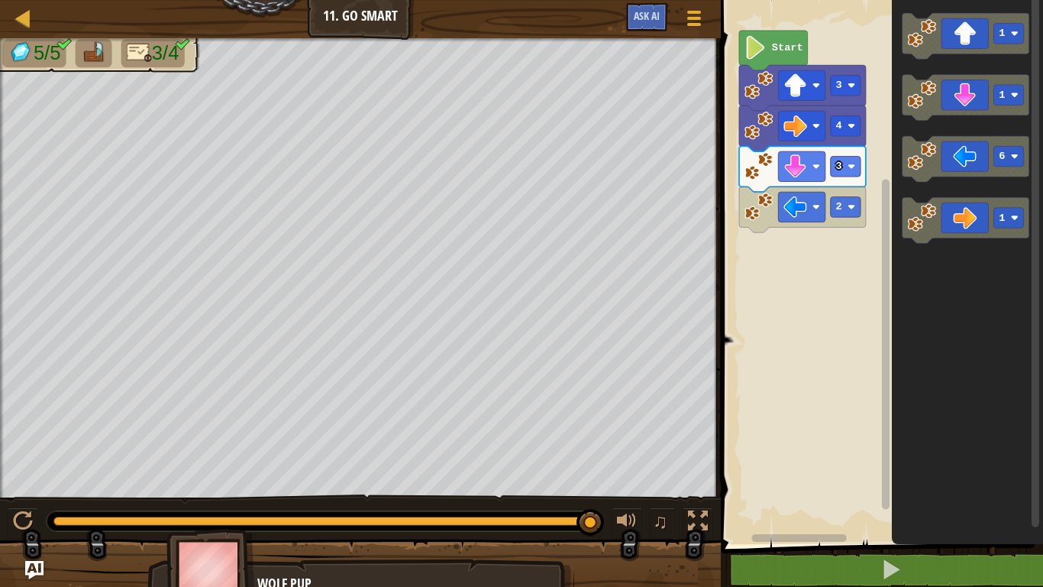
click at [770, 52] on icon "Blockly Workspace" at bounding box center [773, 51] width 69 height 40
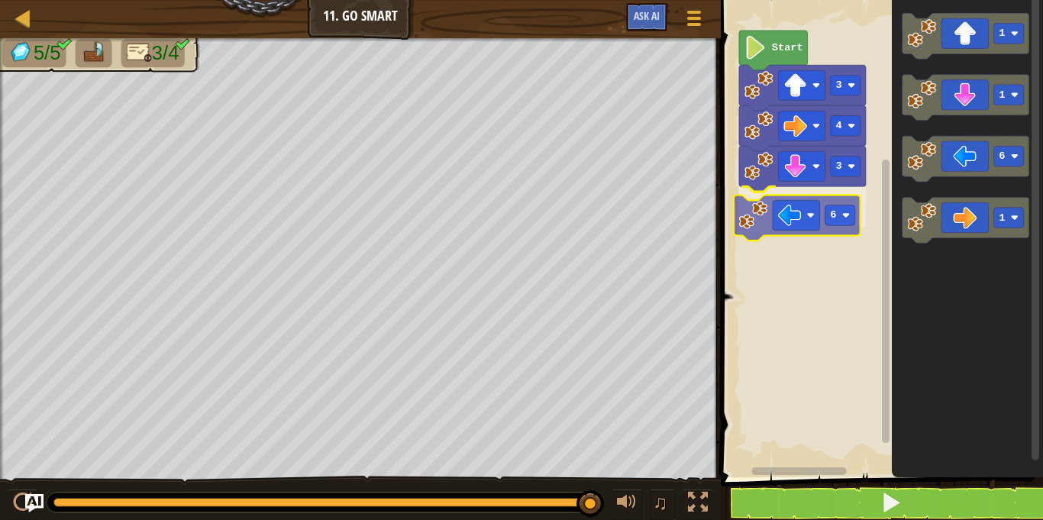
click at [746, 220] on div "3 6 4 3 Start 1 1 6 1 6" at bounding box center [880, 234] width 327 height 485
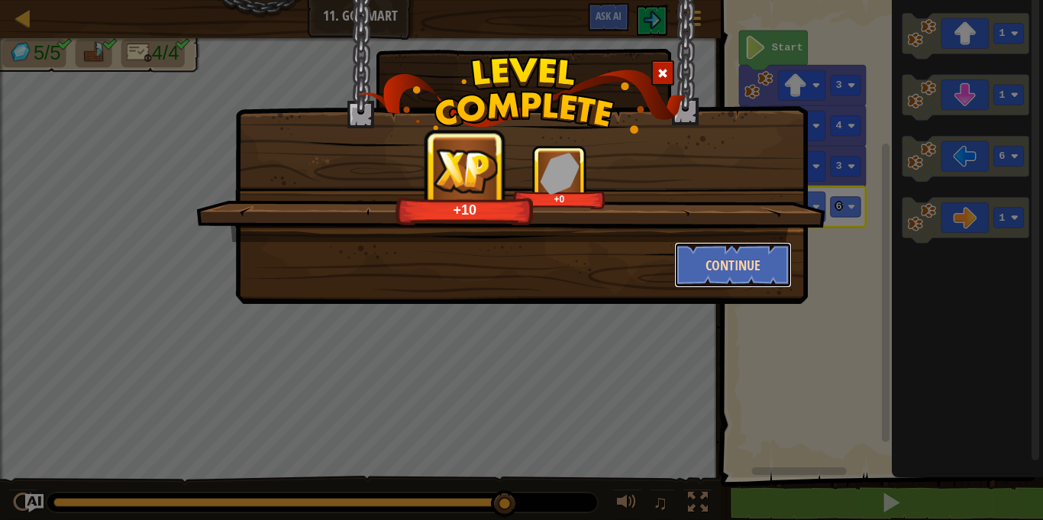
click at [749, 251] on button "Continue" at bounding box center [733, 265] width 118 height 46
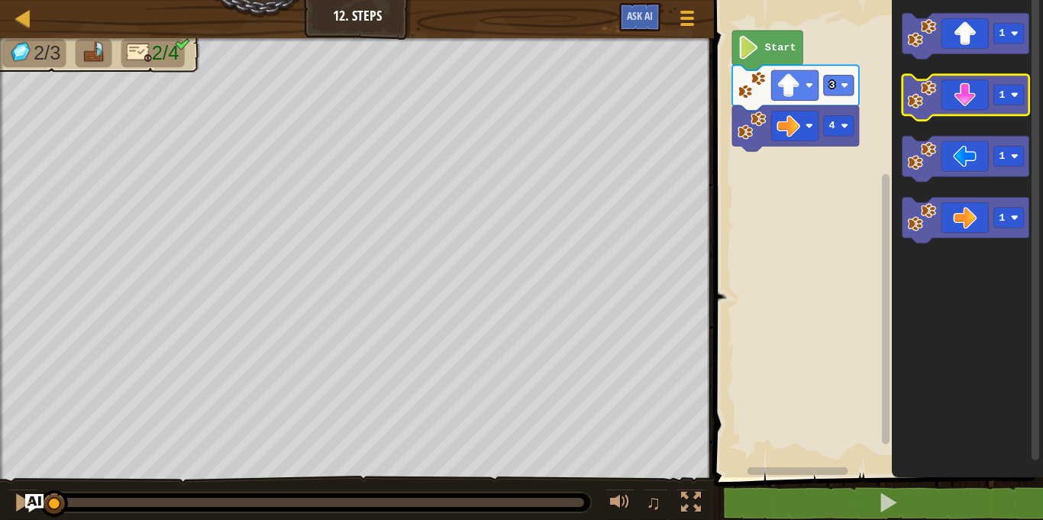
click at [955, 95] on icon "Blockly Workspace" at bounding box center [966, 98] width 127 height 46
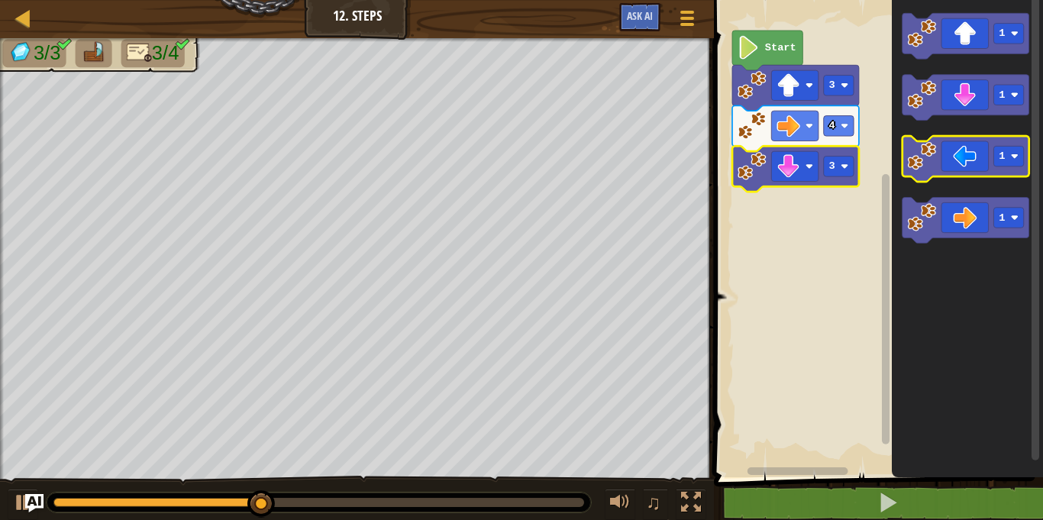
click at [926, 147] on image "Blockly Workspace" at bounding box center [922, 155] width 29 height 29
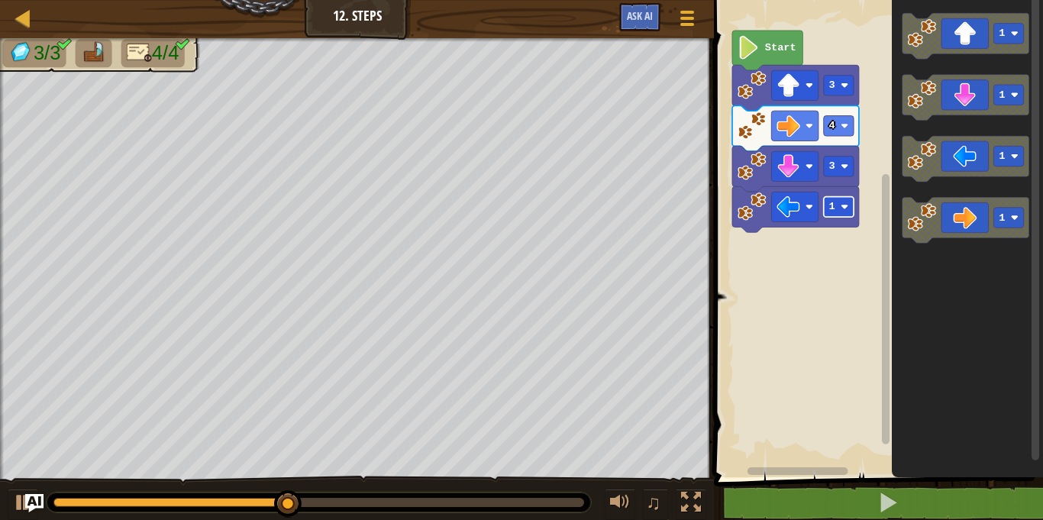
click at [844, 205] on image "Blockly Workspace" at bounding box center [845, 207] width 8 height 8
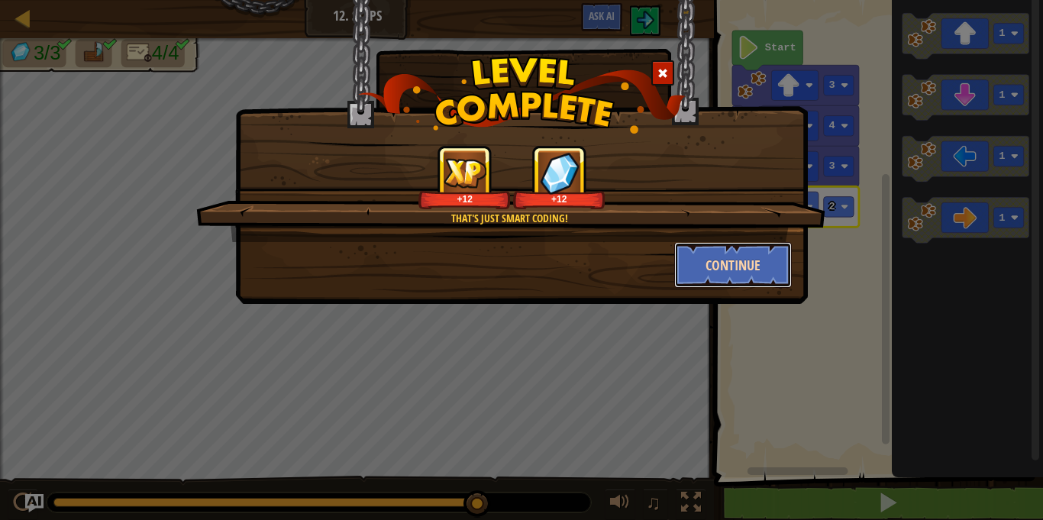
click at [714, 262] on button "Continue" at bounding box center [733, 265] width 118 height 46
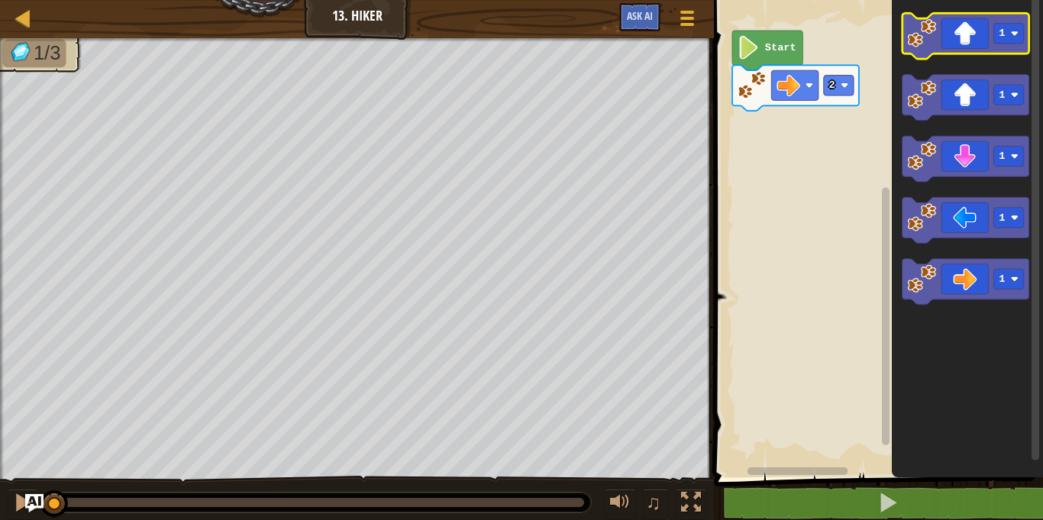
click at [966, 17] on icon "Blockly Workspace" at bounding box center [966, 36] width 127 height 46
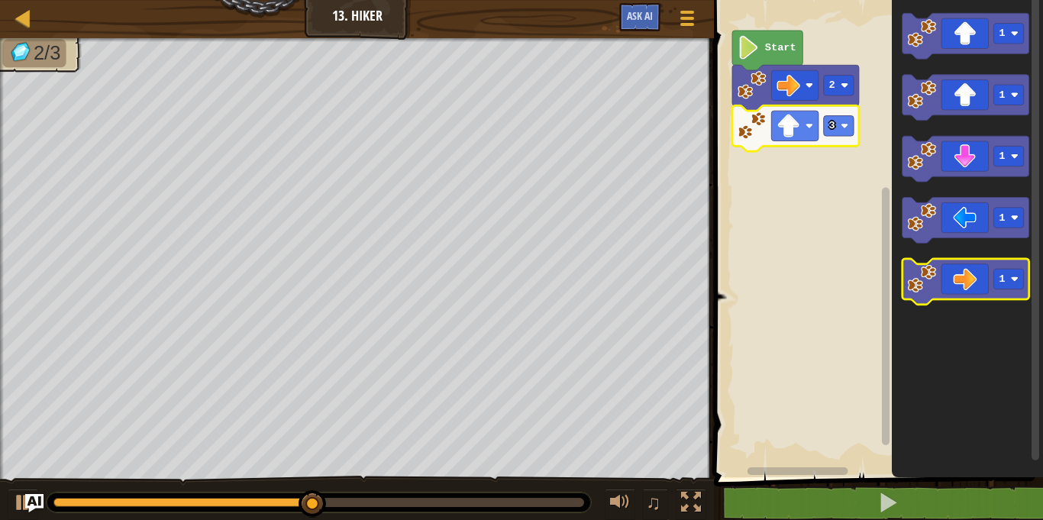
click at [979, 280] on icon "Blockly Workspace" at bounding box center [966, 282] width 127 height 46
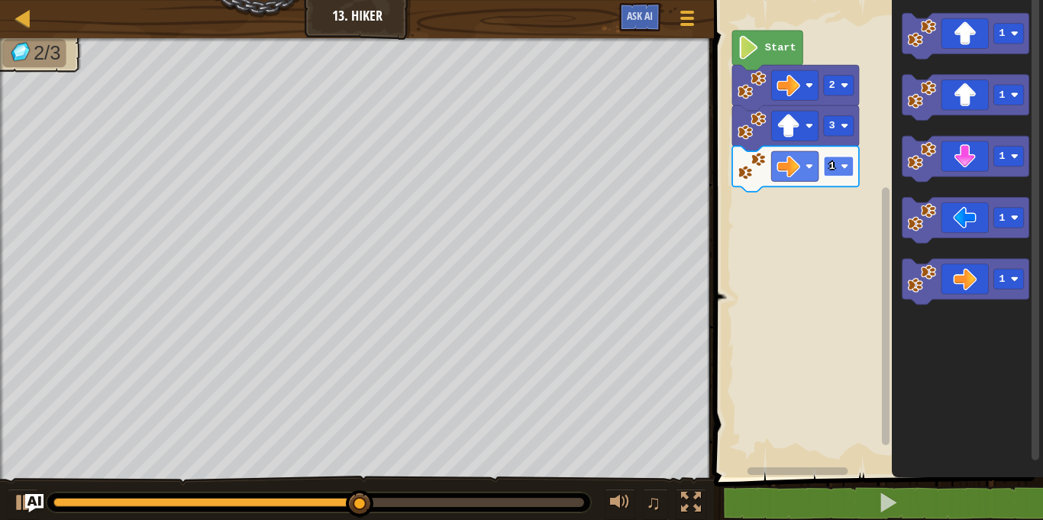
click at [845, 163] on image "Blockly Workspace" at bounding box center [845, 167] width 8 height 8
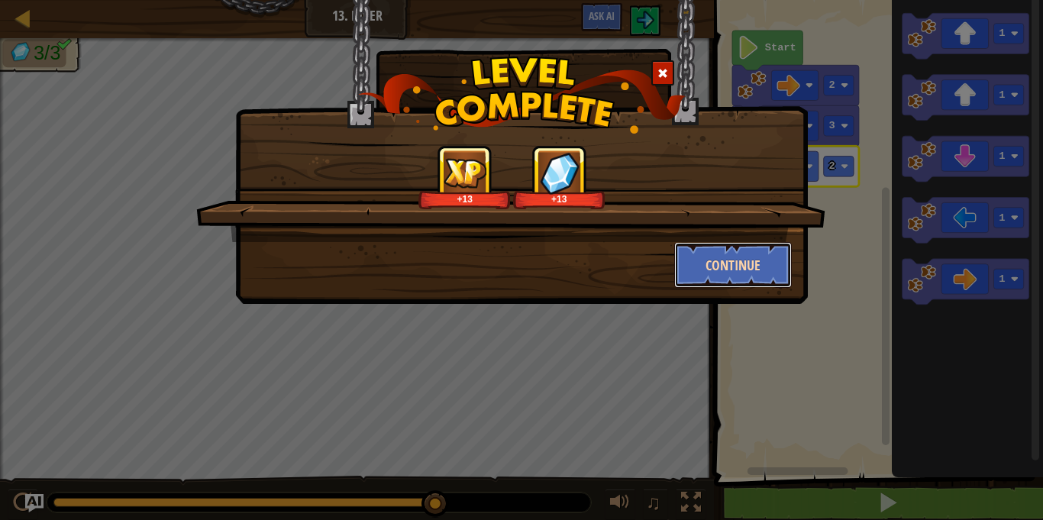
click at [760, 255] on button "Continue" at bounding box center [733, 265] width 118 height 46
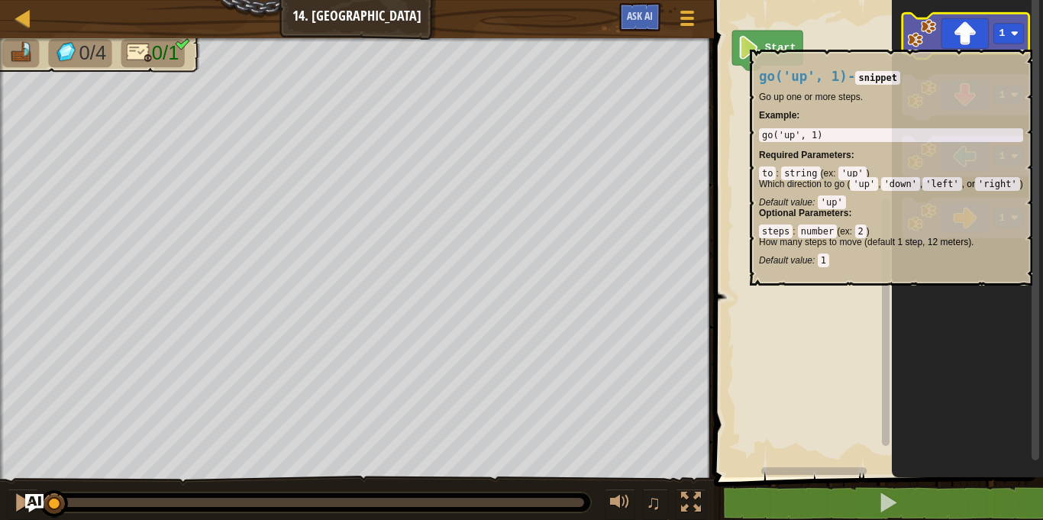
click at [968, 41] on icon "Blockly Workspace" at bounding box center [966, 36] width 127 height 46
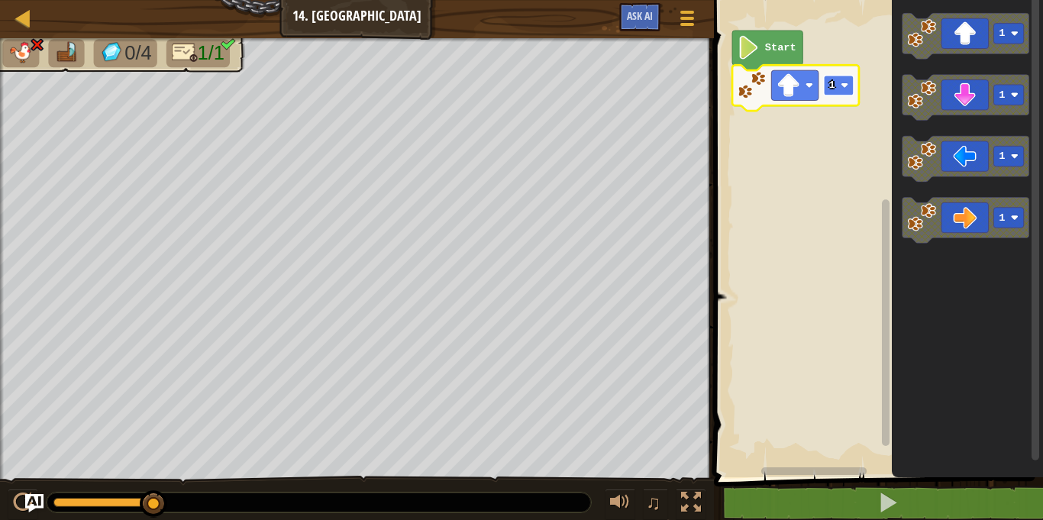
click at [850, 84] on rect "Blockly Workspace" at bounding box center [839, 86] width 30 height 21
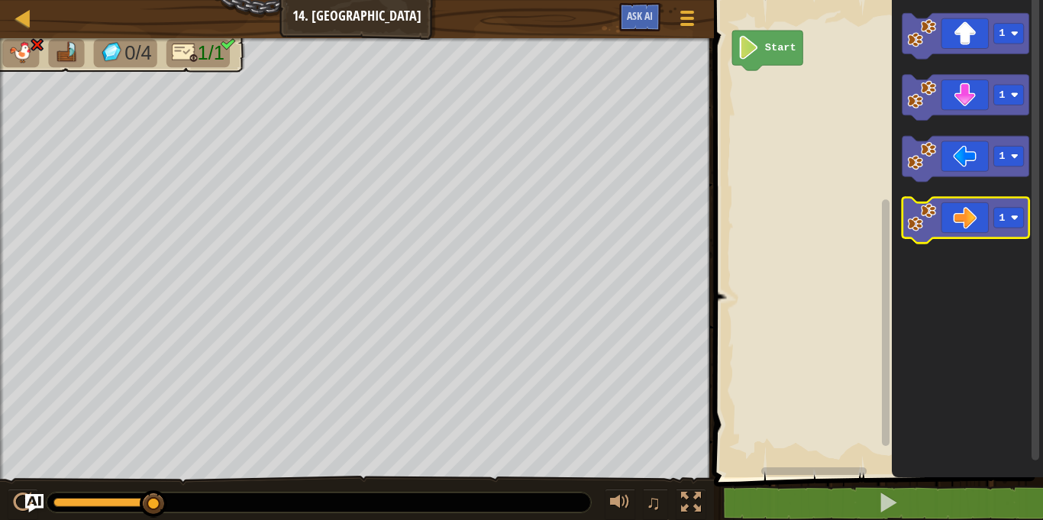
click at [942, 215] on icon "Blockly Workspace" at bounding box center [966, 221] width 127 height 46
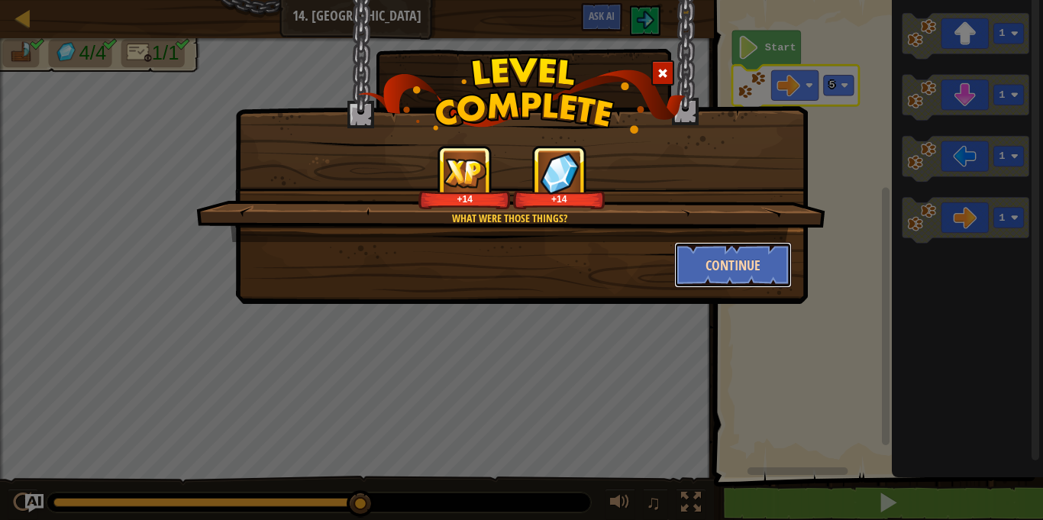
click at [741, 267] on button "Continue" at bounding box center [733, 265] width 118 height 46
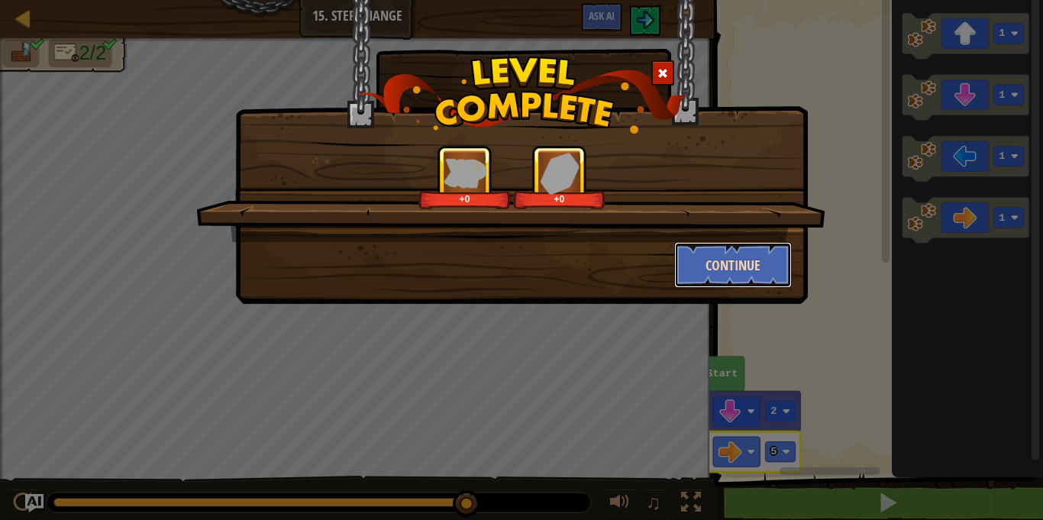
click at [744, 258] on button "Continue" at bounding box center [733, 265] width 118 height 46
